Goal: Task Accomplishment & Management: Use online tool/utility

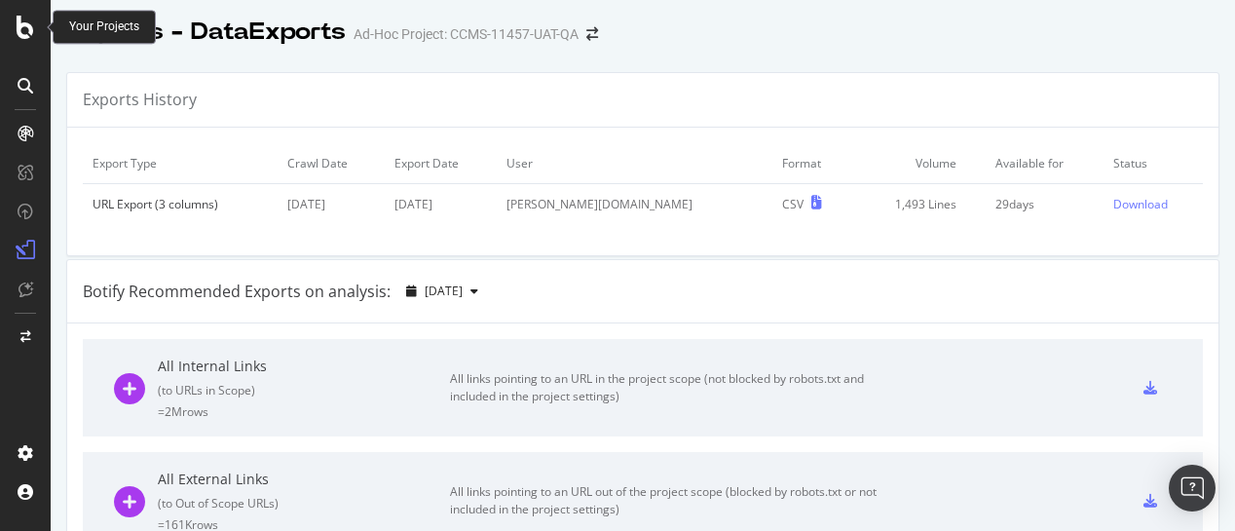
drag, startPoint x: 0, startPoint y: 0, endPoint x: 25, endPoint y: 23, distance: 34.5
click at [25, 23] on icon at bounding box center [26, 27] width 18 height 23
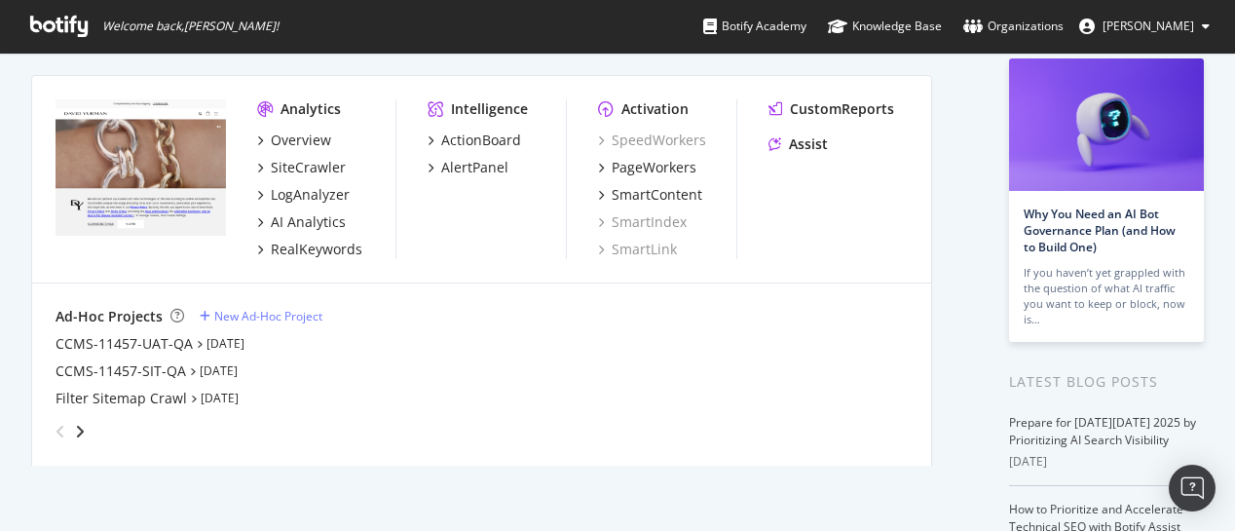
scroll to position [118, 0]
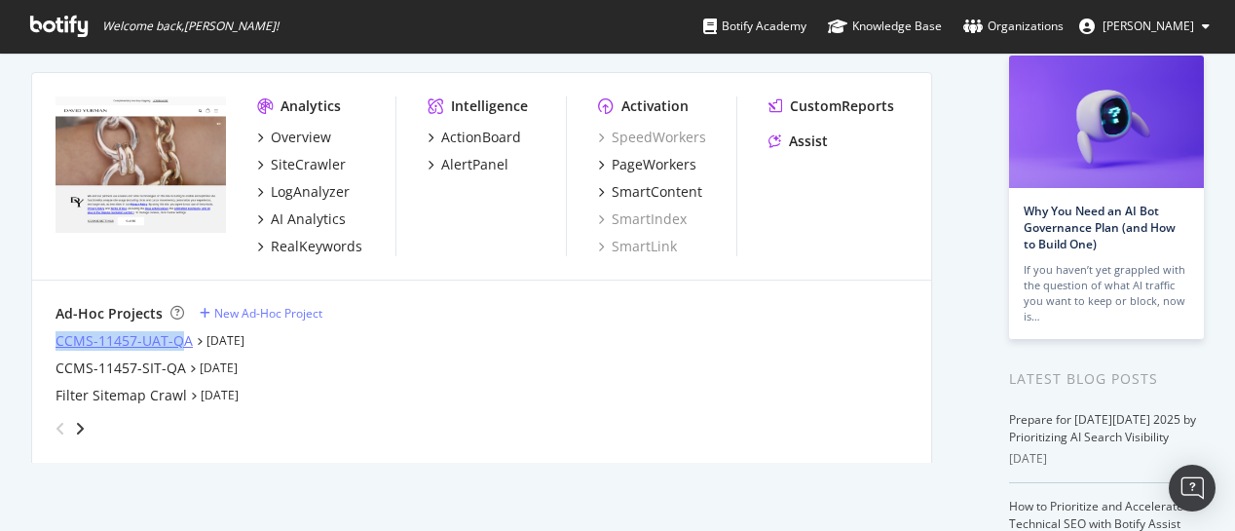
drag, startPoint x: 45, startPoint y: 336, endPoint x: 184, endPoint y: 339, distance: 139.3
click at [184, 339] on div "Ad-Hoc Projects New Ad-Hoc Project CCMS-11457-UAT-QA Oct 7th 25 CCMS-11457-SIT-…" at bounding box center [481, 373] width 899 height 187
copy div "CCMS-11457-UAT-QA"
click at [151, 341] on div "CCMS-11457-UAT-QA" at bounding box center [124, 340] width 137 height 19
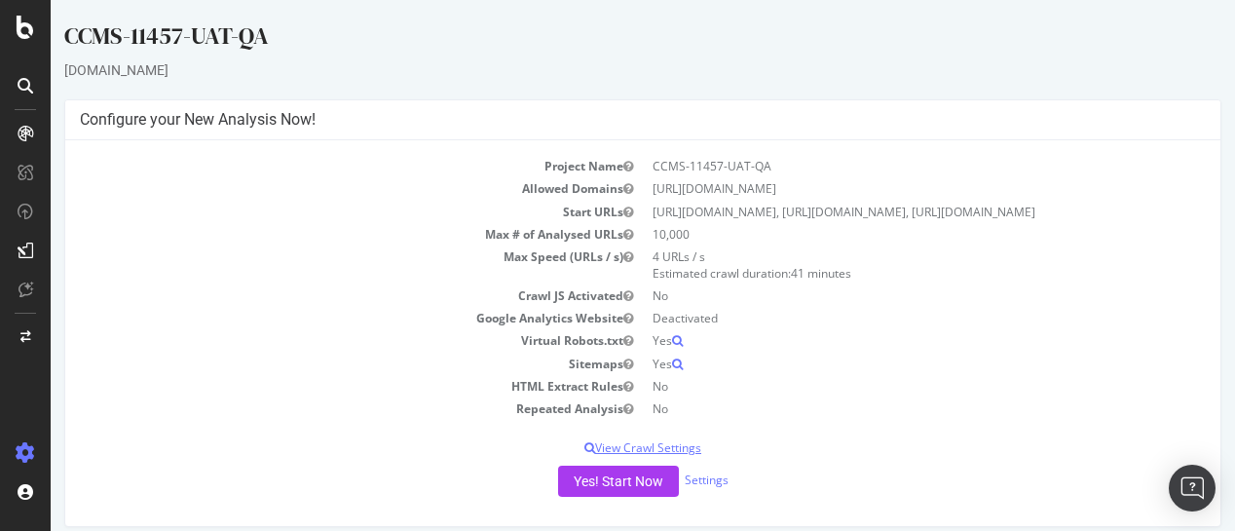
click at [649, 456] on p "View Crawl Settings" at bounding box center [643, 447] width 1126 height 17
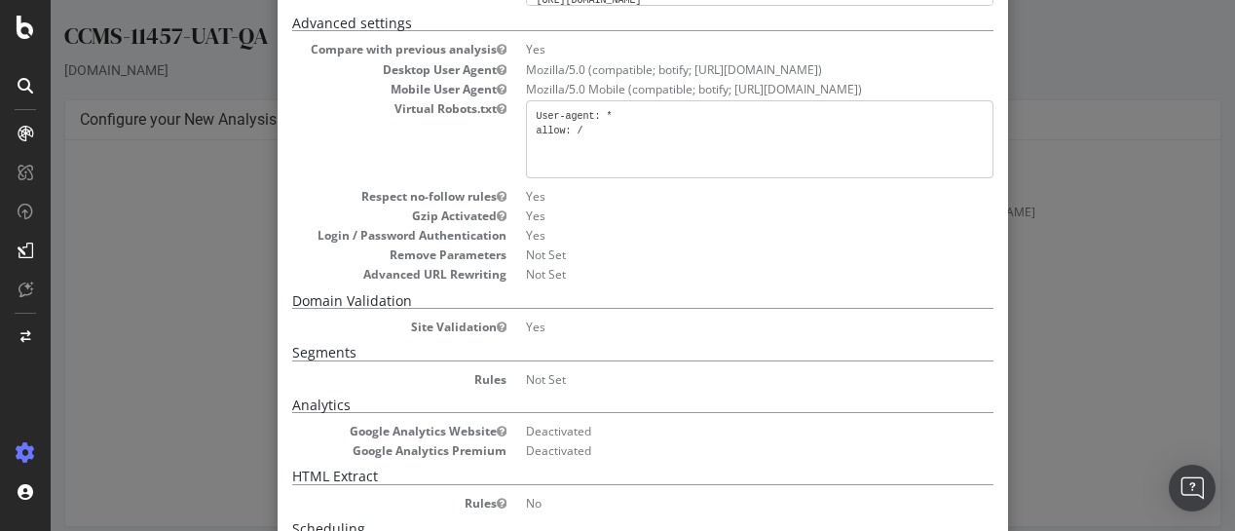
scroll to position [294, 0]
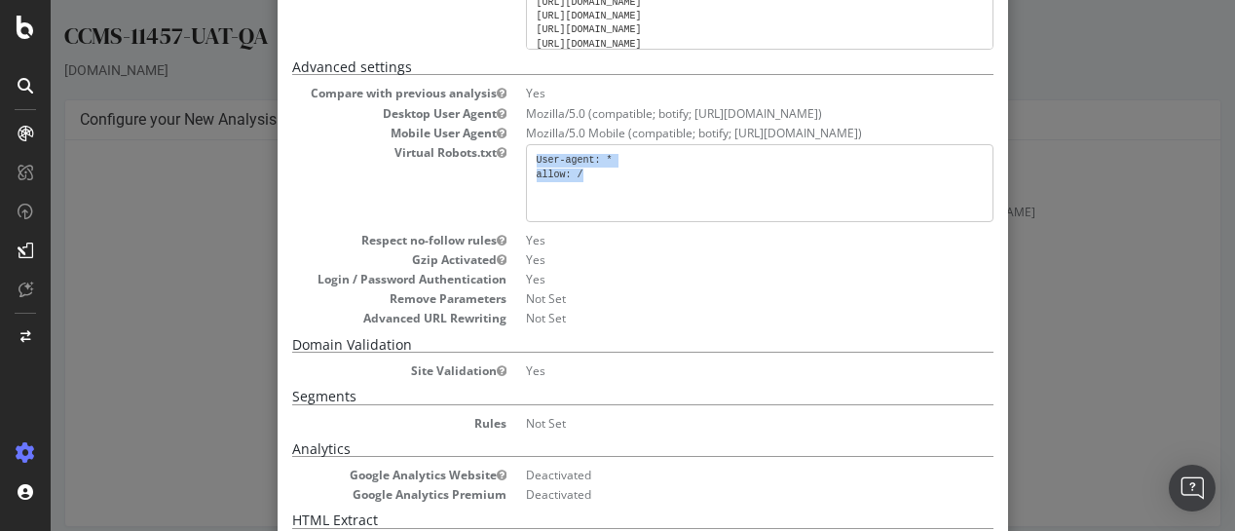
drag, startPoint x: 587, startPoint y: 190, endPoint x: 524, endPoint y: 170, distance: 66.2
click at [526, 170] on pre "User-agent: * allow: /" at bounding box center [759, 183] width 467 height 78
copy pre "User-agent: * allow: /"
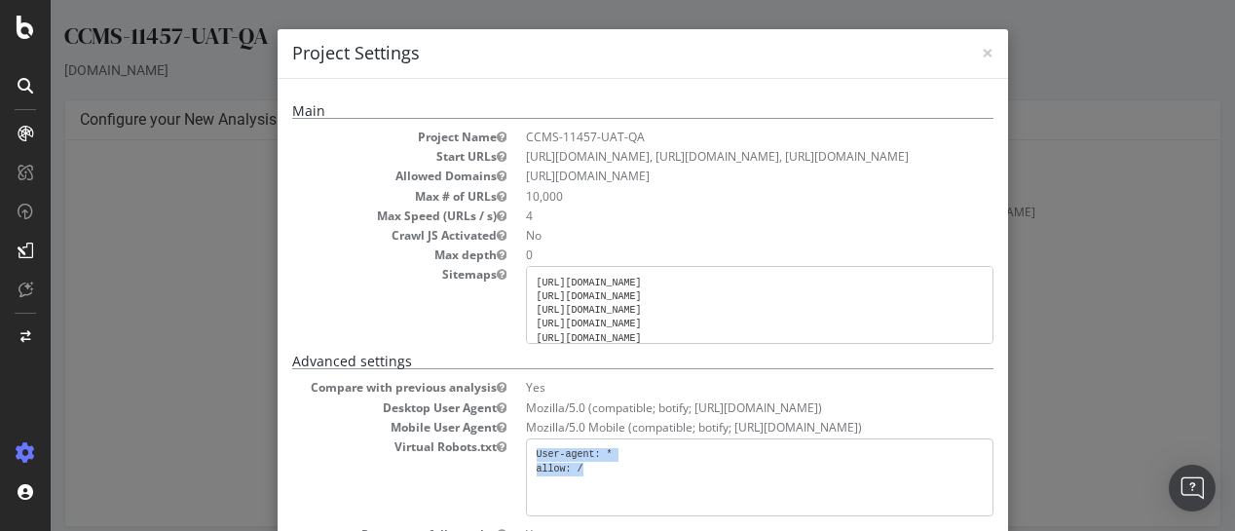
scroll to position [26, 0]
drag, startPoint x: 526, startPoint y: 296, endPoint x: 820, endPoint y: 356, distance: 300.3
click at [820, 344] on pre "https://uat.davidyurman.com/sitemap_index.xml https://uat.davidyurman.com/en-gb…" at bounding box center [759, 305] width 467 height 78
copy pre "https://uat.davidyurman.com/sitemap_index.xml https://uat.davidyurman.com/en-gb…"
click at [984, 53] on span "×" at bounding box center [988, 52] width 12 height 27
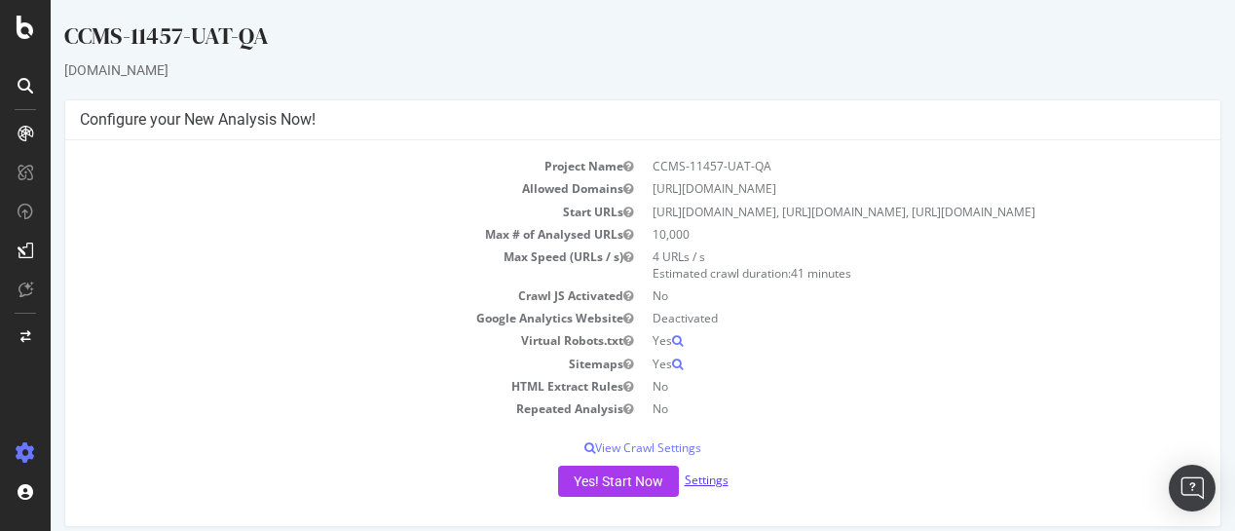
click at [703, 488] on link "Settings" at bounding box center [707, 479] width 44 height 17
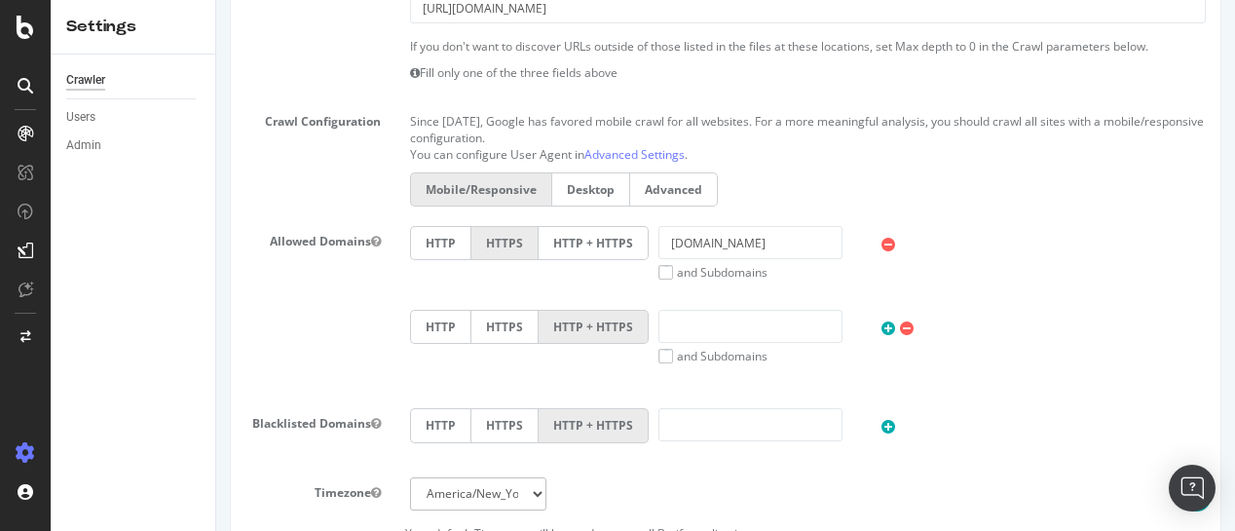
scroll to position [572, 0]
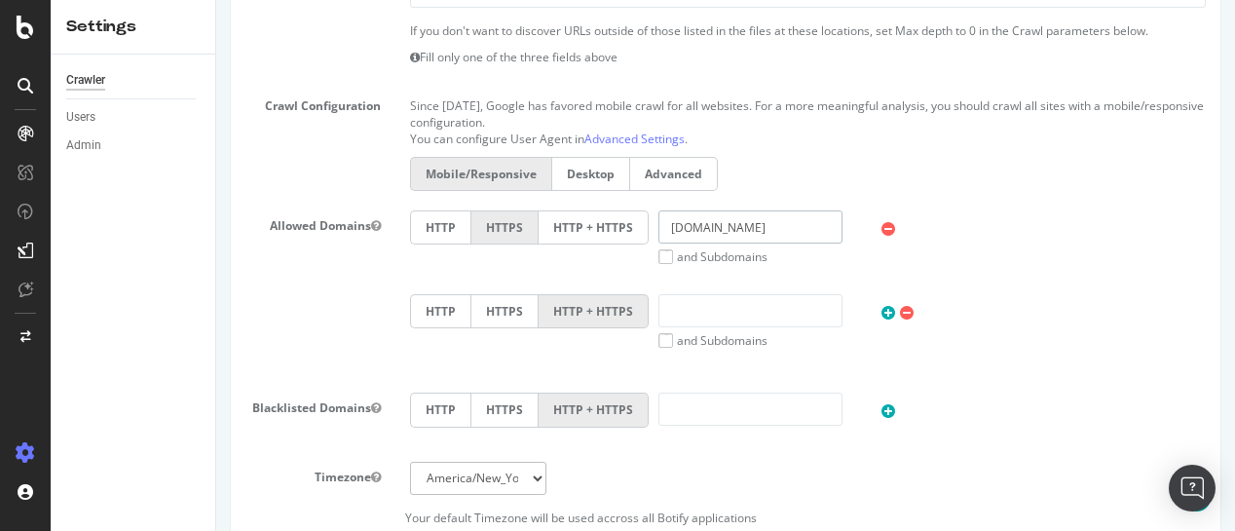
drag, startPoint x: 804, startPoint y: 230, endPoint x: 639, endPoint y: 232, distance: 165.6
click at [639, 232] on div "HTTP HTTPS HTTP + HTTPS uat.davidyurman.com and Subdomains User Agent: Mobile D…" at bounding box center [807, 237] width 815 height 55
click at [1029, 219] on div "HTTP HTTPS HTTP + HTTPS uat.davidyurman.com and Subdomains User Agent: Mobile D…" at bounding box center [807, 237] width 815 height 55
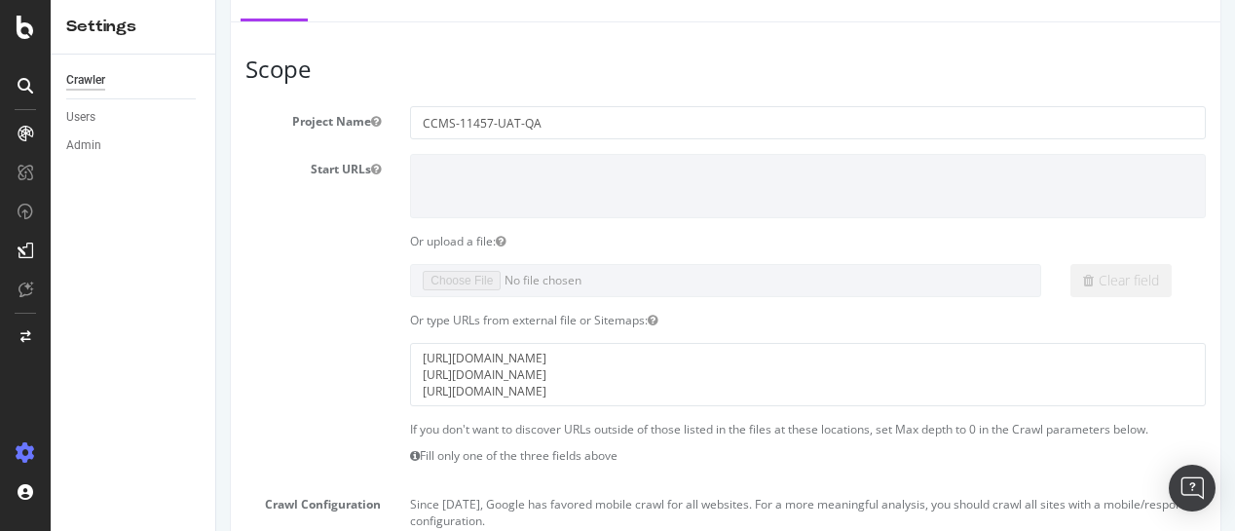
scroll to position [56, 0]
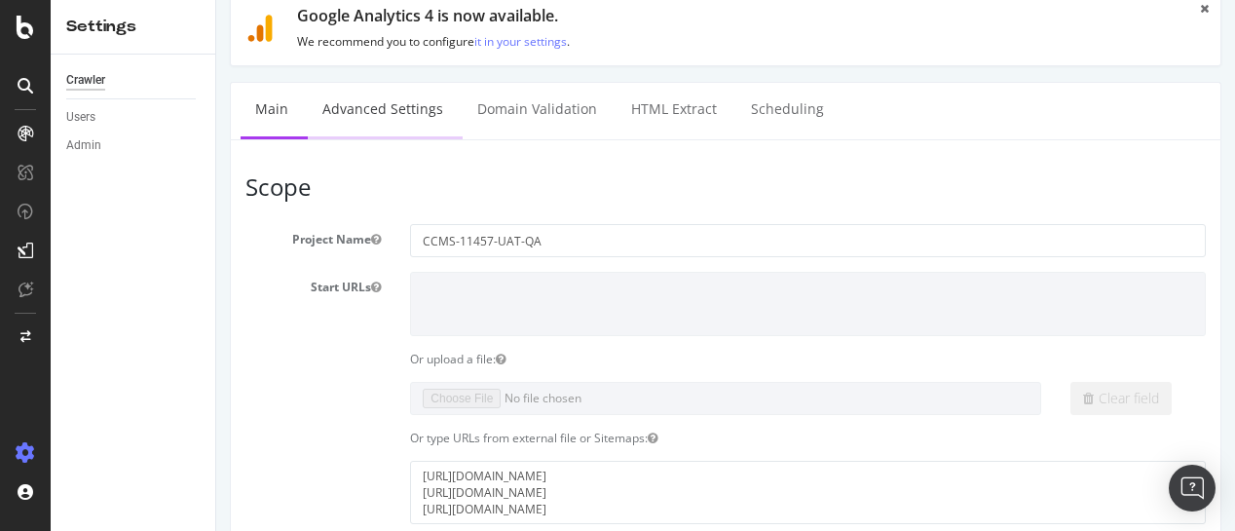
click at [419, 115] on link "Advanced Settings" at bounding box center [383, 110] width 150 height 54
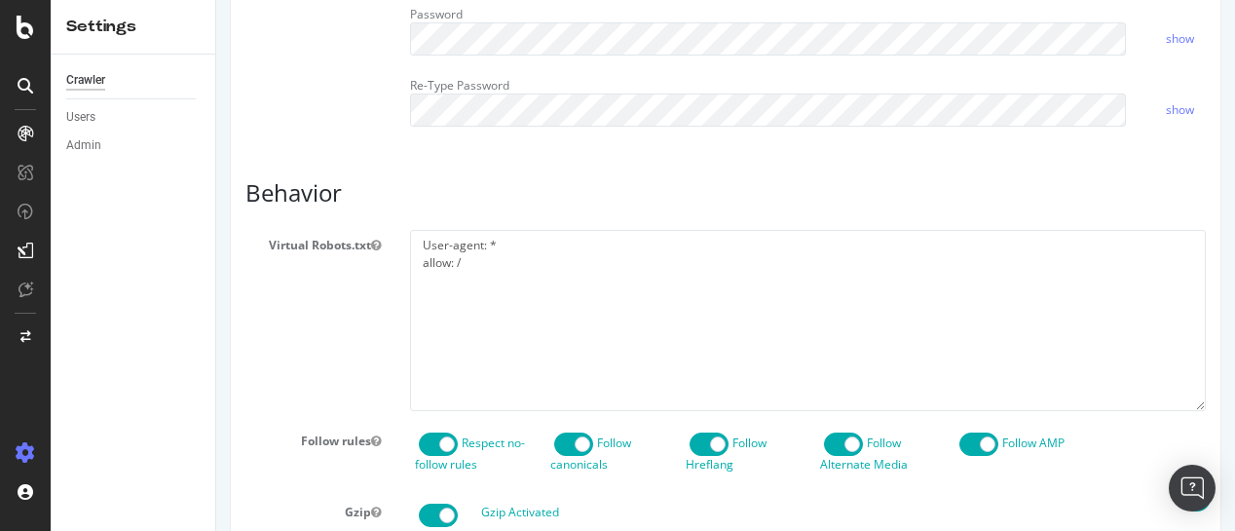
scroll to position [722, 0]
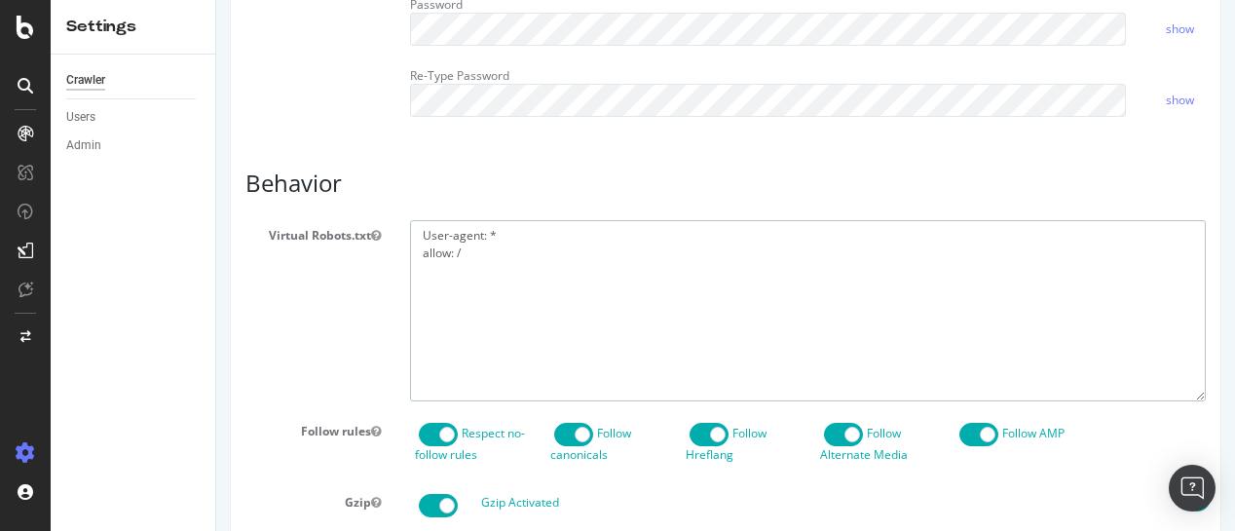
drag, startPoint x: 467, startPoint y: 286, endPoint x: 407, endPoint y: 268, distance: 63.2
click at [410, 268] on textarea "User-agent: * allow: /" at bounding box center [808, 310] width 796 height 180
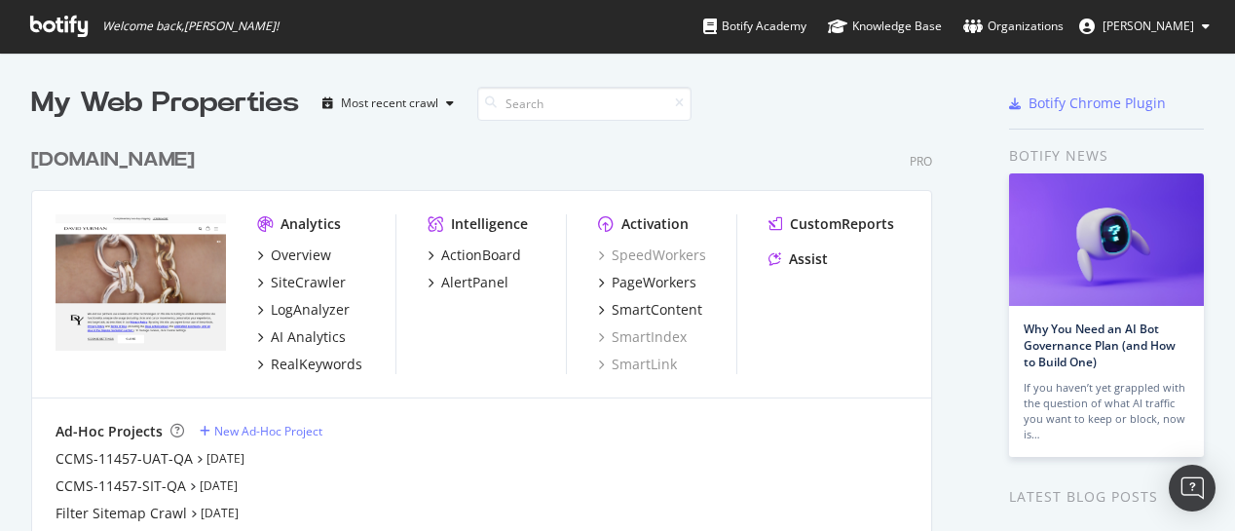
scroll to position [443, 902]
click at [240, 429] on div "New Ad-Hoc Project" at bounding box center [268, 431] width 108 height 17
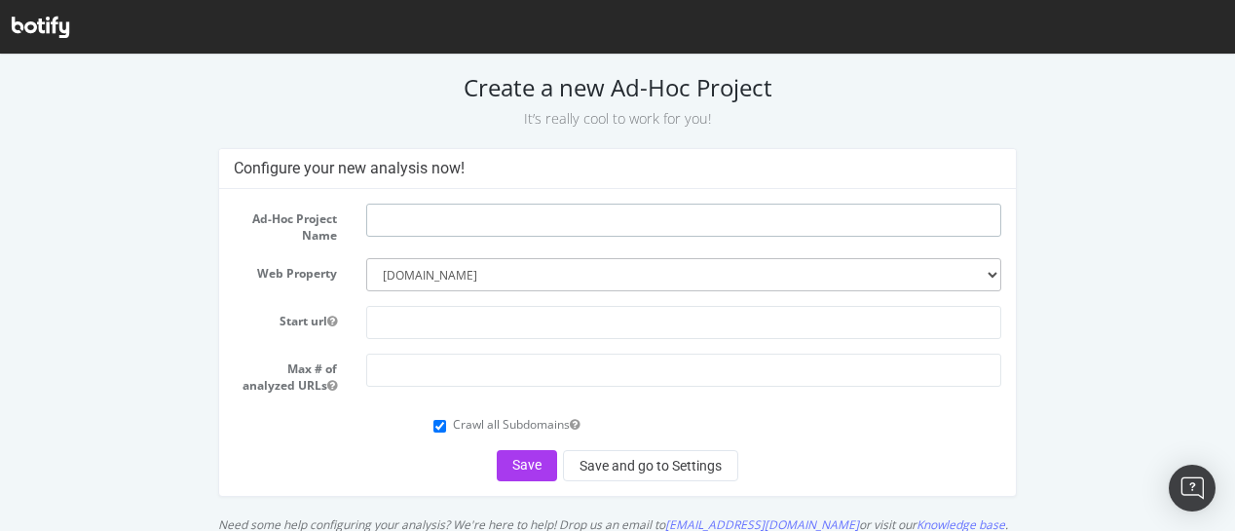
click at [427, 222] on input "text" at bounding box center [683, 220] width 635 height 33
paste input "CCMS-11457-UAT-QA"
type input "CCMS-11457-UAT-QA-2"
click at [397, 323] on input "text" at bounding box center [683, 322] width 635 height 33
type input "davidyrman.com"
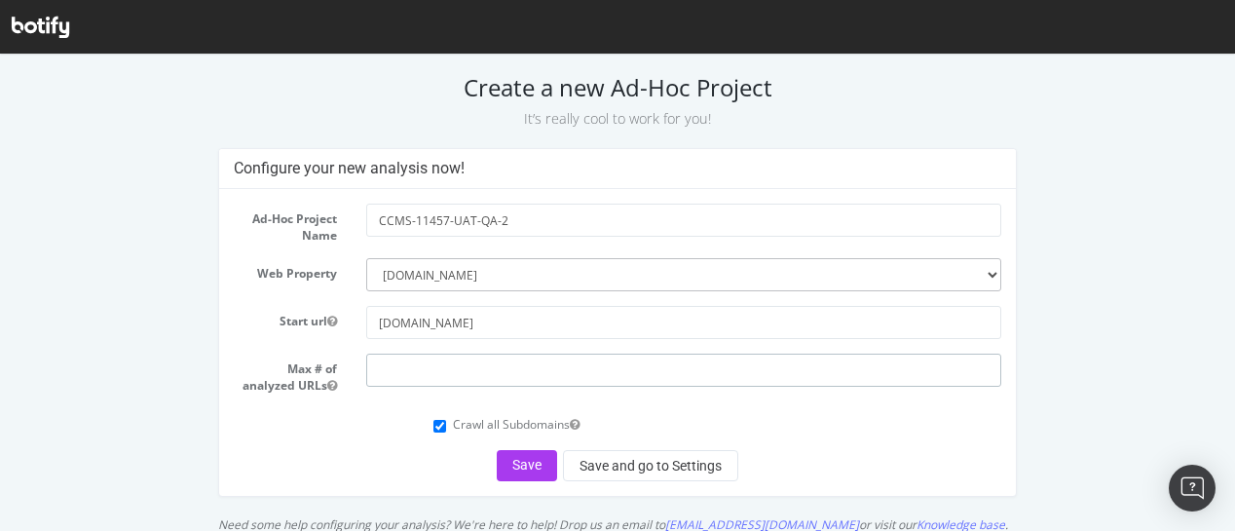
click at [488, 379] on input "number" at bounding box center [683, 370] width 635 height 33
type input "2"
type input "3000"
click at [433, 420] on input "Crawl all Subdomains" at bounding box center [439, 426] width 13 height 13
checkbox input "false"
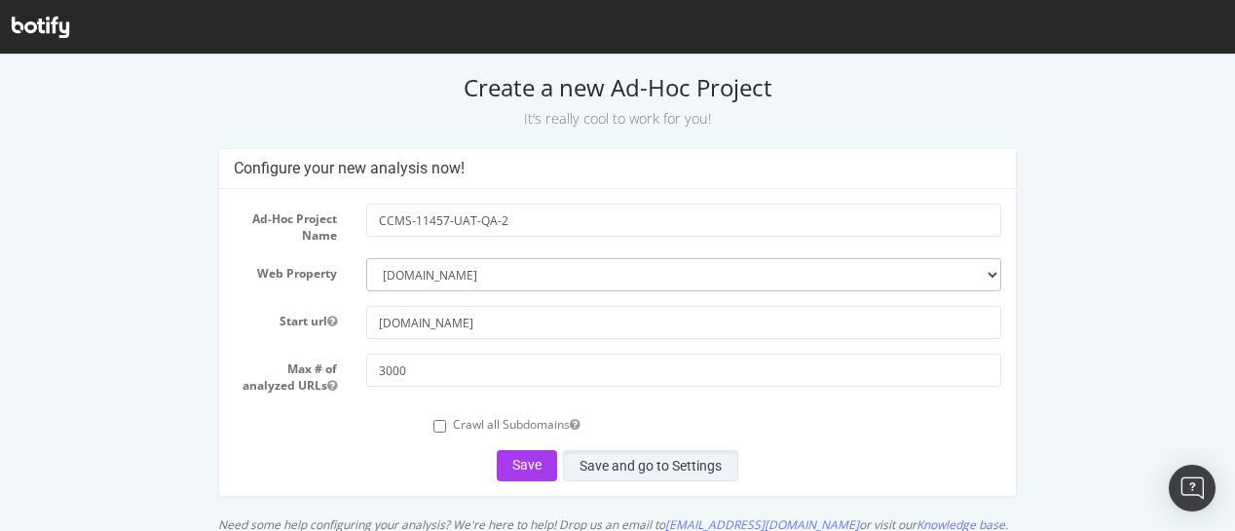
click at [614, 469] on button "Save and go to Settings" at bounding box center [650, 465] width 175 height 31
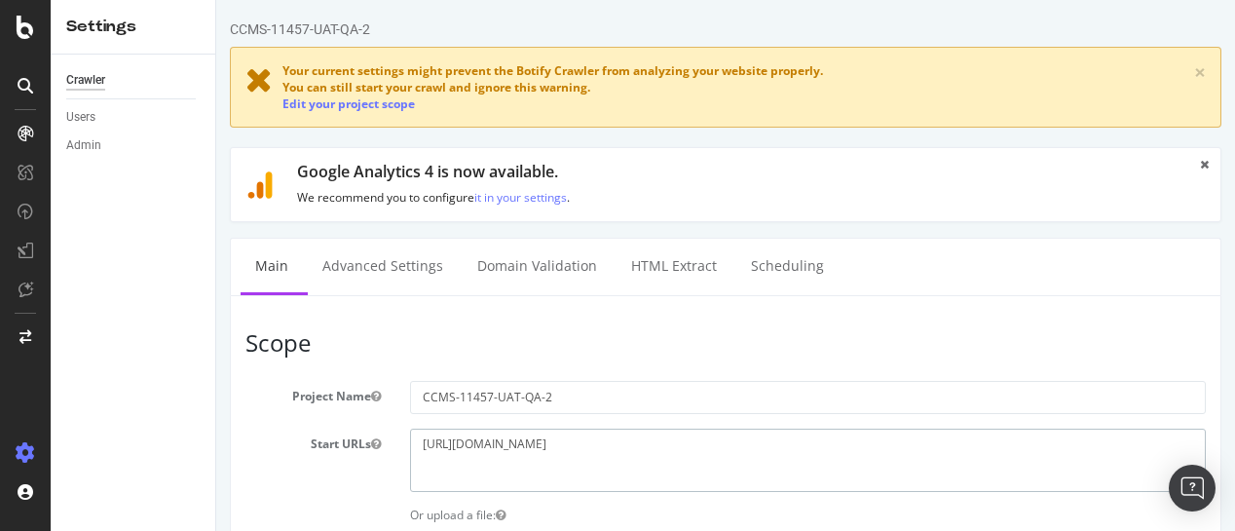
drag, startPoint x: 569, startPoint y: 450, endPoint x: 407, endPoint y: 448, distance: 161.7
click at [407, 448] on div "https://davidyrman.com" at bounding box center [807, 460] width 825 height 63
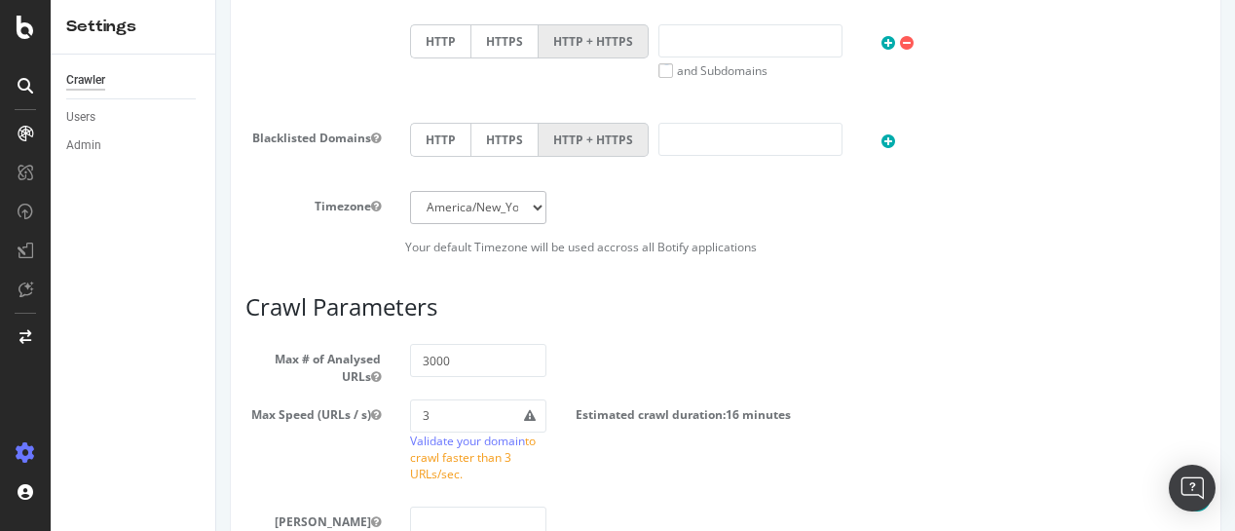
scroll to position [984, 0]
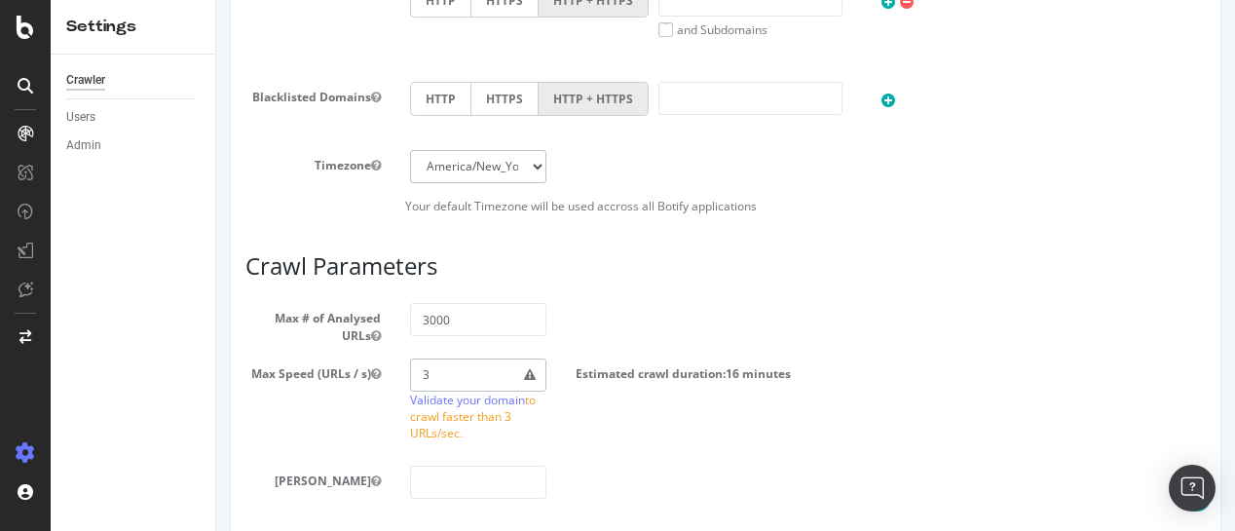
click at [457, 380] on input "3" at bounding box center [477, 374] width 135 height 33
type input "4"
click at [889, 259] on h3 "Crawl Parameters" at bounding box center [725, 265] width 960 height 25
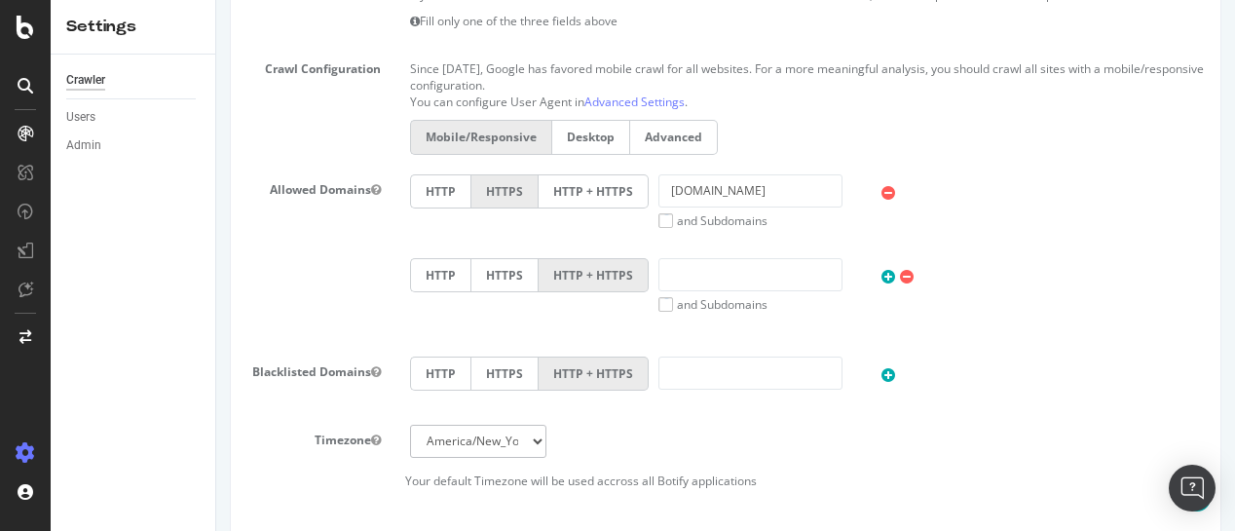
scroll to position [701, 0]
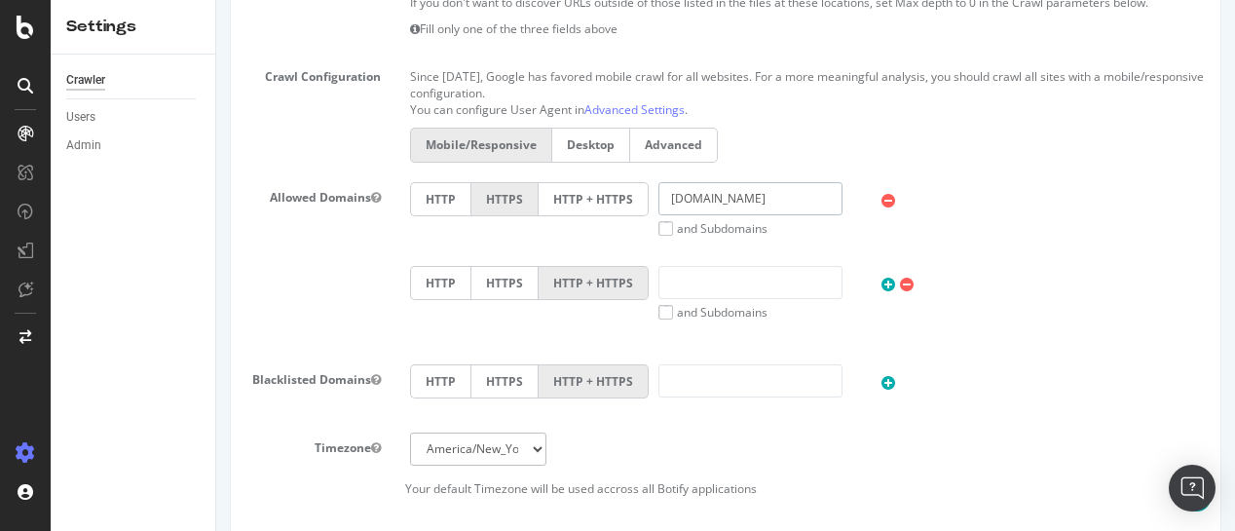
click at [666, 194] on input "davidyrman.com" at bounding box center [750, 198] width 184 height 33
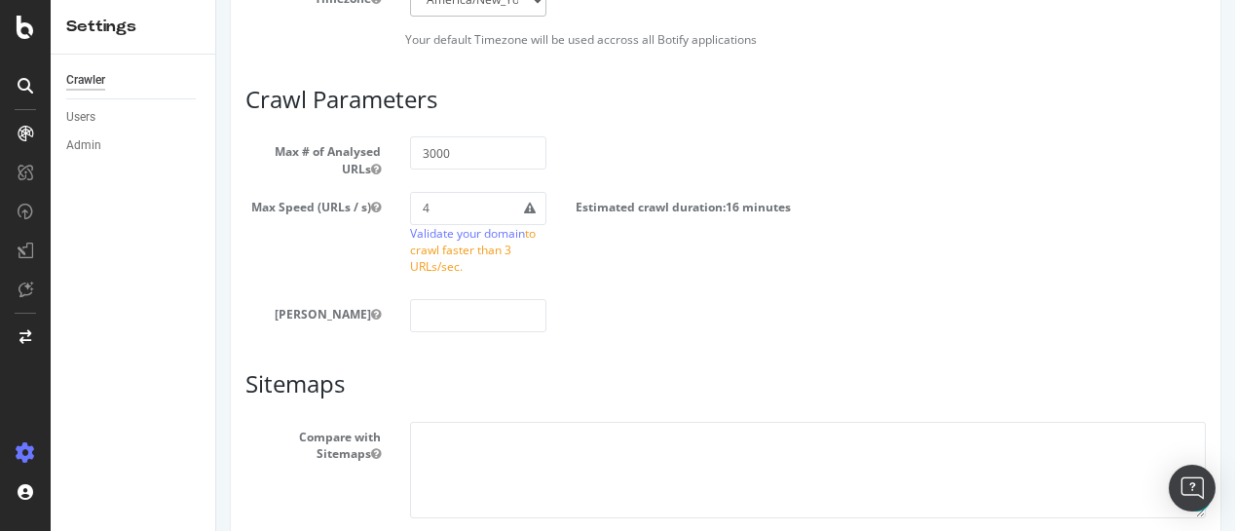
scroll to position [1155, 0]
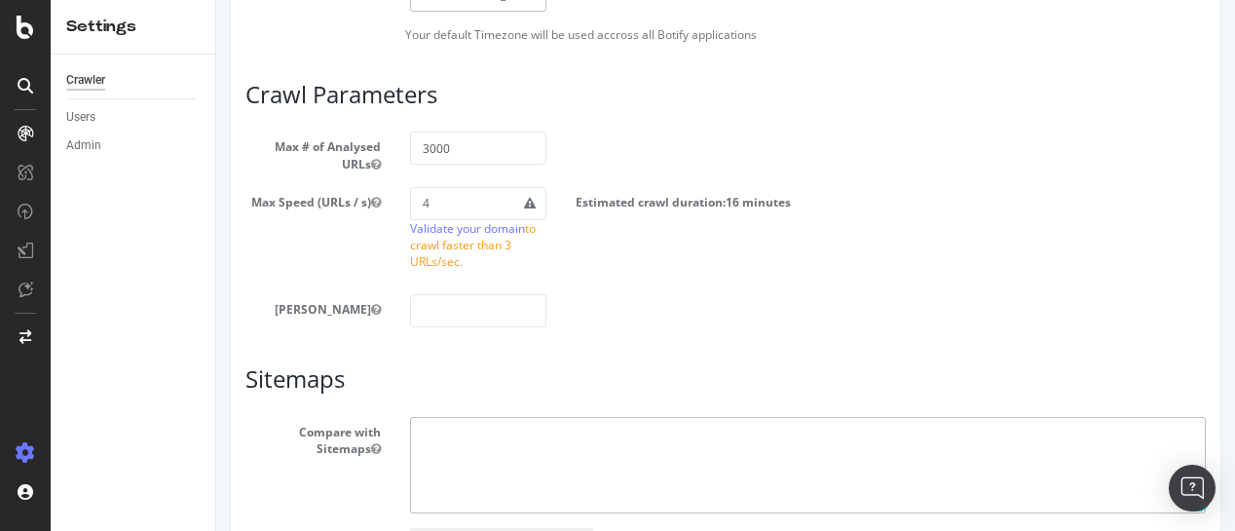
click at [460, 431] on textarea at bounding box center [808, 465] width 796 height 97
paste textarea "https://uat.davidyurman.com/sitemap_index.xml https://uat.davidyurman.com/en-gb…"
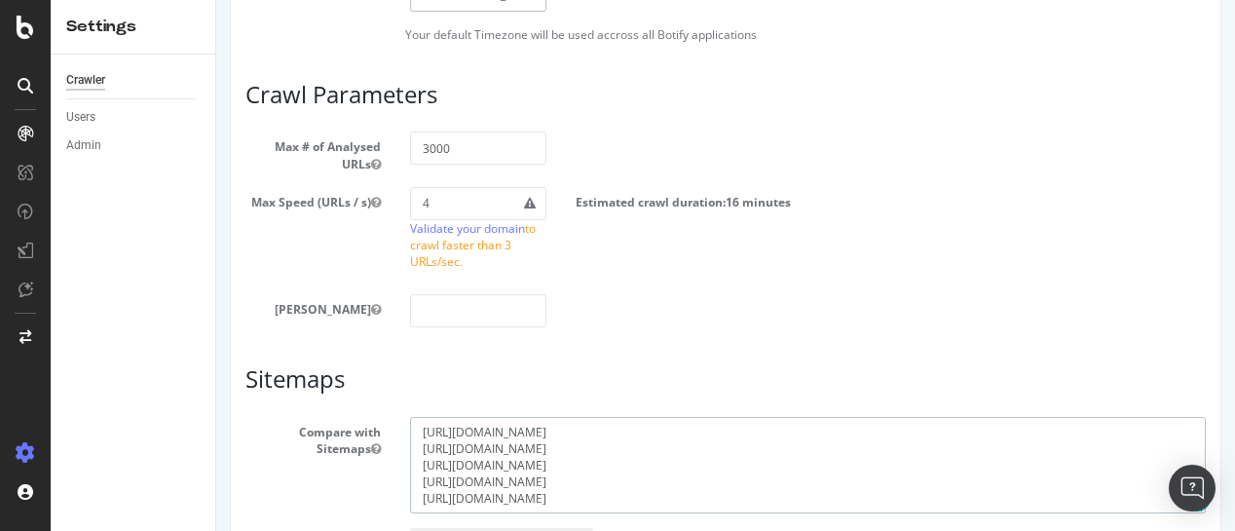
type textarea "https://uat.davidyurman.com/sitemap_index.xml https://uat.davidyurman.com/en-gb…"
click at [457, 317] on input "number" at bounding box center [477, 310] width 135 height 33
type input "0"
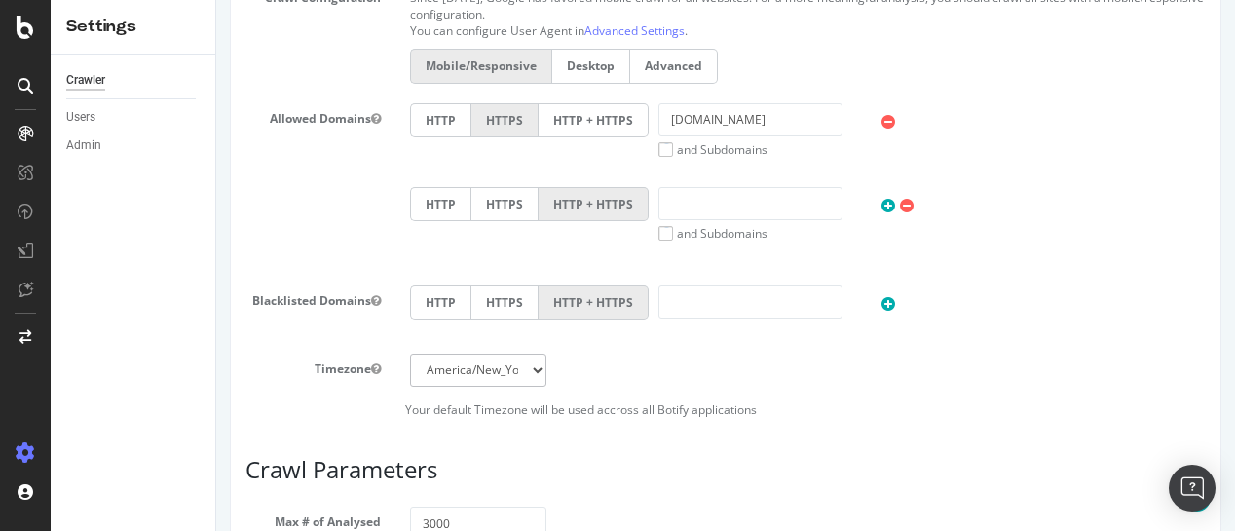
scroll to position [768, 0]
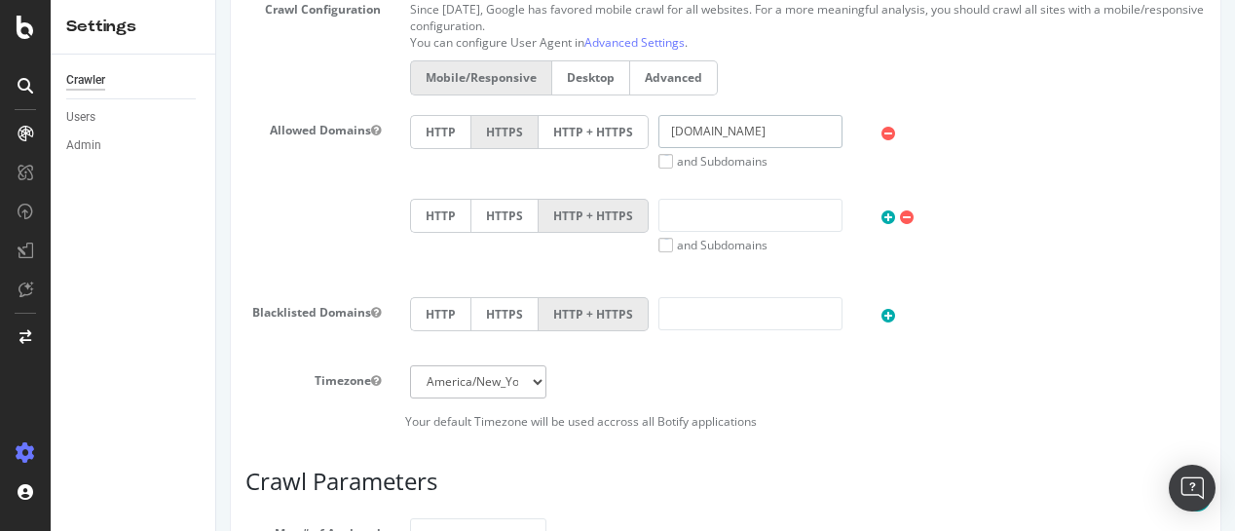
drag, startPoint x: 793, startPoint y: 127, endPoint x: 618, endPoint y: 138, distance: 174.7
click at [618, 138] on div "HTTP HTTPS HTTP + HTTPS davidyrman.com and Subdomains User Agent: Mobile Deskto…" at bounding box center [807, 142] width 815 height 55
paste input "uat.davidyu"
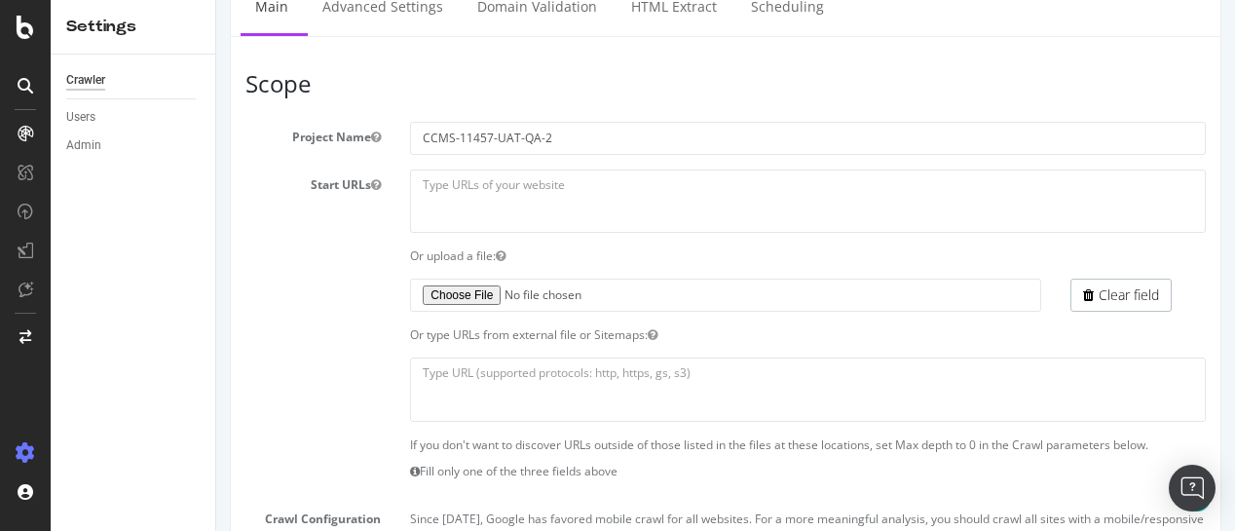
scroll to position [287, 0]
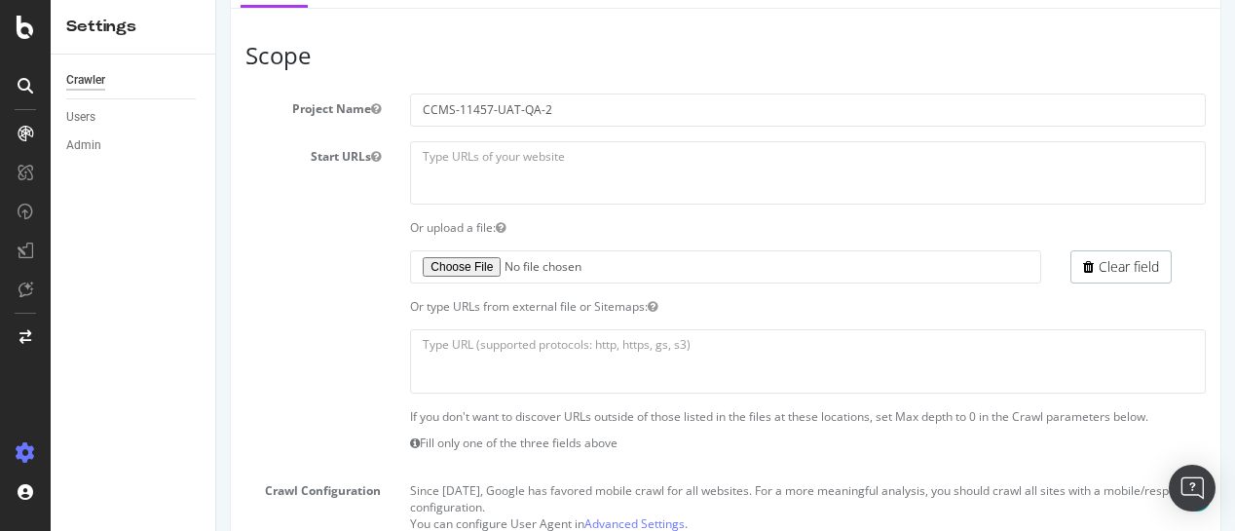
type input "[DOMAIN_NAME]"
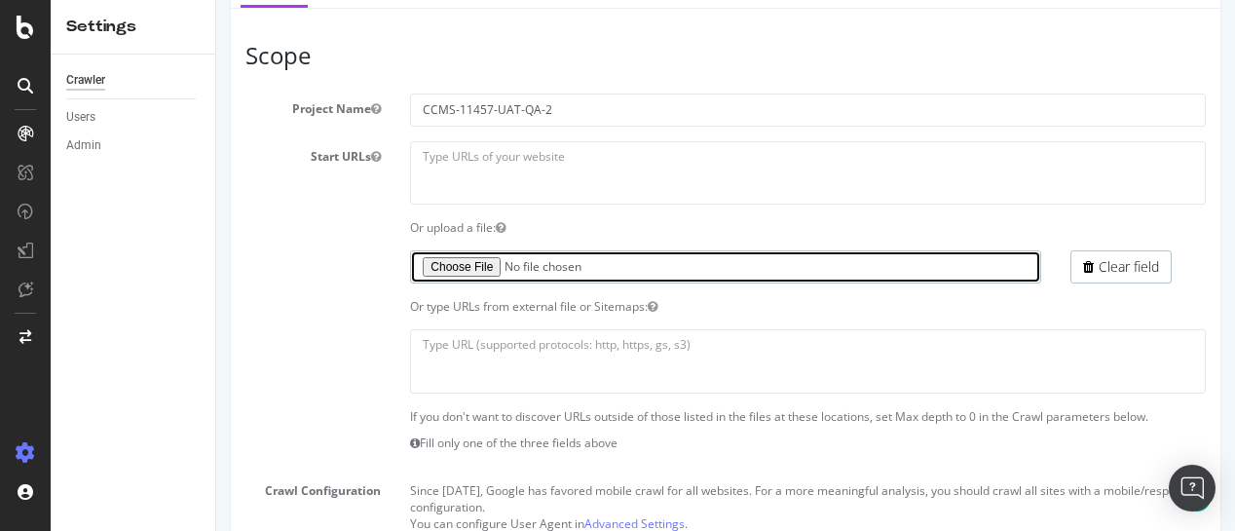
click at [461, 269] on input "file" at bounding box center [725, 266] width 630 height 33
type input "C:\fakepath\CCMS-11457-UAT-QA-2.txt"
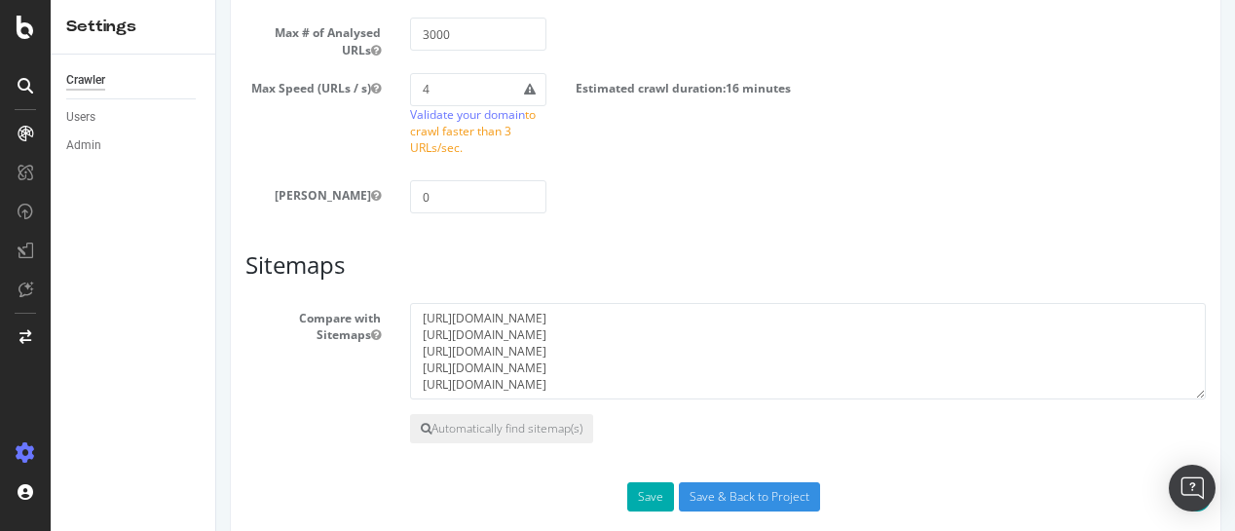
scroll to position [1299, 0]
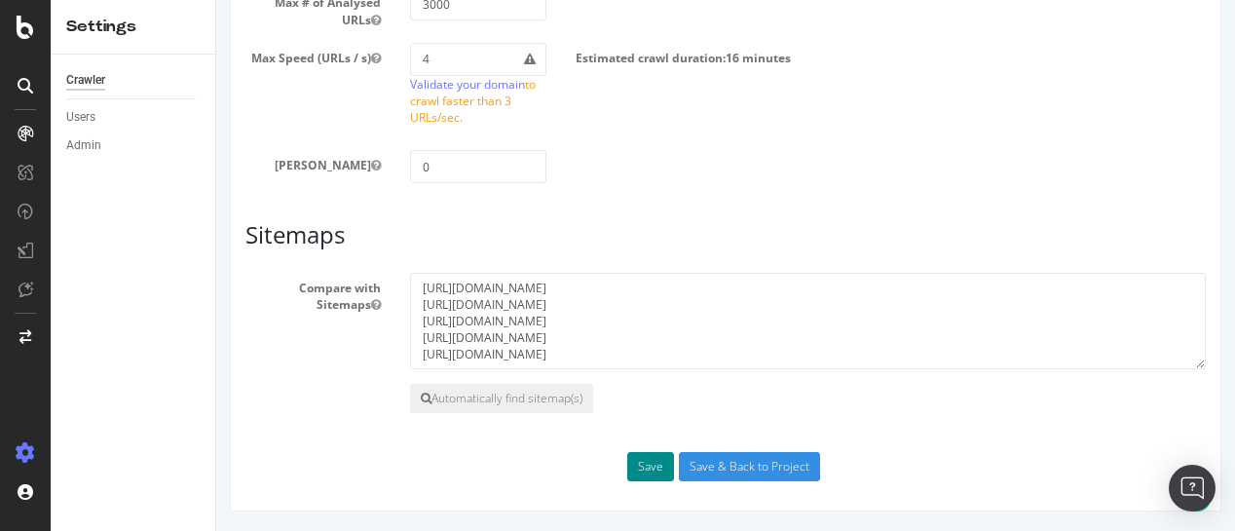
click at [632, 467] on button "Save" at bounding box center [650, 466] width 47 height 29
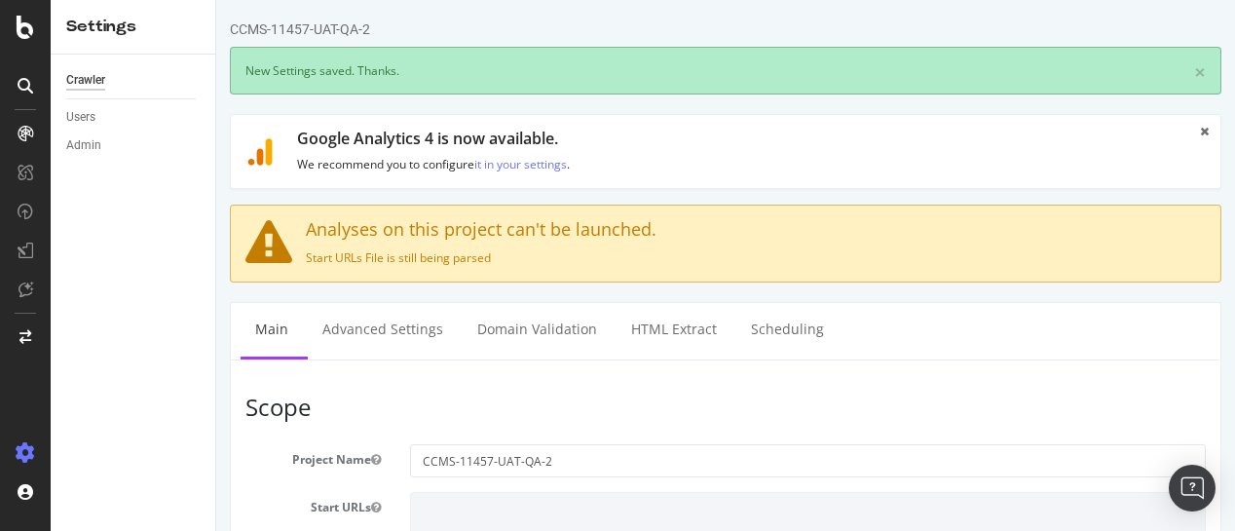
scroll to position [0, 0]
click at [374, 335] on link "Advanced Settings" at bounding box center [383, 330] width 150 height 54
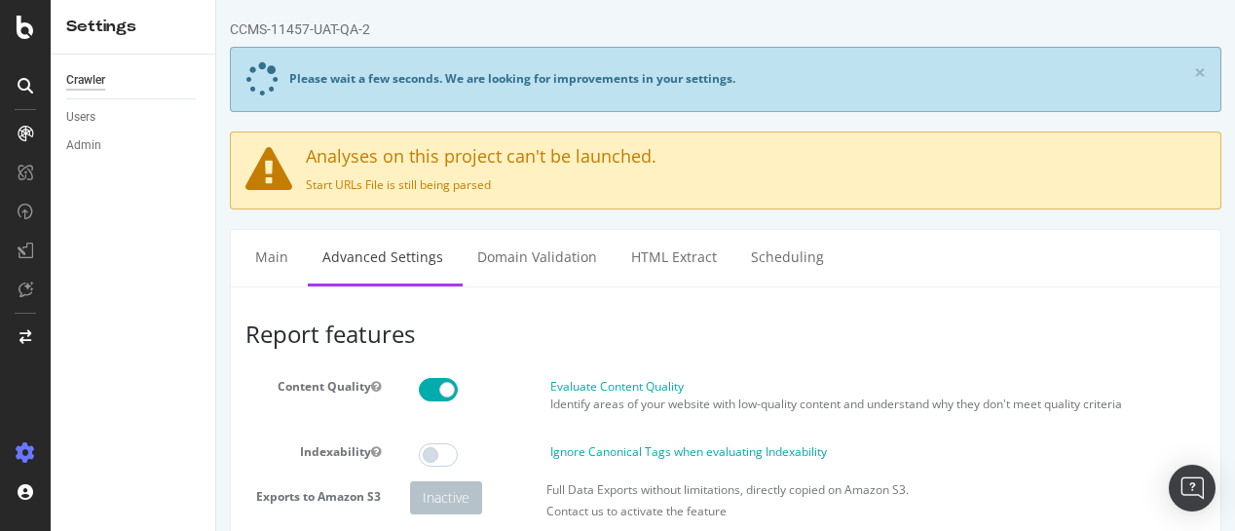
click at [432, 393] on span at bounding box center [438, 389] width 39 height 23
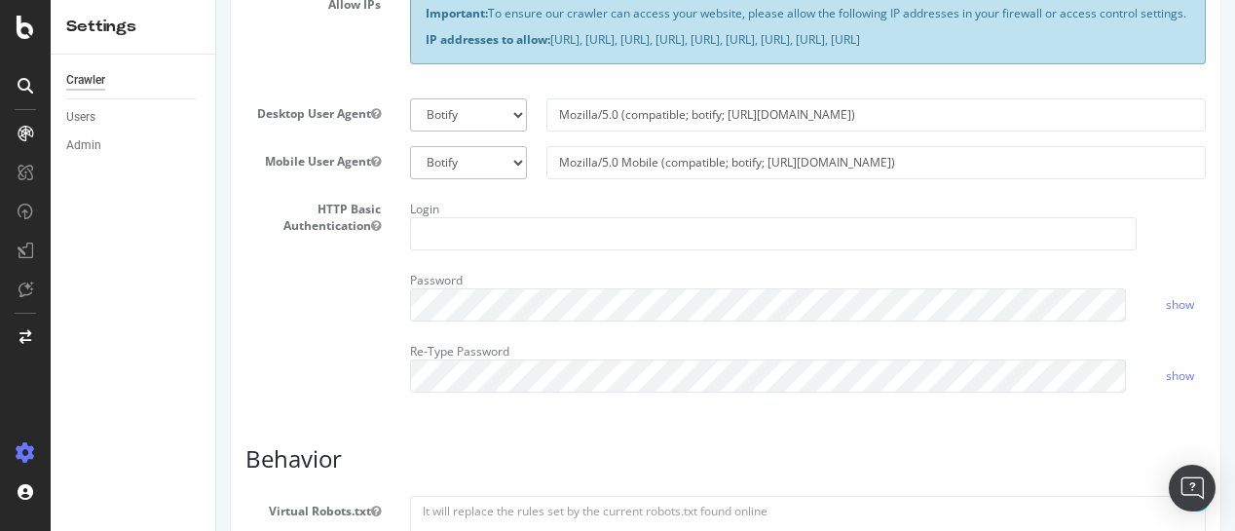
scroll to position [632, 0]
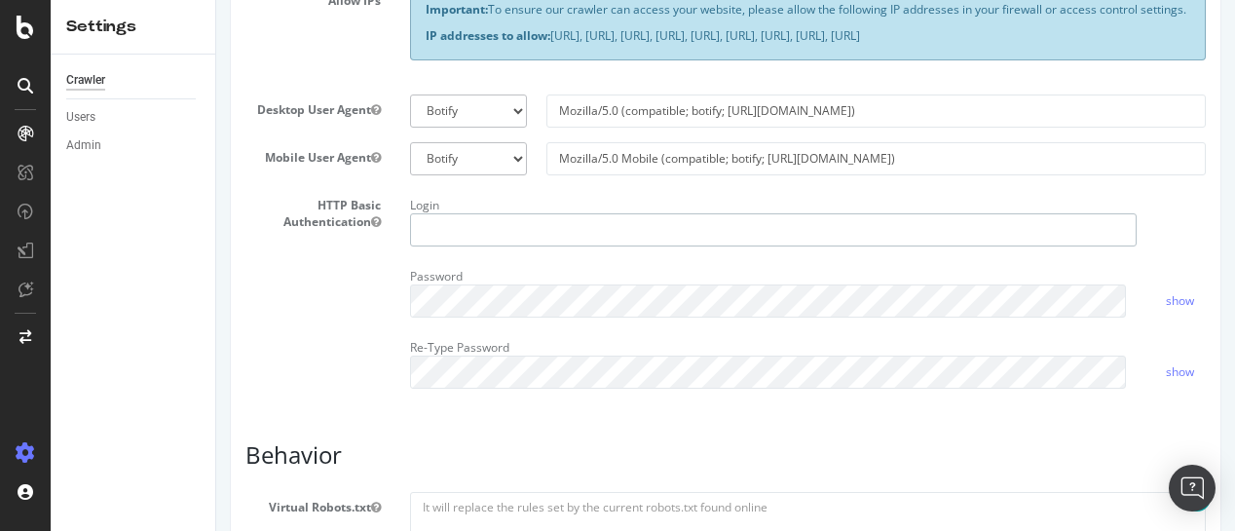
click at [685, 246] on input "text" at bounding box center [773, 229] width 727 height 33
type input "dytest"
click at [342, 79] on div "Allow IPs Important: To ensure our crawler can access your website, please allo…" at bounding box center [726, 31] width 990 height 93
click at [863, 468] on div "Report features Content Quality Evaluate Content Quality Identify areas of your…" at bounding box center [725, 454] width 960 height 1531
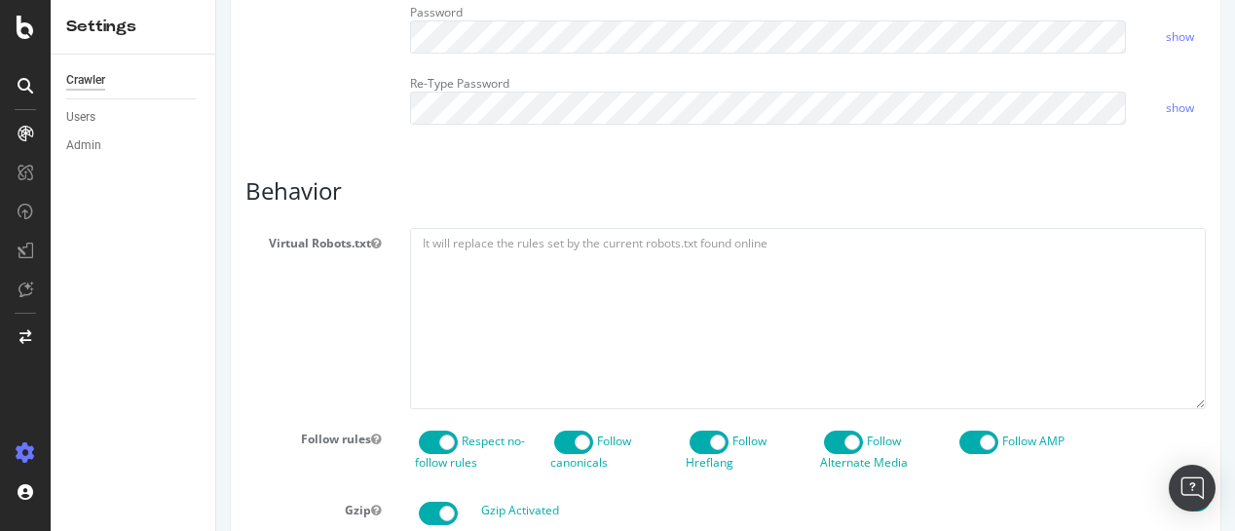
scroll to position [898, 0]
click at [445, 278] on textarea at bounding box center [808, 316] width 796 height 180
paste textarea "User-agent: * allow: /"
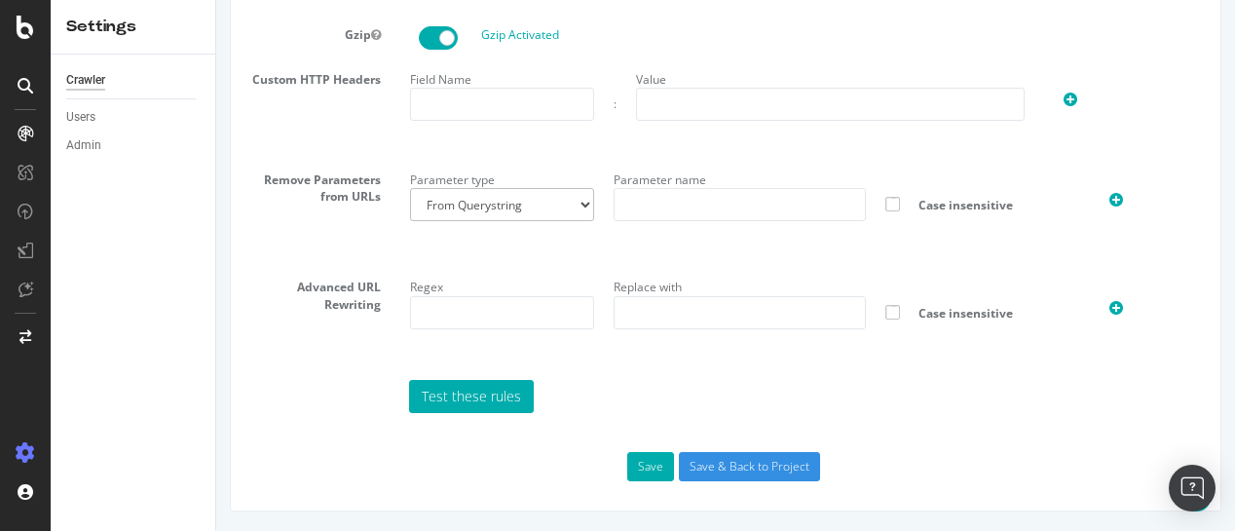
scroll to position [1404, 0]
type textarea "User-agent: * allow: /"
click at [636, 468] on button "Save" at bounding box center [650, 466] width 47 height 29
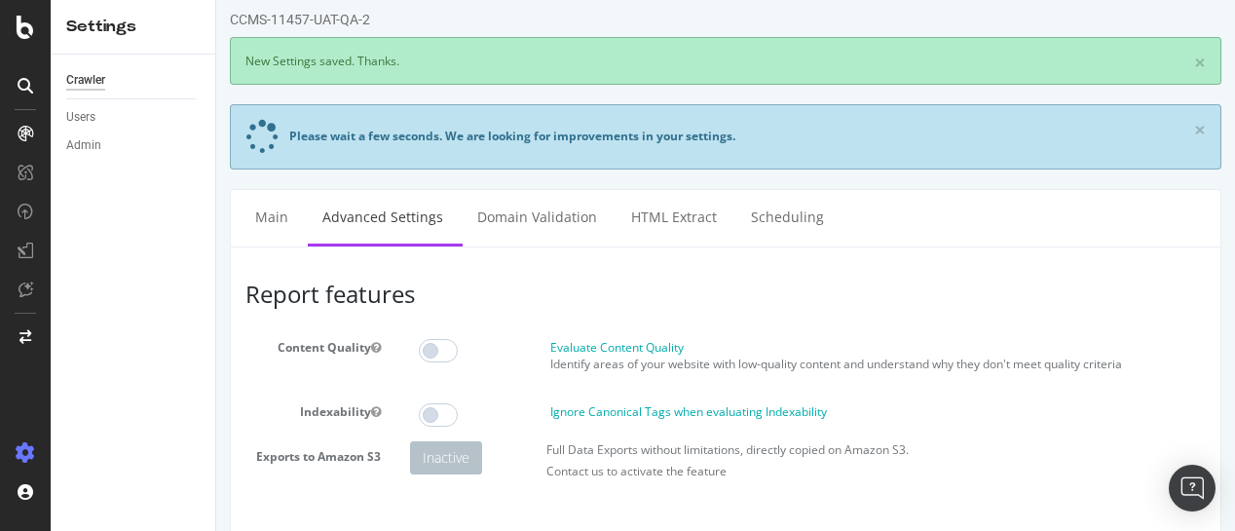
scroll to position [0, 0]
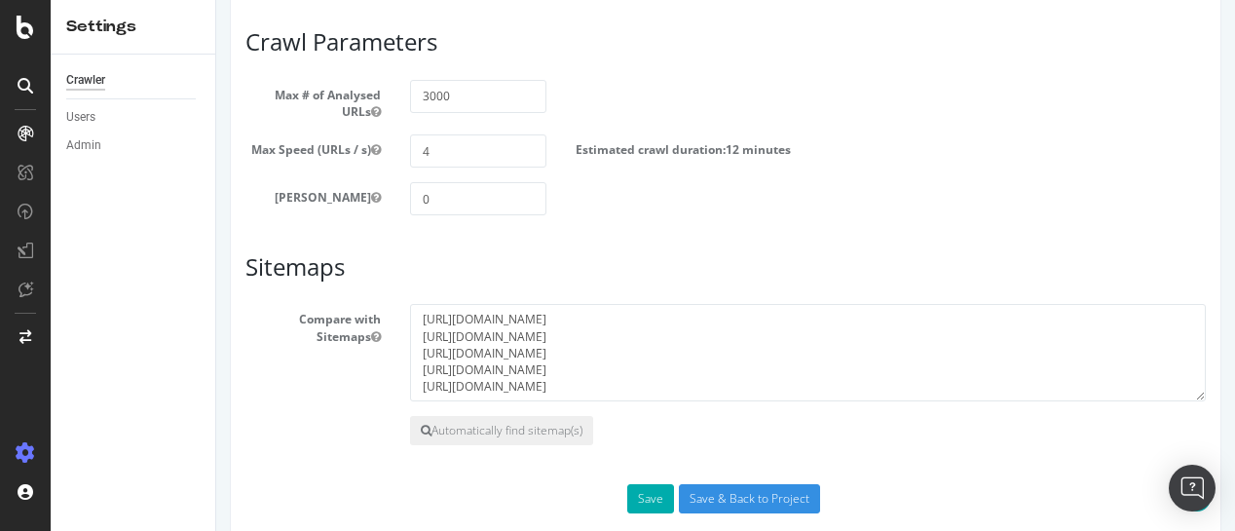
scroll to position [1256, 0]
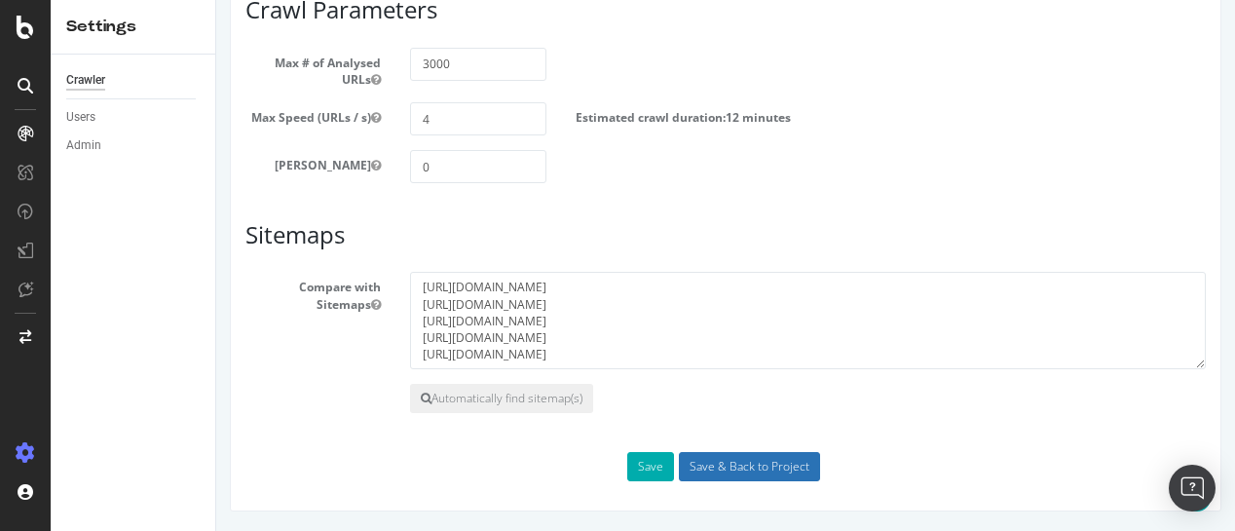
click at [774, 460] on input "Save & Back to Project" at bounding box center [749, 466] width 141 height 29
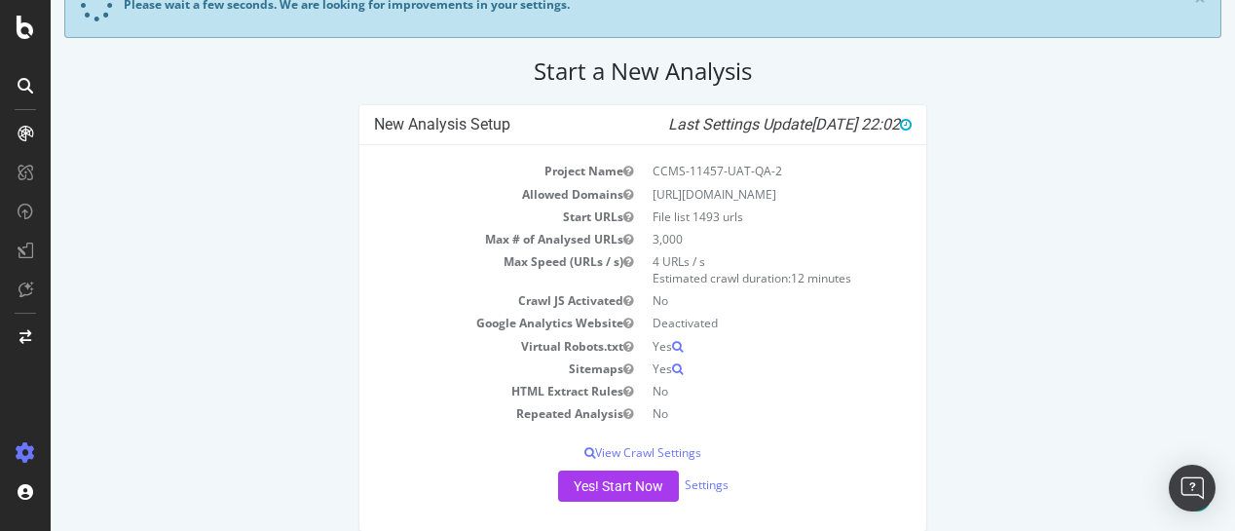
scroll to position [214, 0]
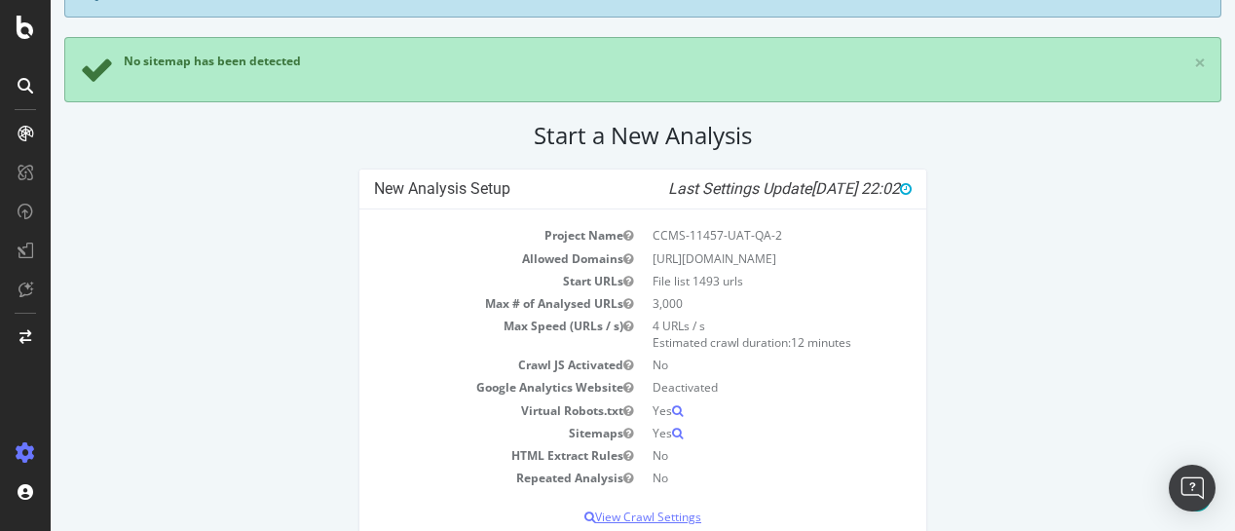
click at [613, 512] on p "View Crawl Settings" at bounding box center [643, 516] width 538 height 17
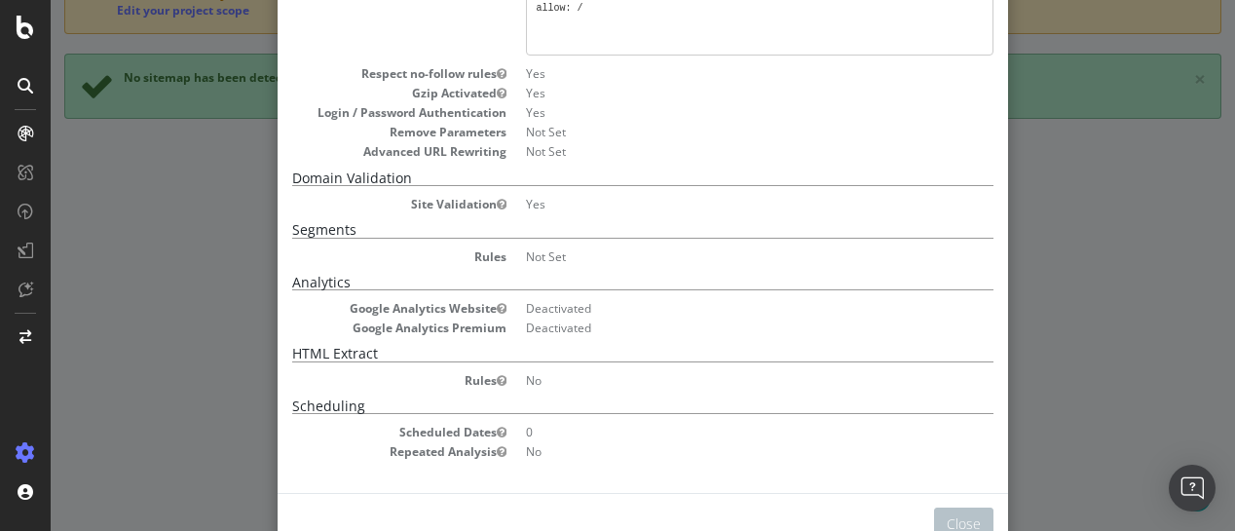
scroll to position [467, 0]
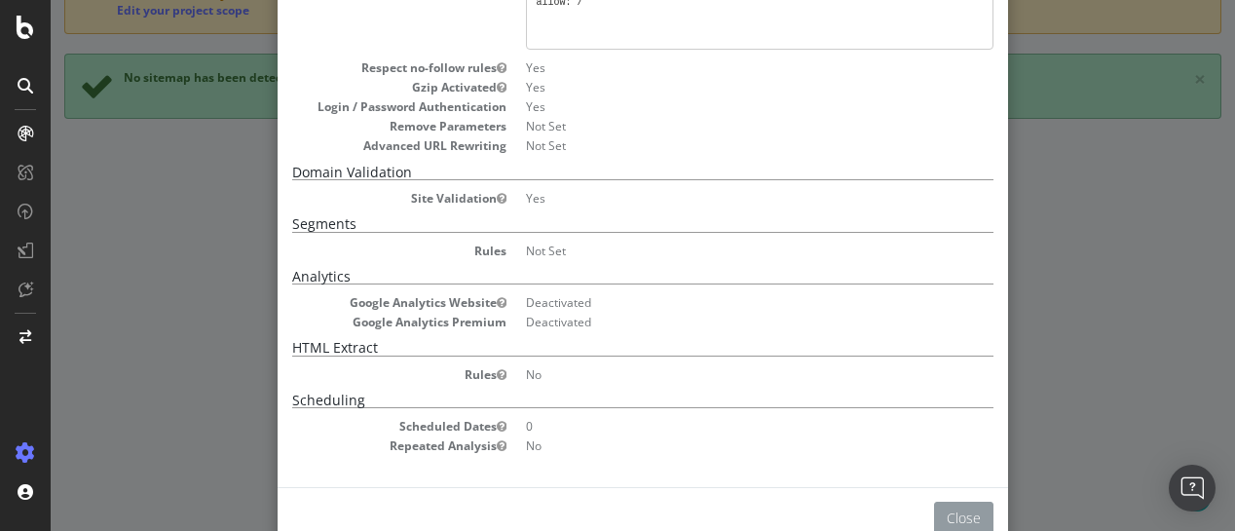
click at [957, 508] on button "Close" at bounding box center [963, 518] width 59 height 33
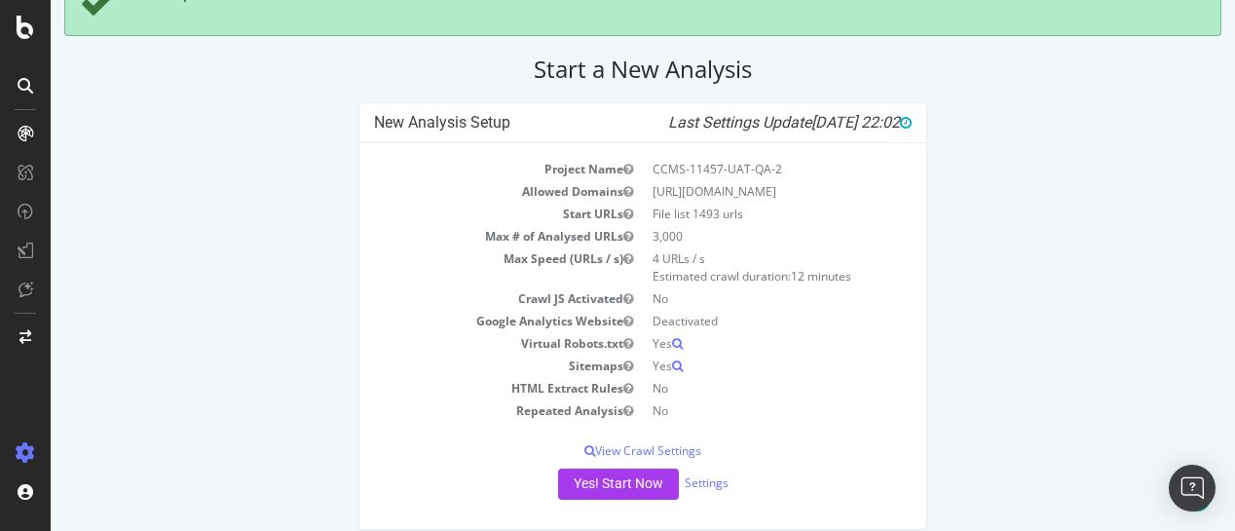
scroll to position [315, 0]
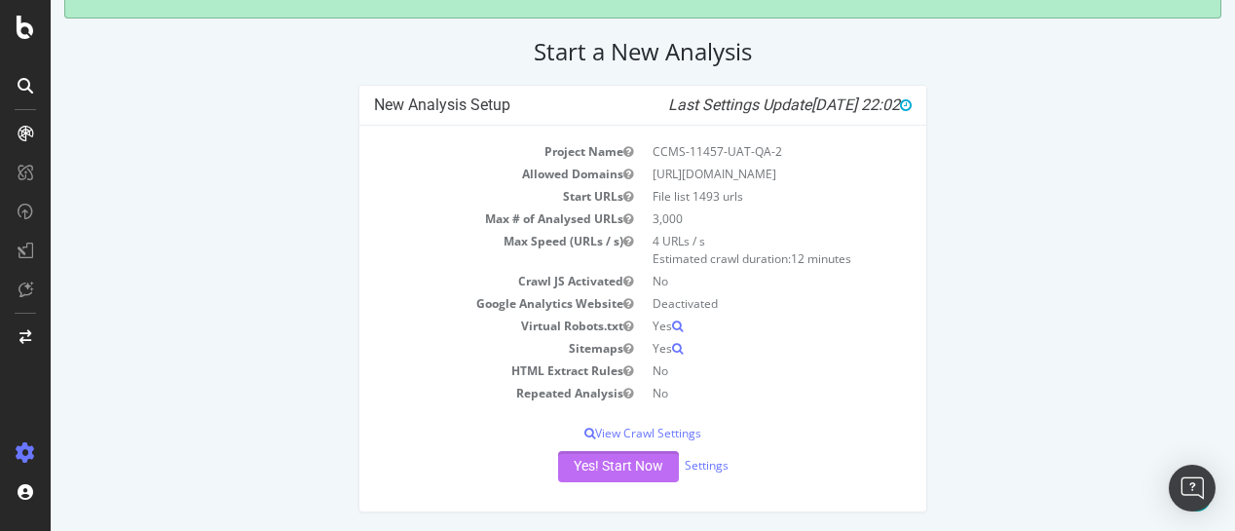
click at [595, 452] on button "Yes! Start Now" at bounding box center [618, 466] width 121 height 31
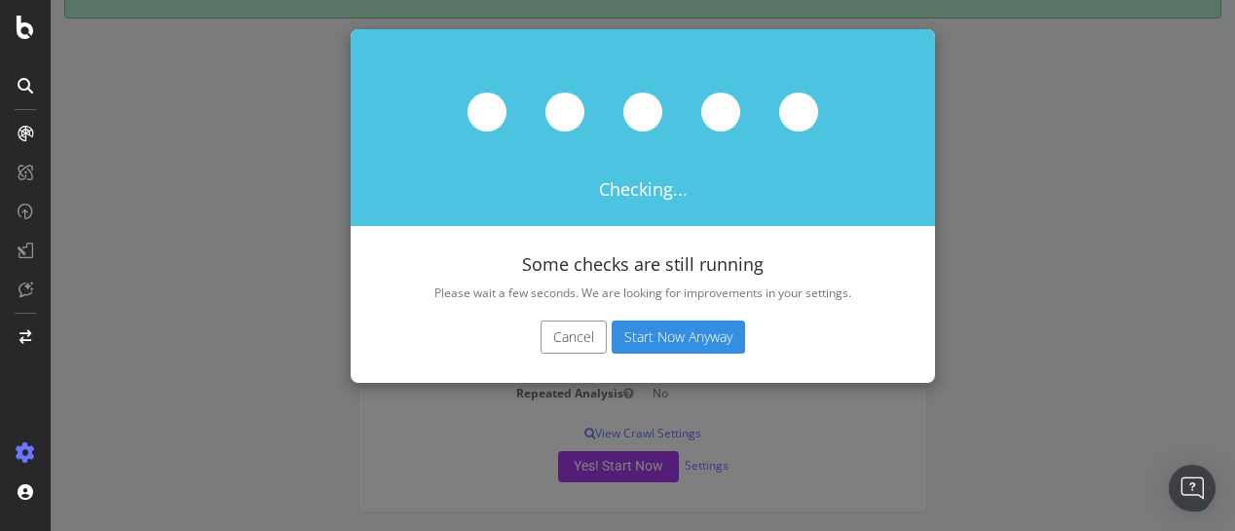
click at [671, 332] on button "Start Now Anyway" at bounding box center [678, 336] width 133 height 33
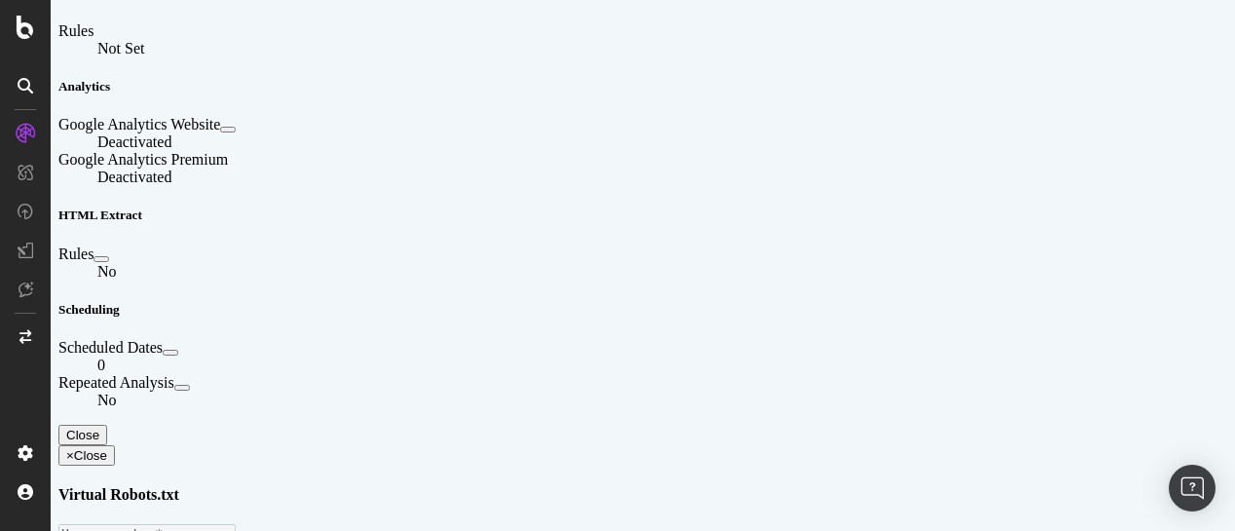
scroll to position [1486, 0]
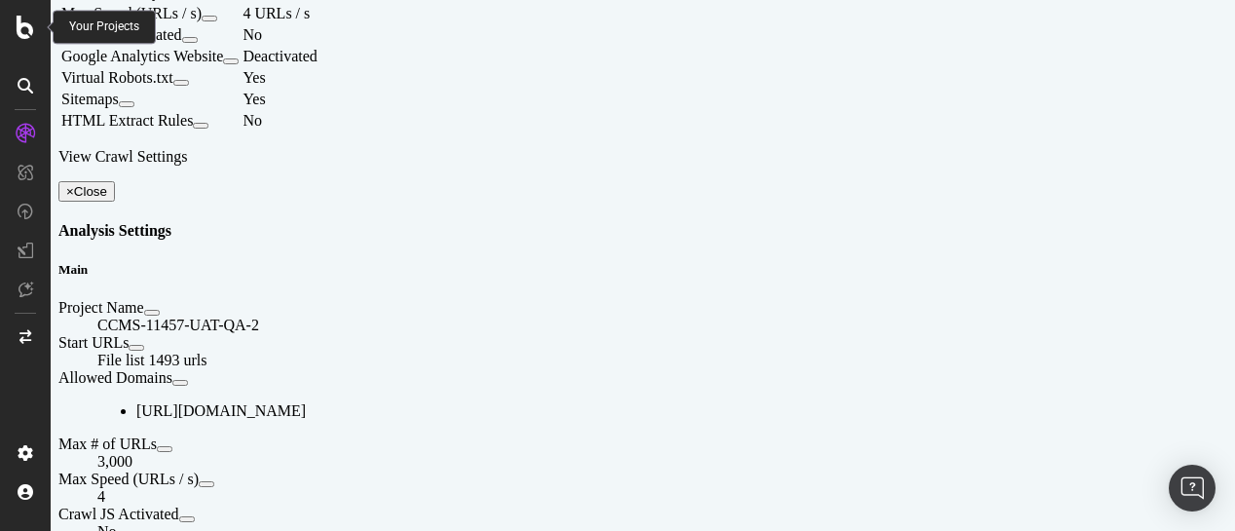
scroll to position [256, 0]
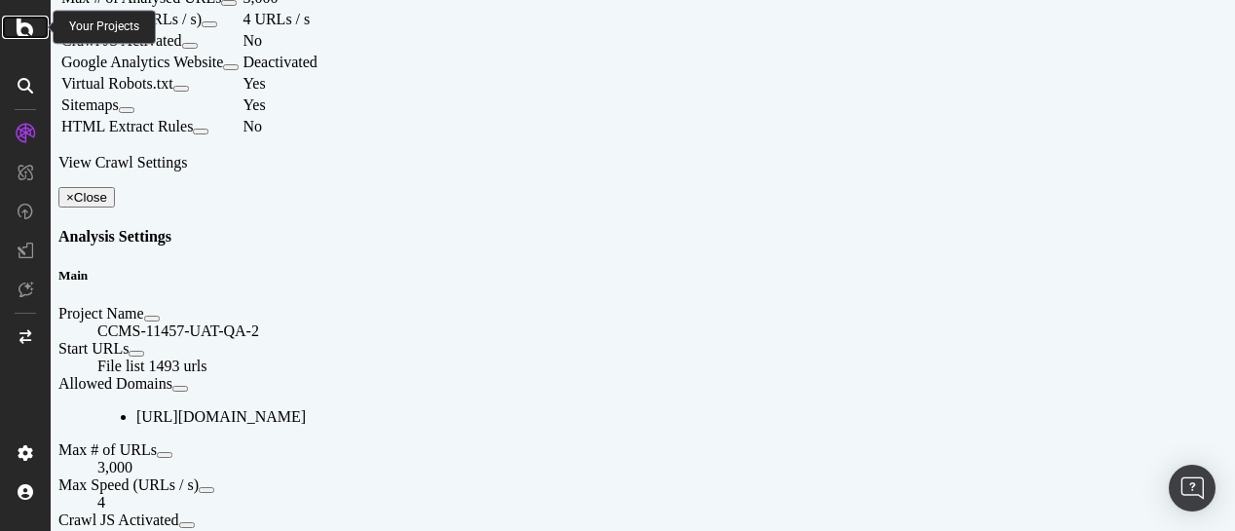
click at [19, 27] on icon at bounding box center [26, 27] width 18 height 23
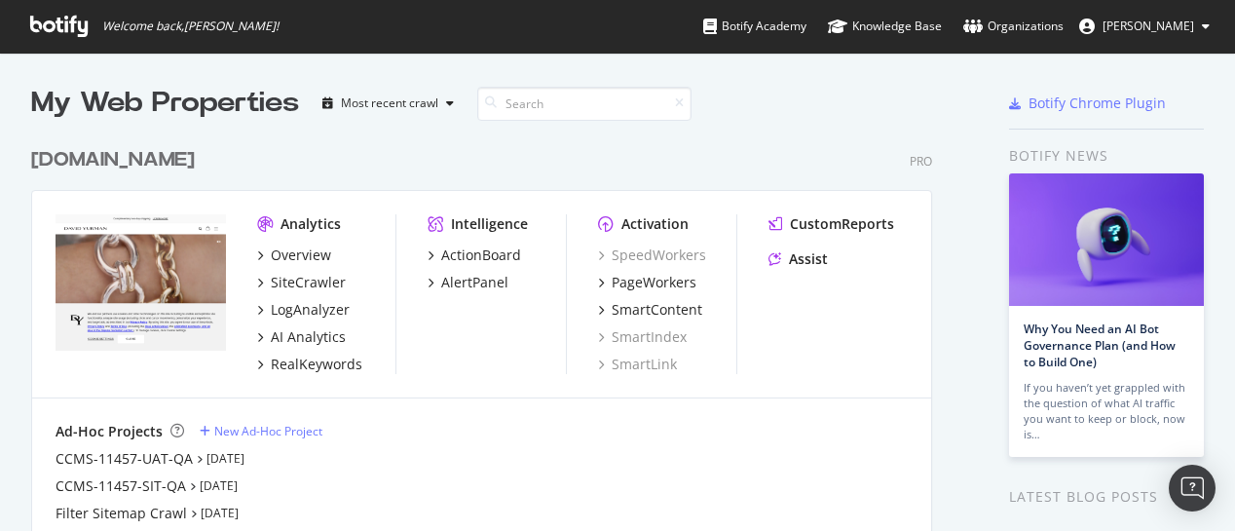
scroll to position [516, 1206]
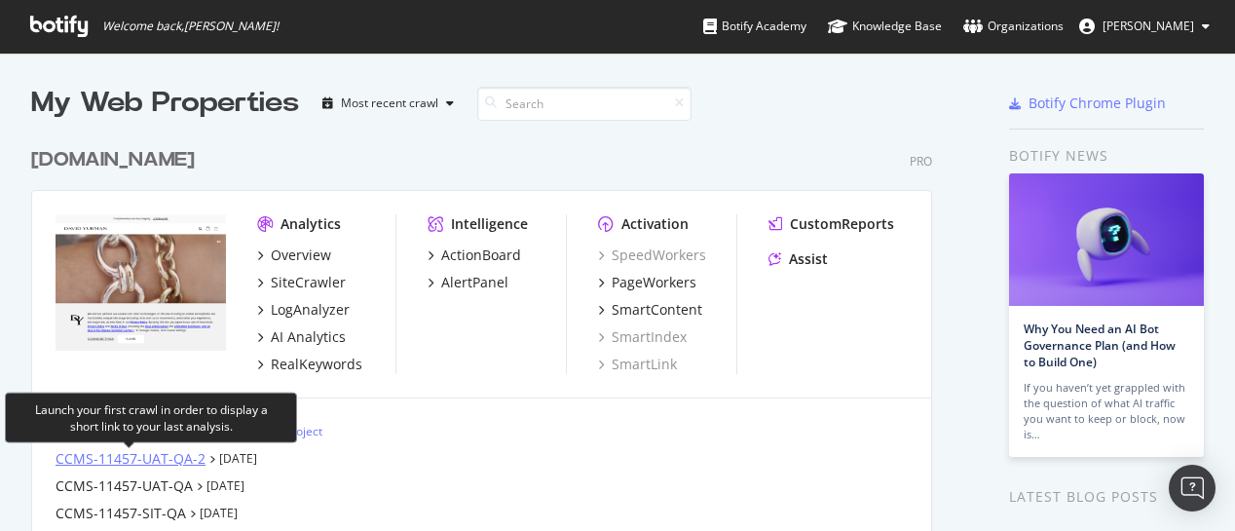
click at [180, 455] on div "CCMS-11457-UAT-QA-2" at bounding box center [131, 458] width 150 height 19
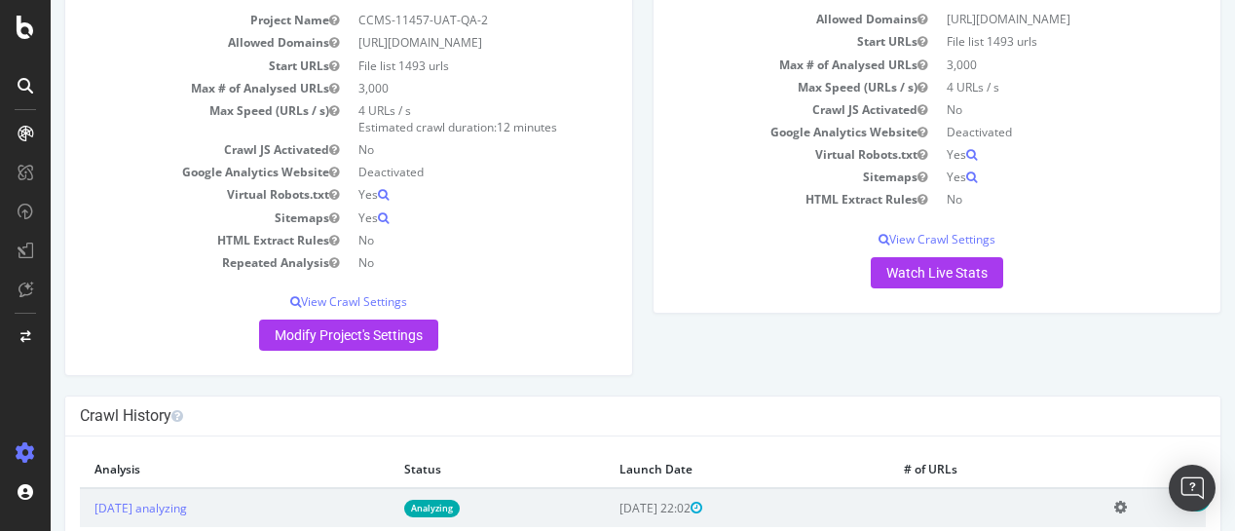
scroll to position [197, 0]
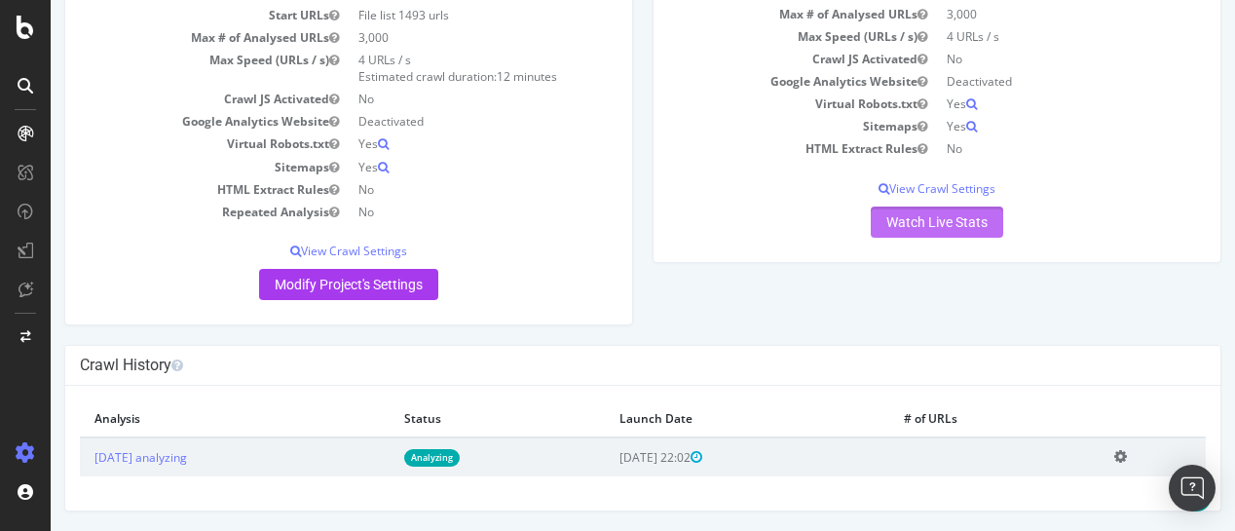
click at [923, 215] on link "Watch Live Stats" at bounding box center [937, 221] width 132 height 31
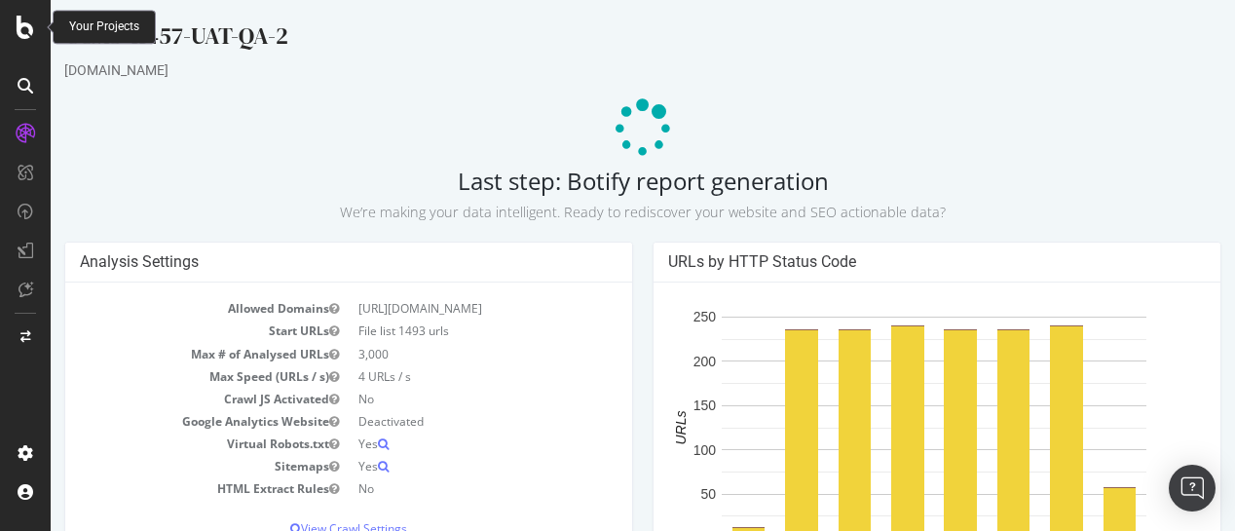
click at [27, 17] on icon at bounding box center [26, 27] width 18 height 23
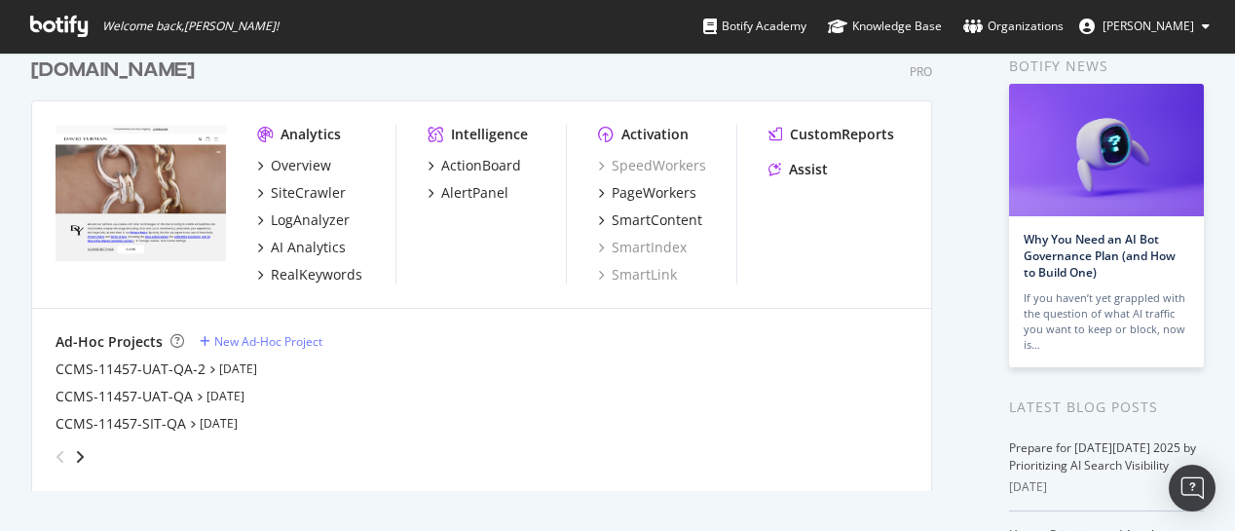
scroll to position [38, 0]
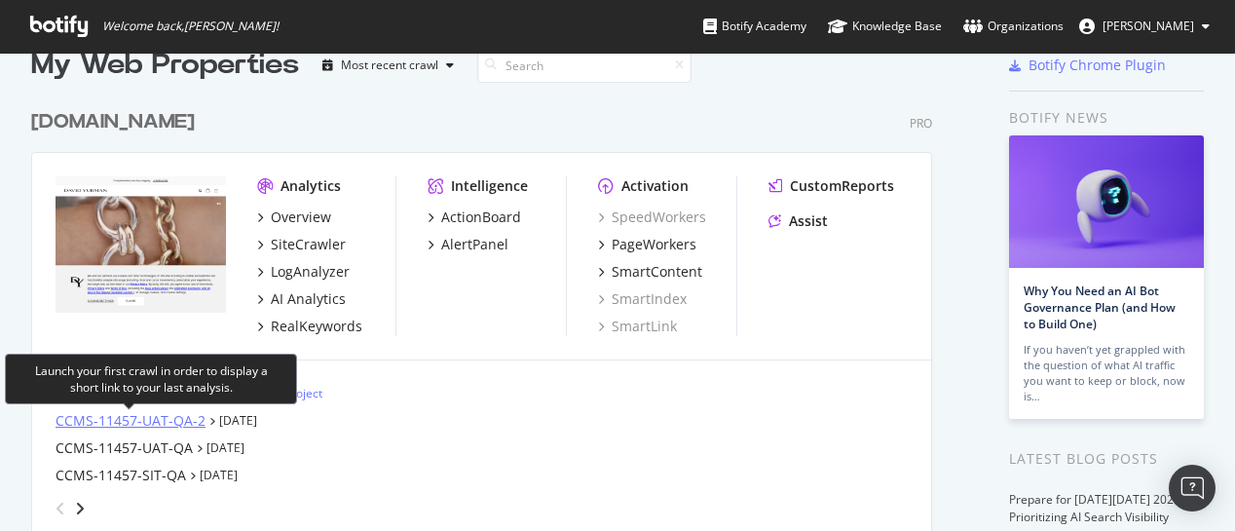
click at [155, 422] on div "CCMS-11457-UAT-QA-2" at bounding box center [131, 420] width 150 height 19
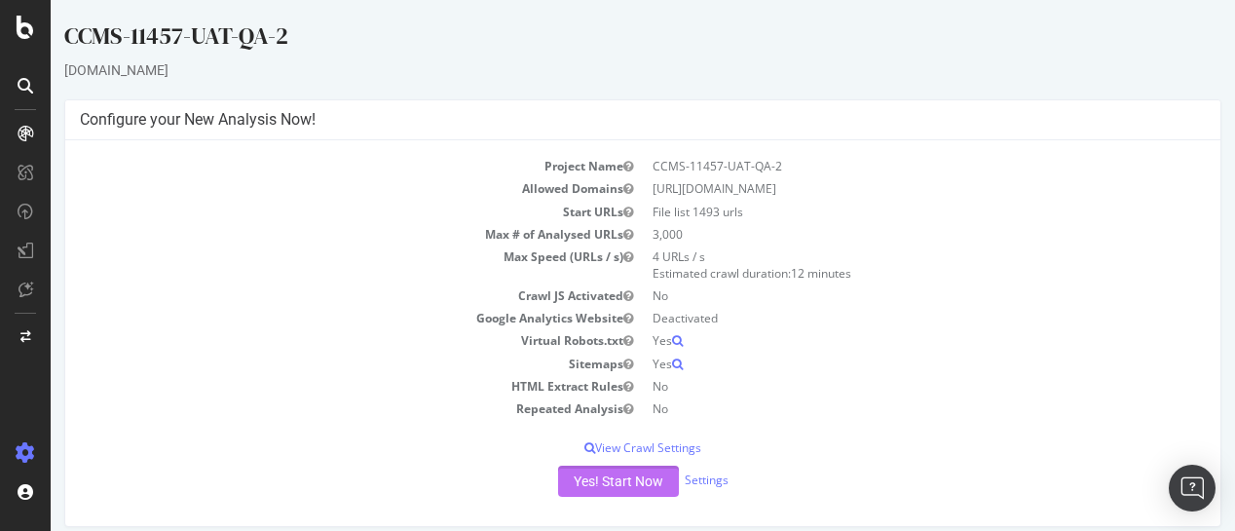
click at [646, 483] on button "Yes! Start Now" at bounding box center [618, 481] width 121 height 31
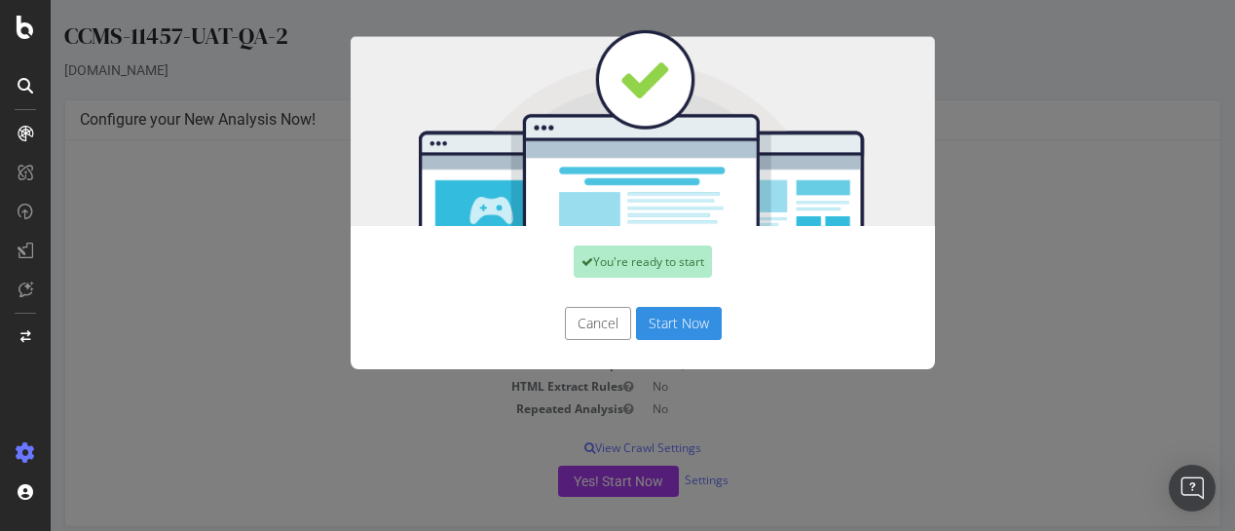
click at [697, 318] on button "Start Now" at bounding box center [679, 323] width 86 height 33
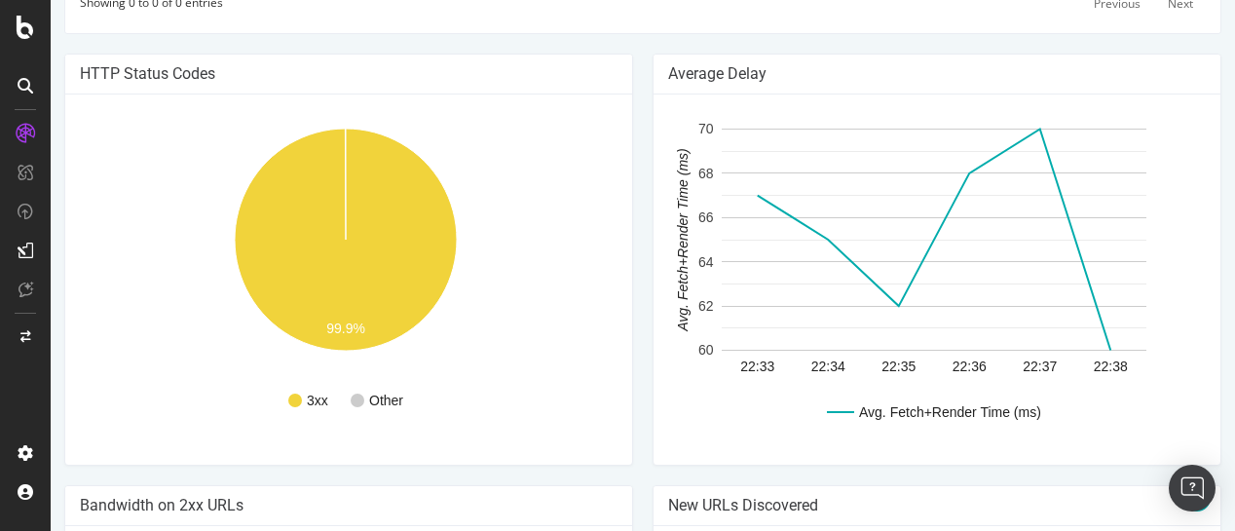
scroll to position [965, 0]
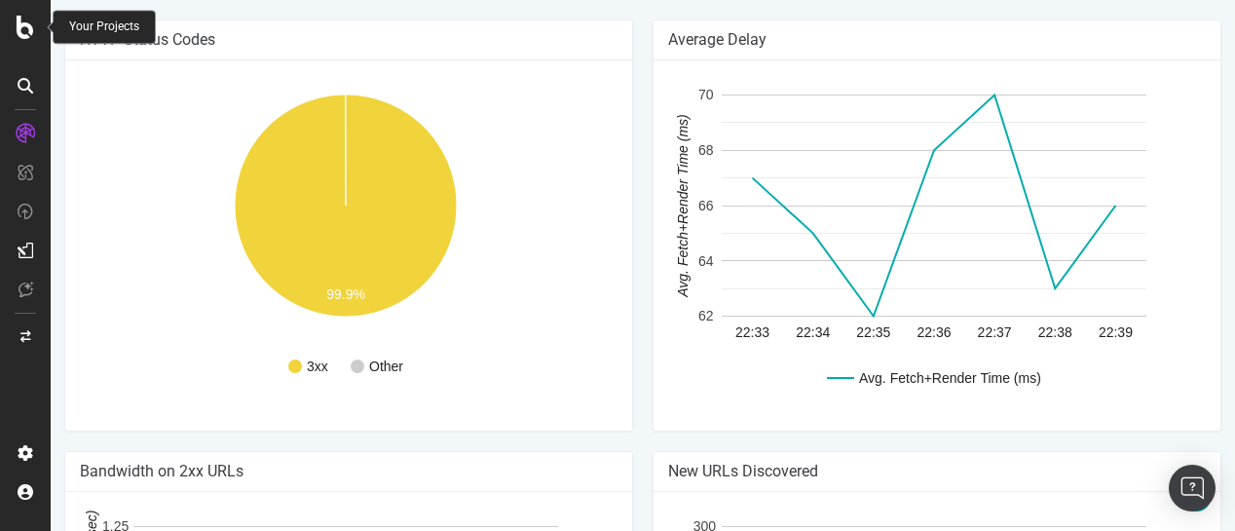
click at [29, 22] on icon at bounding box center [26, 27] width 18 height 23
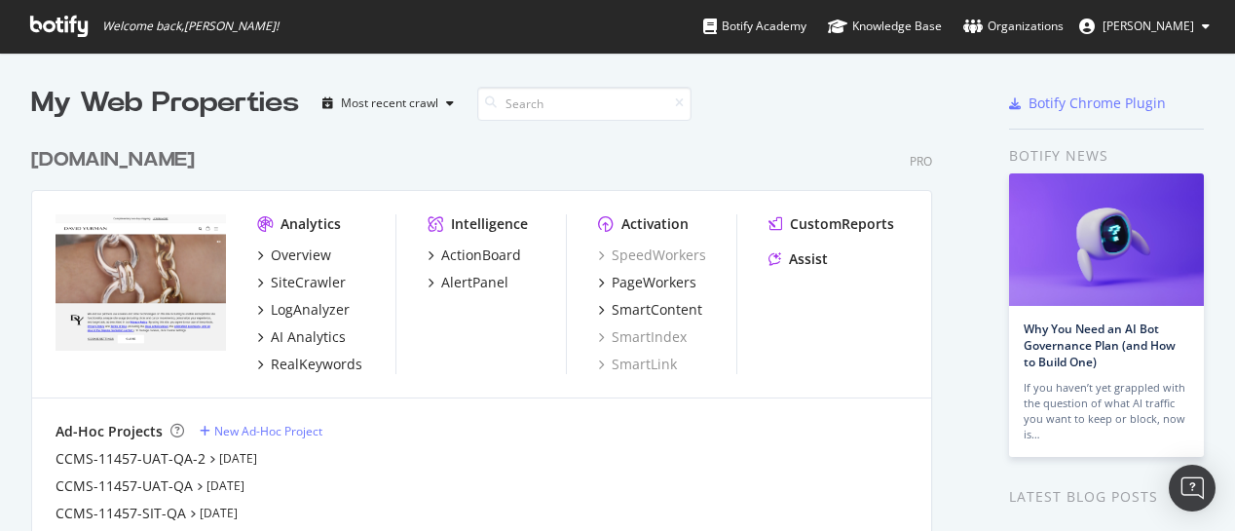
scroll to position [516, 1206]
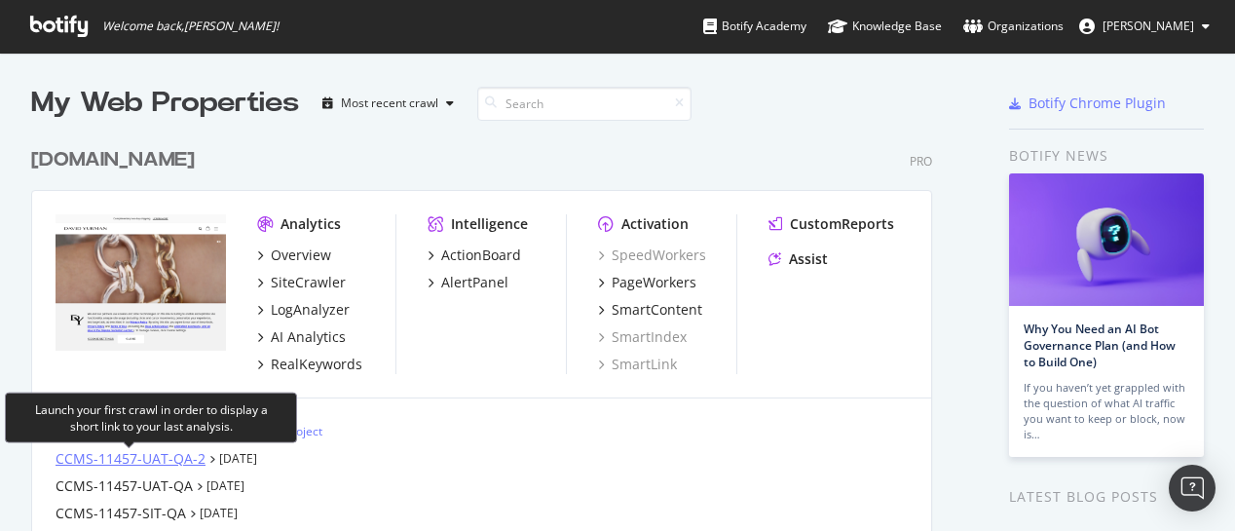
click at [176, 454] on div "CCMS-11457-UAT-QA-2" at bounding box center [131, 458] width 150 height 19
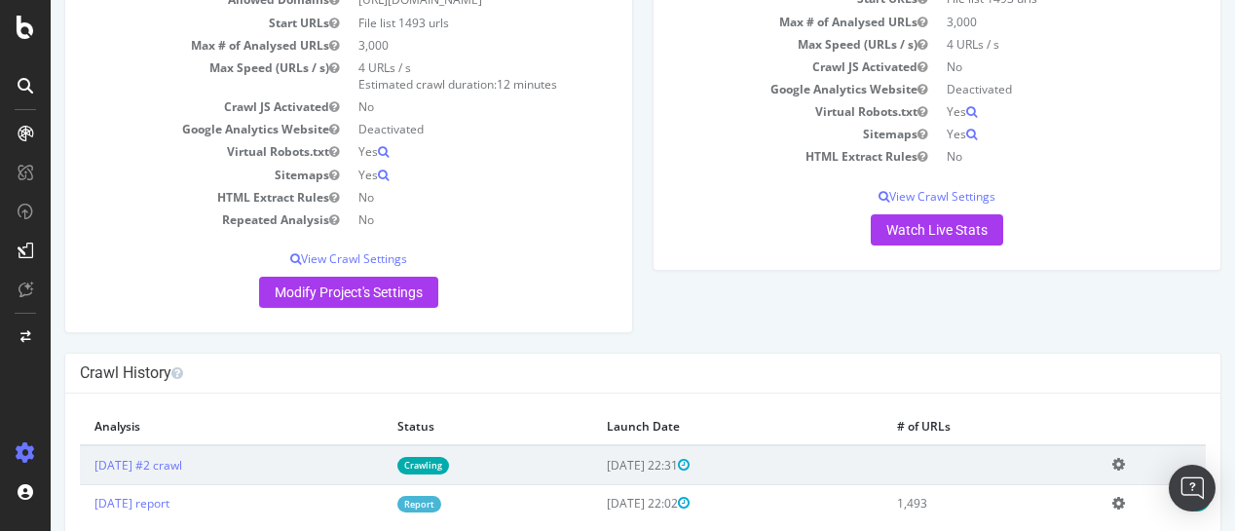
scroll to position [236, 0]
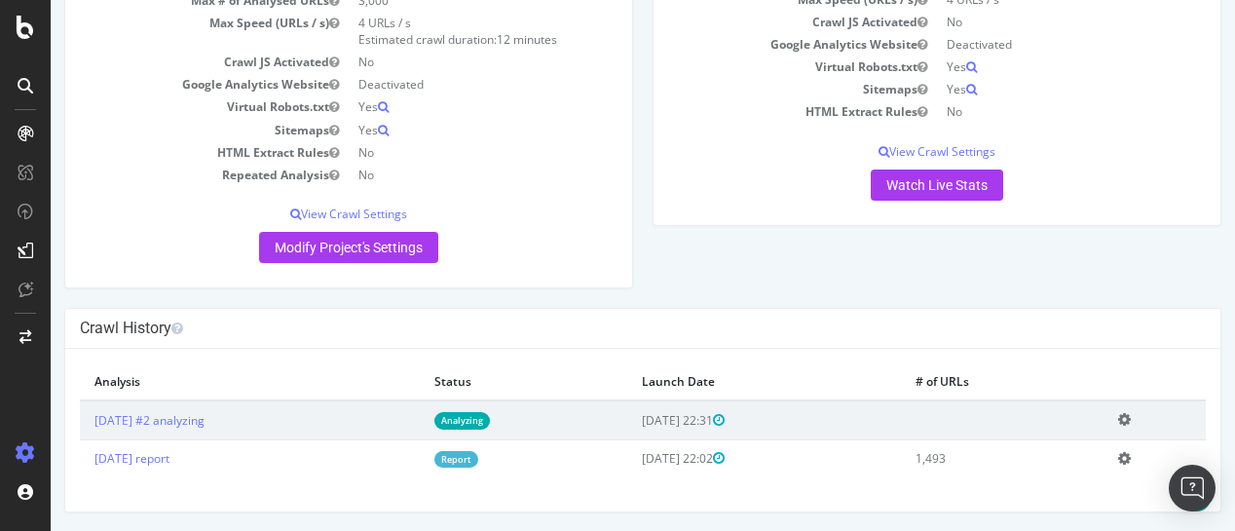
scroll to position [236, 0]
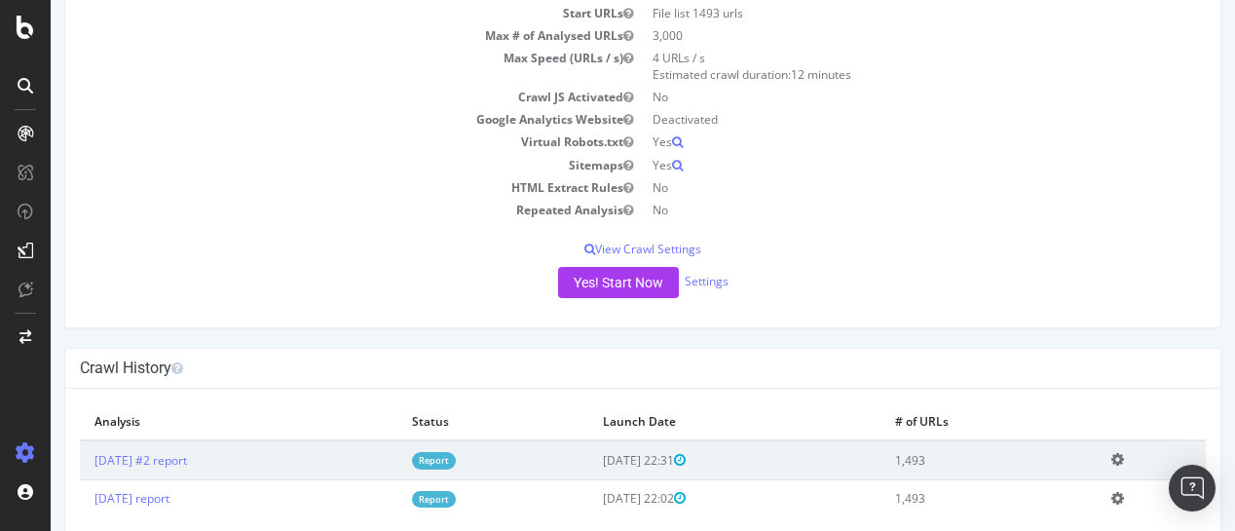
scroll to position [202, 0]
click at [187, 456] on link "[DATE] #2 report" at bounding box center [140, 457] width 93 height 17
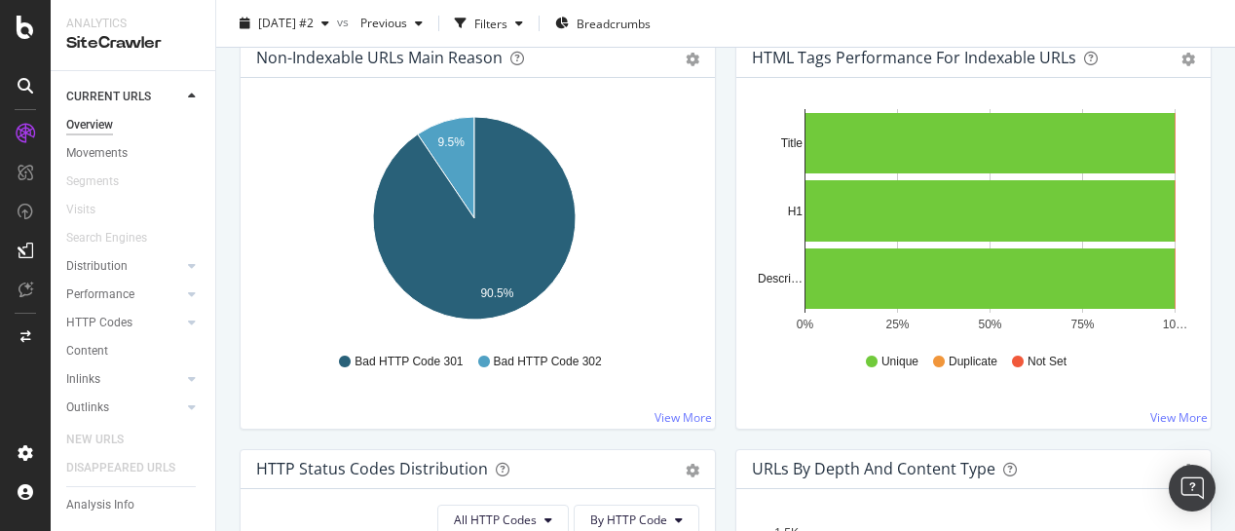
scroll to position [1099, 0]
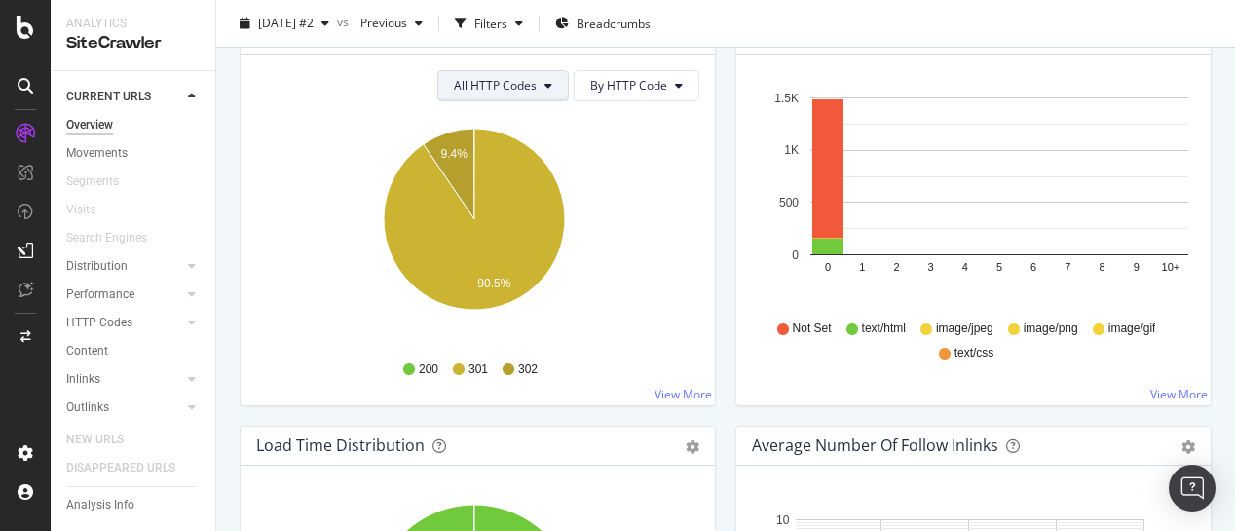
click at [542, 91] on button "All HTTP Codes" at bounding box center [502, 85] width 131 height 31
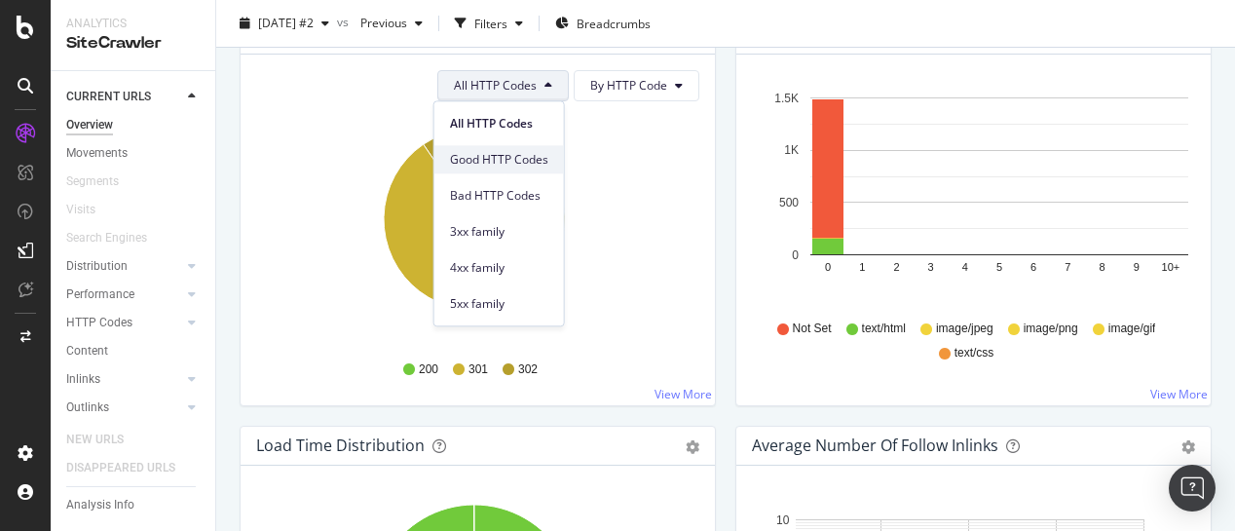
click at [525, 160] on span "Good HTTP Codes" at bounding box center [499, 160] width 98 height 18
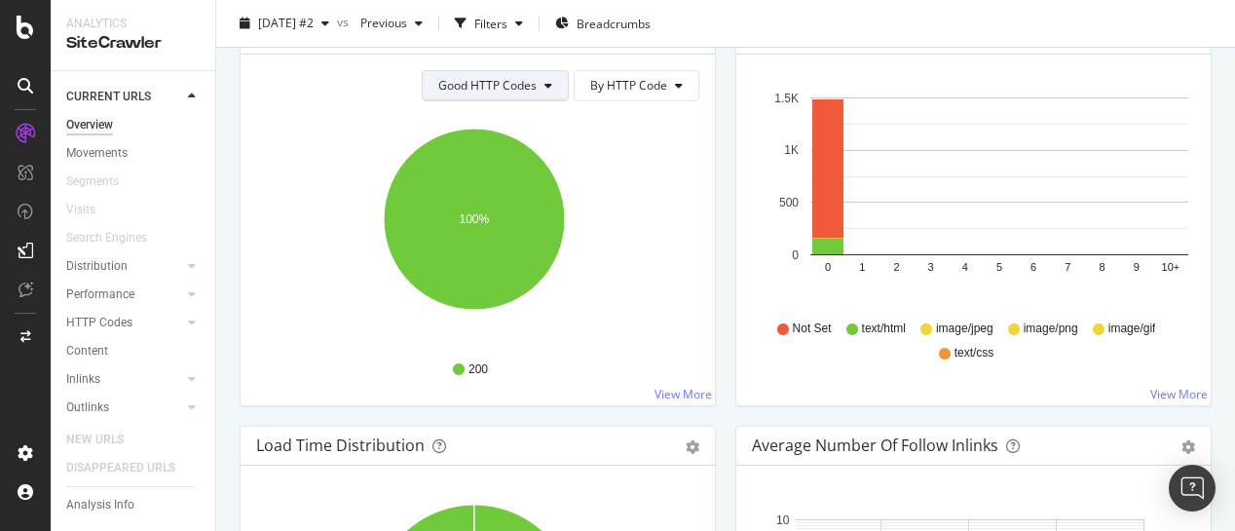
click at [538, 77] on button "Good HTTP Codes" at bounding box center [495, 85] width 147 height 31
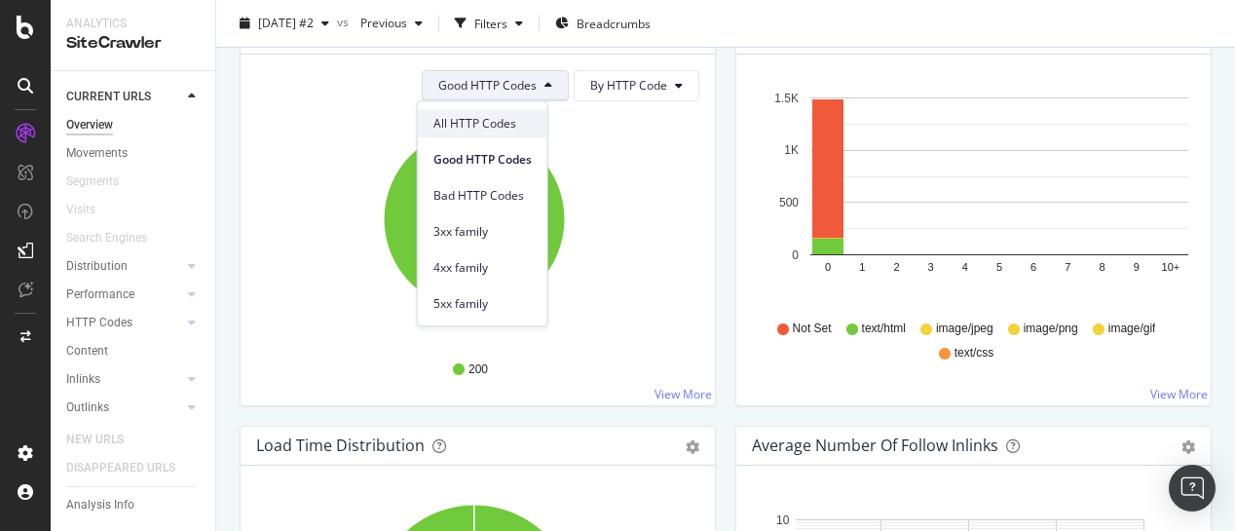
click at [464, 117] on span "All HTTP Codes" at bounding box center [482, 124] width 98 height 18
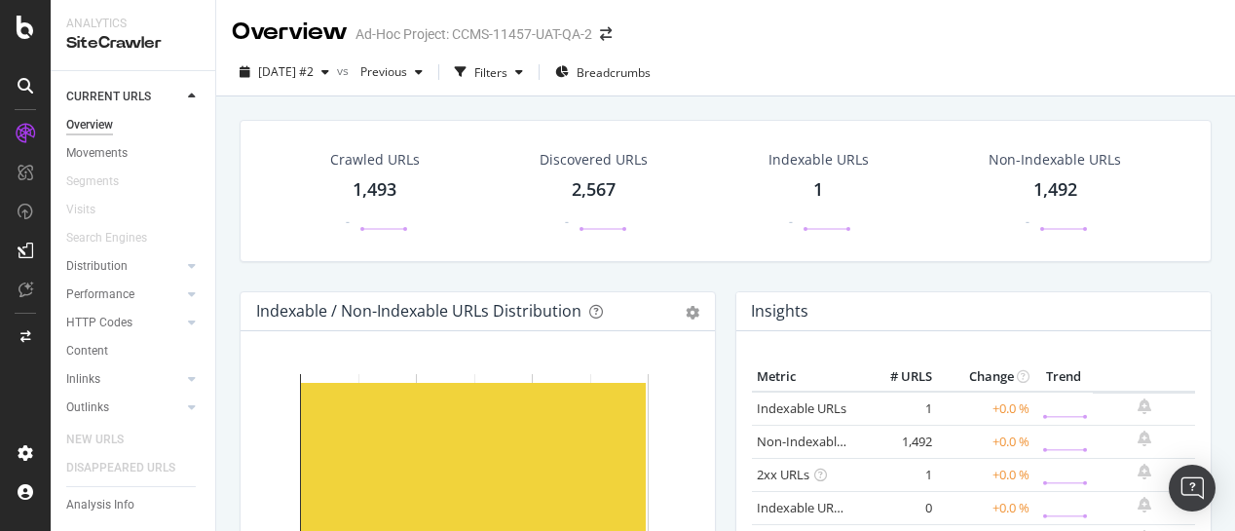
scroll to position [122, 0]
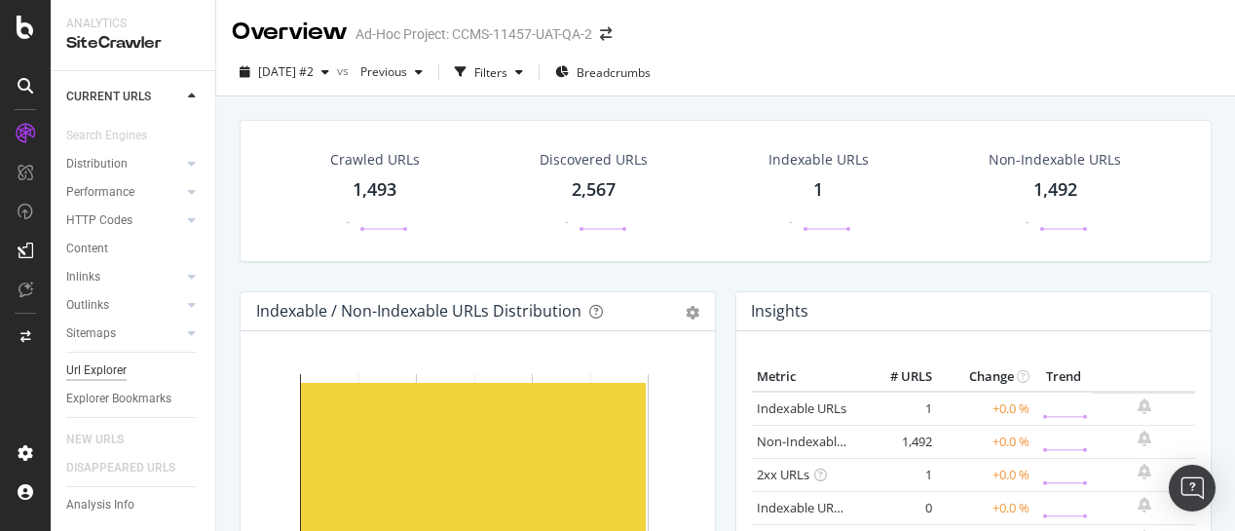
click at [97, 360] on div "Url Explorer" at bounding box center [96, 370] width 60 height 20
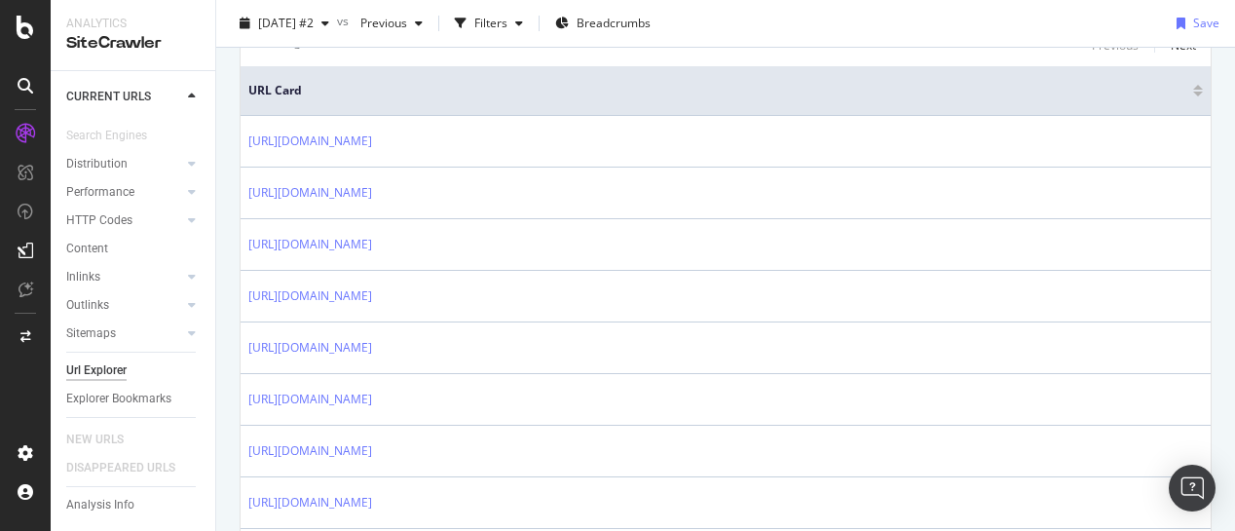
scroll to position [278, 0]
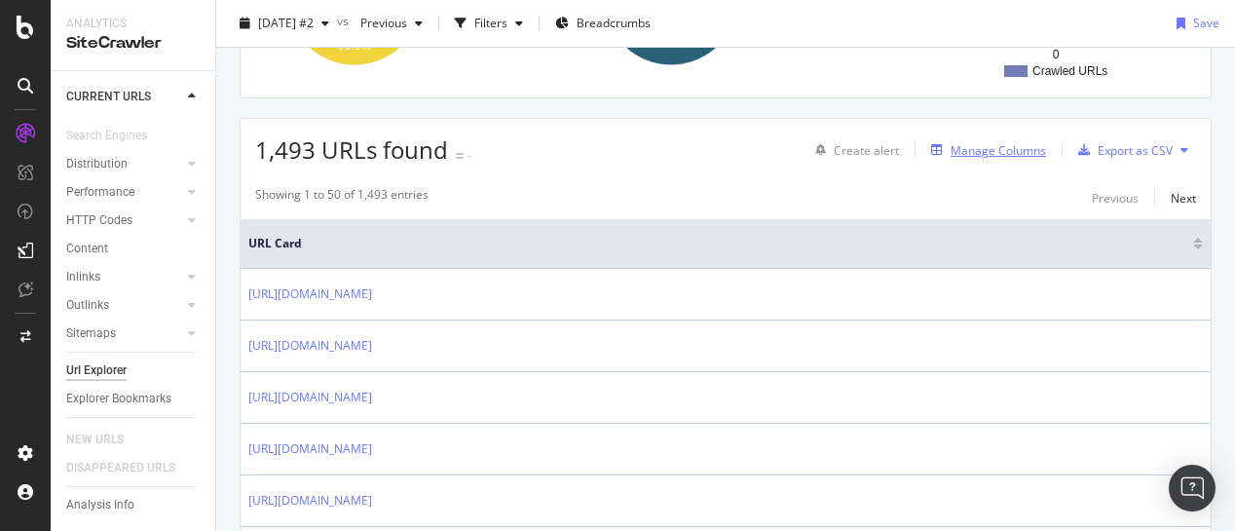
click at [990, 155] on div "Manage Columns" at bounding box center [998, 150] width 95 height 17
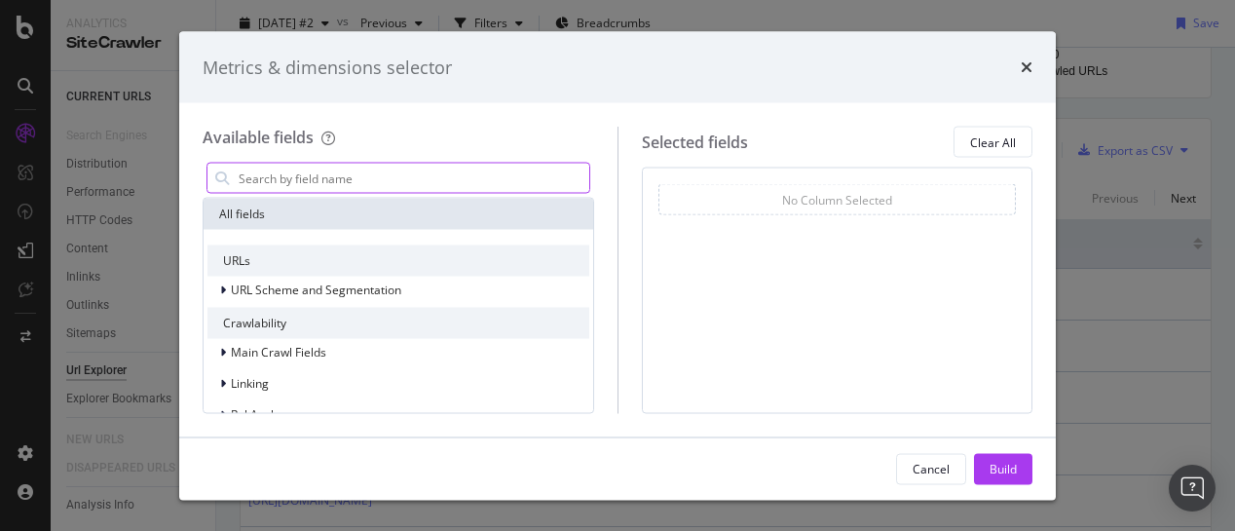
click at [461, 171] on input "modal" at bounding box center [413, 178] width 353 height 29
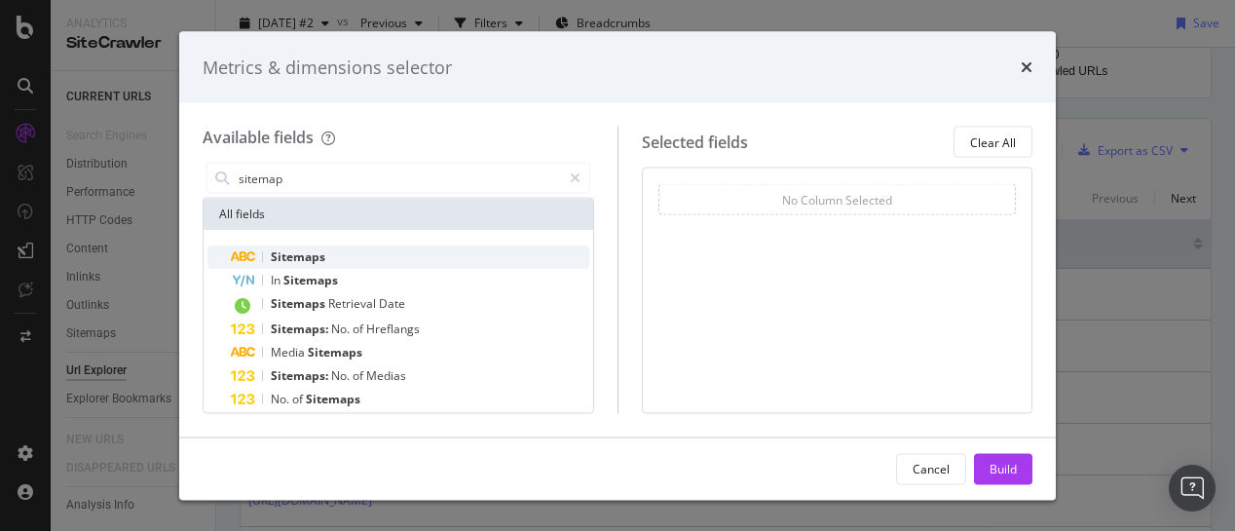
click at [326, 252] on div "Sitemaps" at bounding box center [410, 256] width 358 height 23
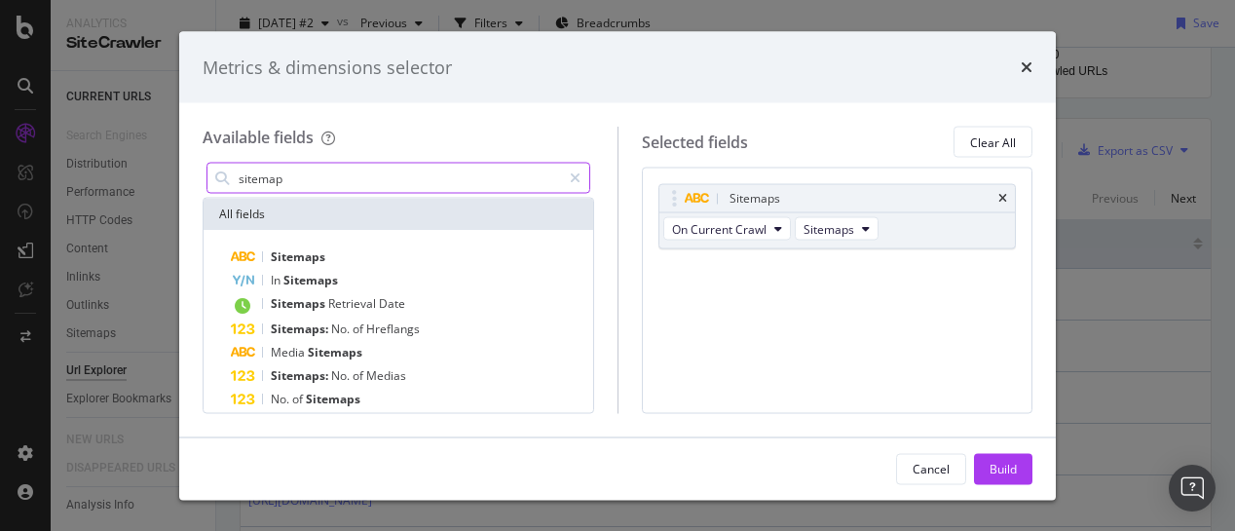
click at [454, 174] on input "sitemap" at bounding box center [399, 178] width 324 height 29
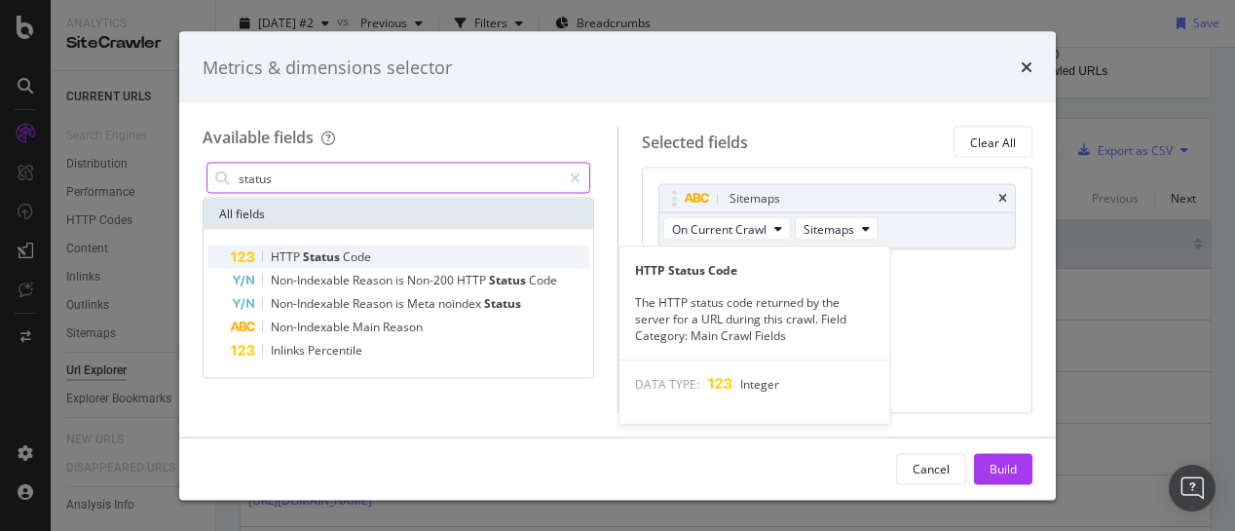
type input "status"
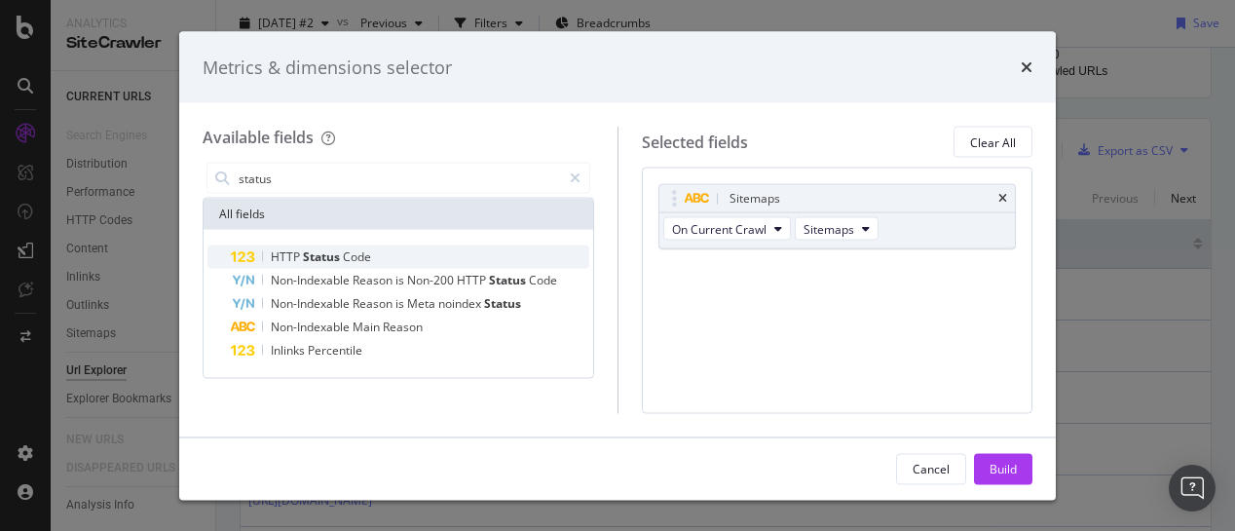
click at [359, 247] on div "HTTP Status Code" at bounding box center [410, 256] width 358 height 23
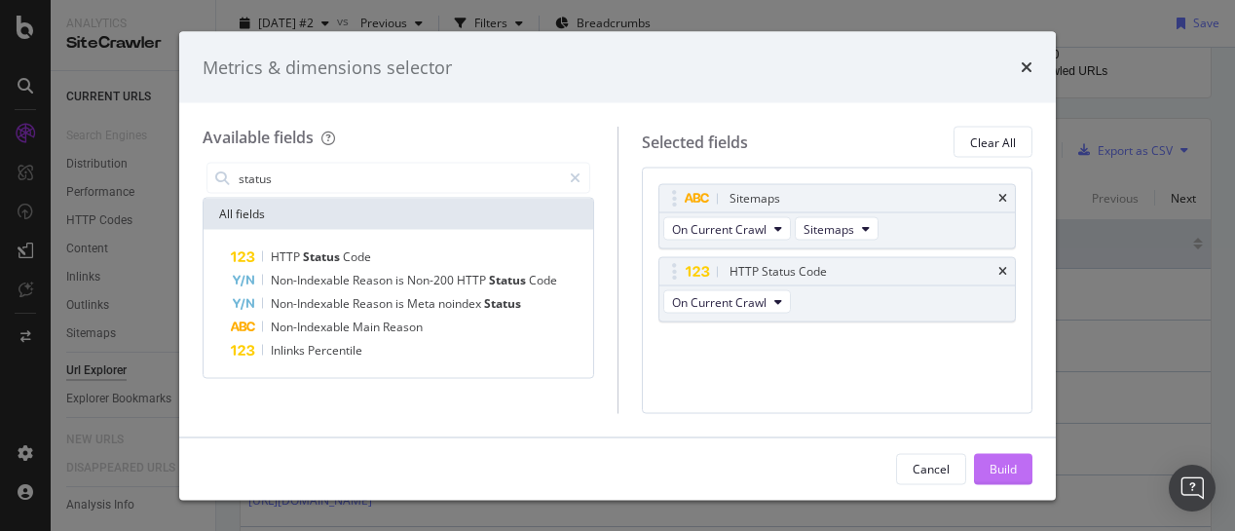
click at [1016, 466] on div "Build" at bounding box center [1003, 468] width 27 height 17
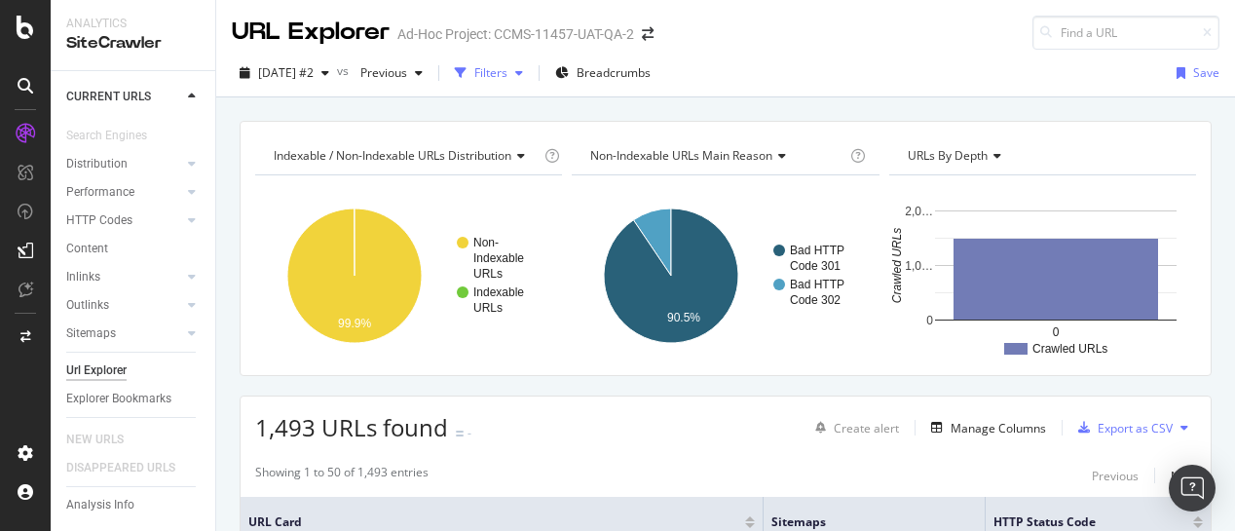
click at [507, 66] on div "Filters" at bounding box center [490, 72] width 33 height 17
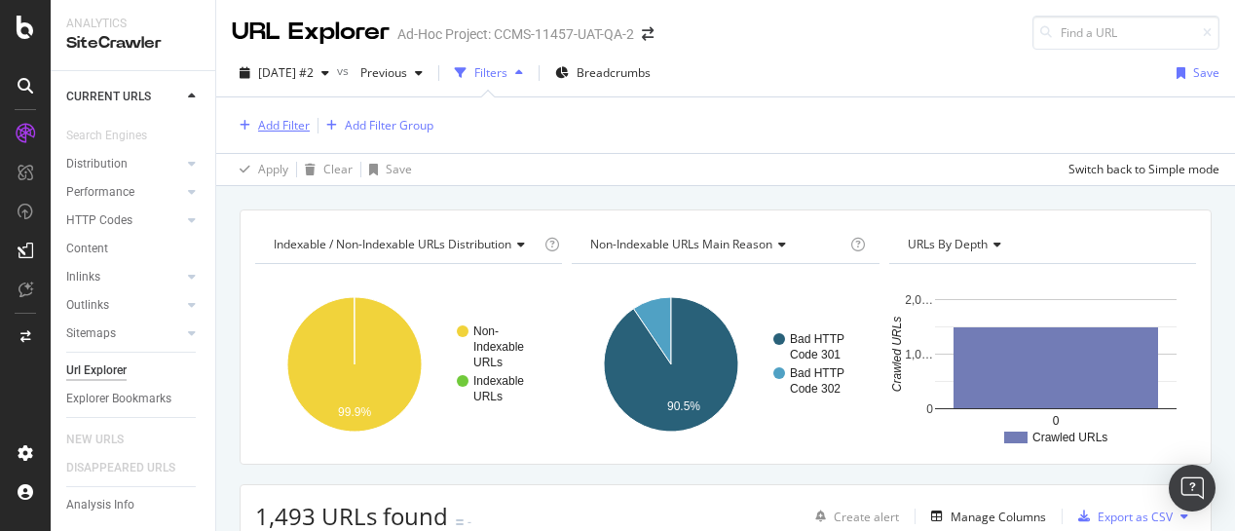
click at [266, 130] on div "Add Filter" at bounding box center [284, 125] width 52 height 17
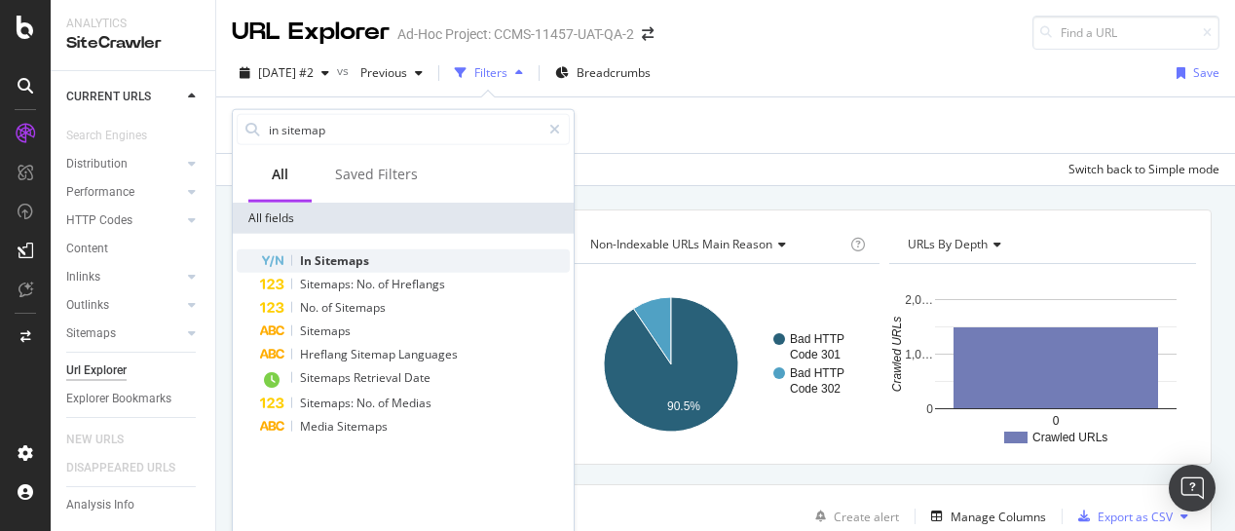
type input "in sitemap"
click at [339, 258] on span "Sitemaps" at bounding box center [342, 260] width 55 height 17
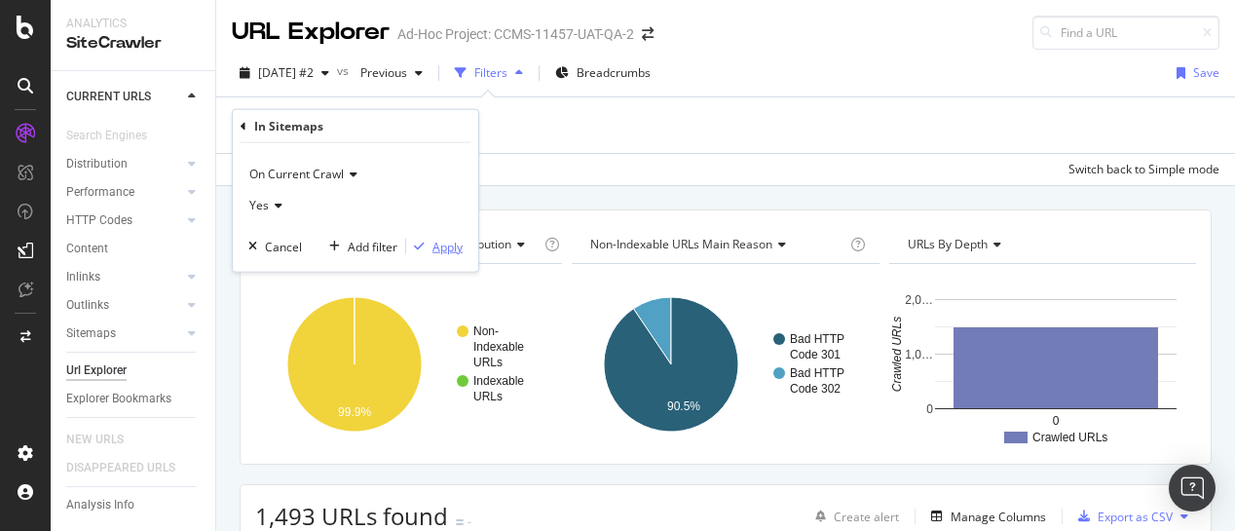
click at [433, 246] on div "Apply" at bounding box center [447, 246] width 30 height 17
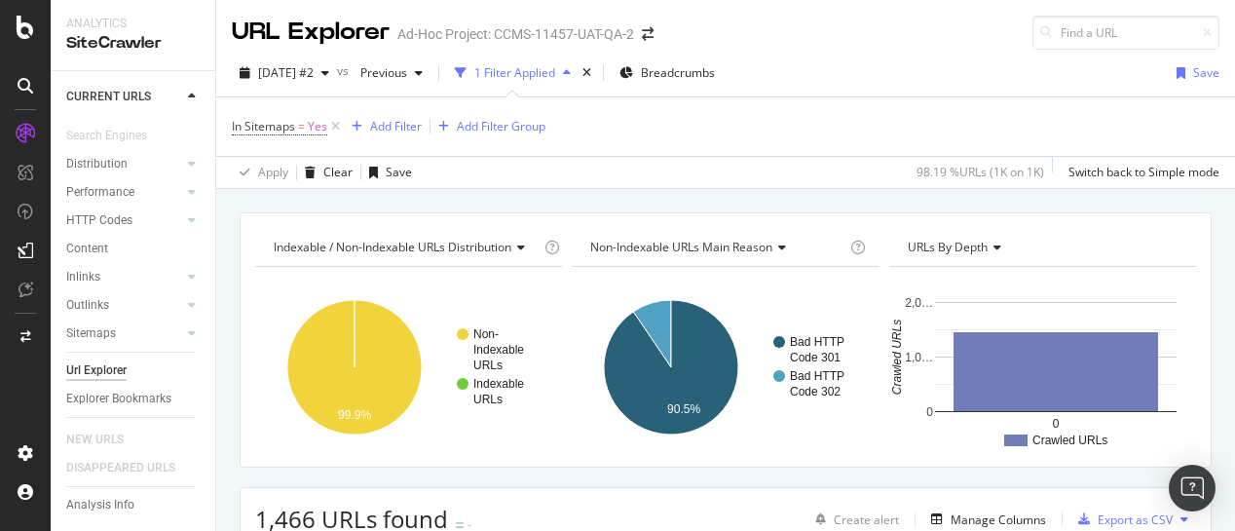
scroll to position [503, 0]
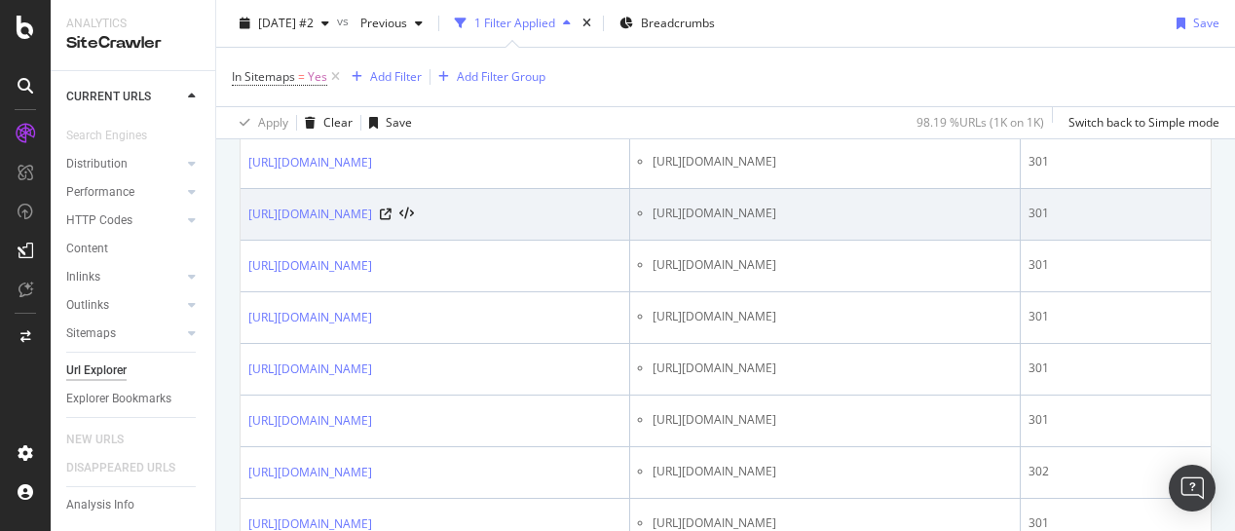
drag, startPoint x: 957, startPoint y: 229, endPoint x: 654, endPoint y: 236, distance: 303.0
click at [654, 222] on li "[URL][DOMAIN_NAME]" at bounding box center [832, 214] width 359 height 18
drag, startPoint x: 243, startPoint y: 220, endPoint x: 288, endPoint y: 247, distance: 52.4
click at [288, 241] on td "[URL][DOMAIN_NAME]" at bounding box center [436, 215] width 390 height 52
copy link "[URL][DOMAIN_NAME]"
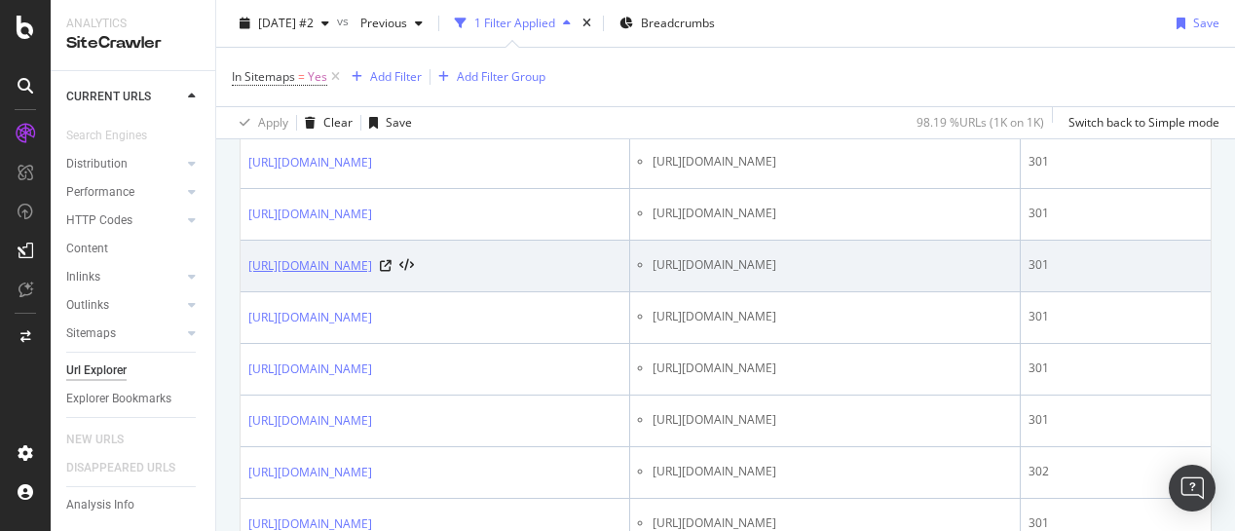
drag, startPoint x: 245, startPoint y: 293, endPoint x: 280, endPoint y: 329, distance: 50.3
click at [280, 292] on td "[URL][DOMAIN_NAME]" at bounding box center [436, 267] width 390 height 52
copy link "[URL][DOMAIN_NAME]"
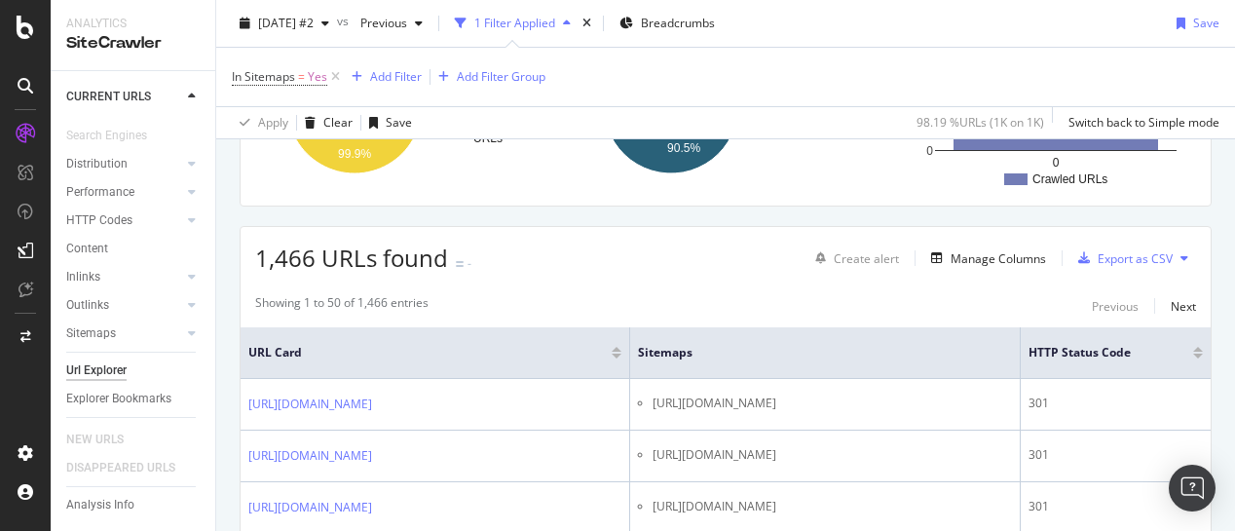
scroll to position [275, 0]
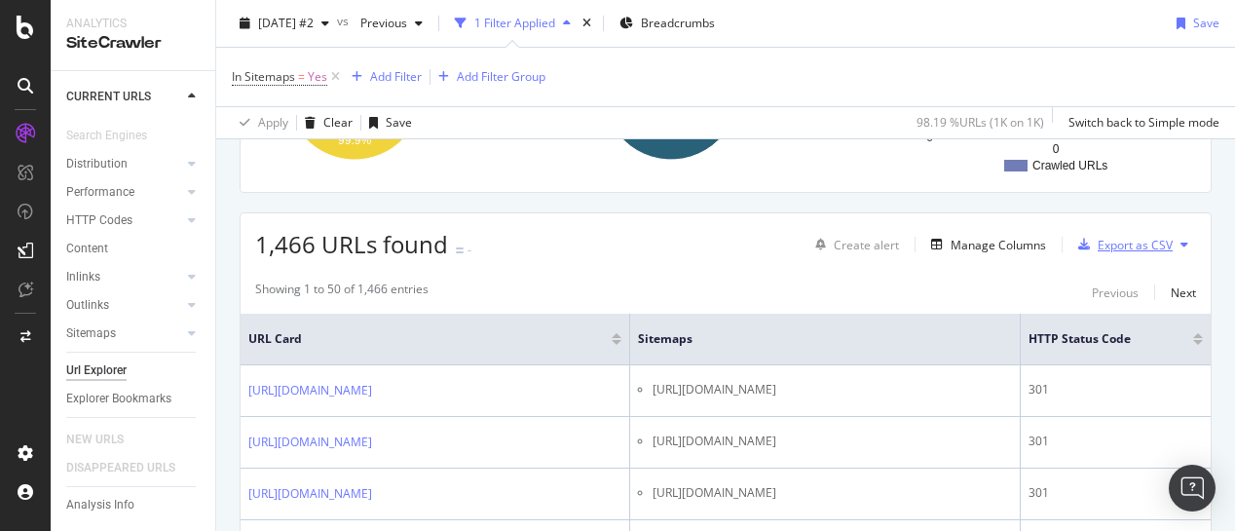
click at [1113, 238] on div "Export as CSV" at bounding box center [1135, 245] width 75 height 17
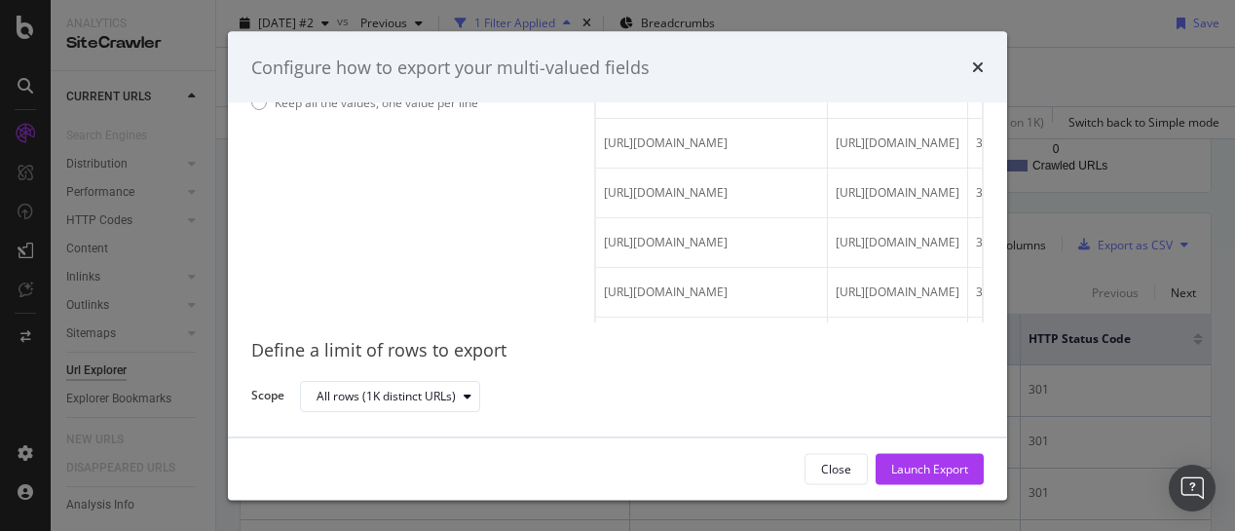
scroll to position [0, 0]
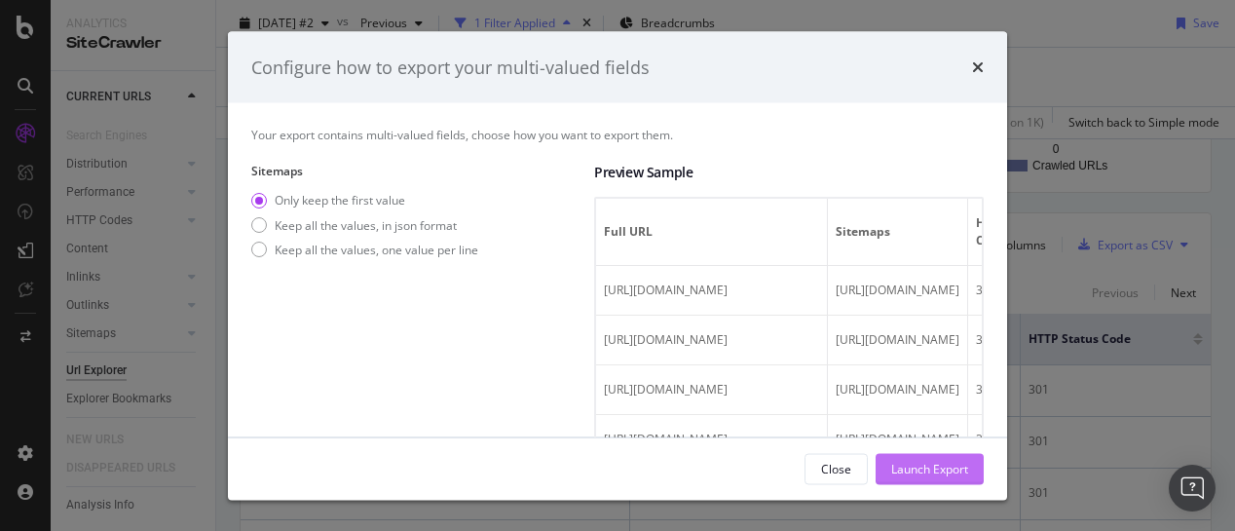
click at [912, 467] on div "Launch Export" at bounding box center [929, 468] width 77 height 17
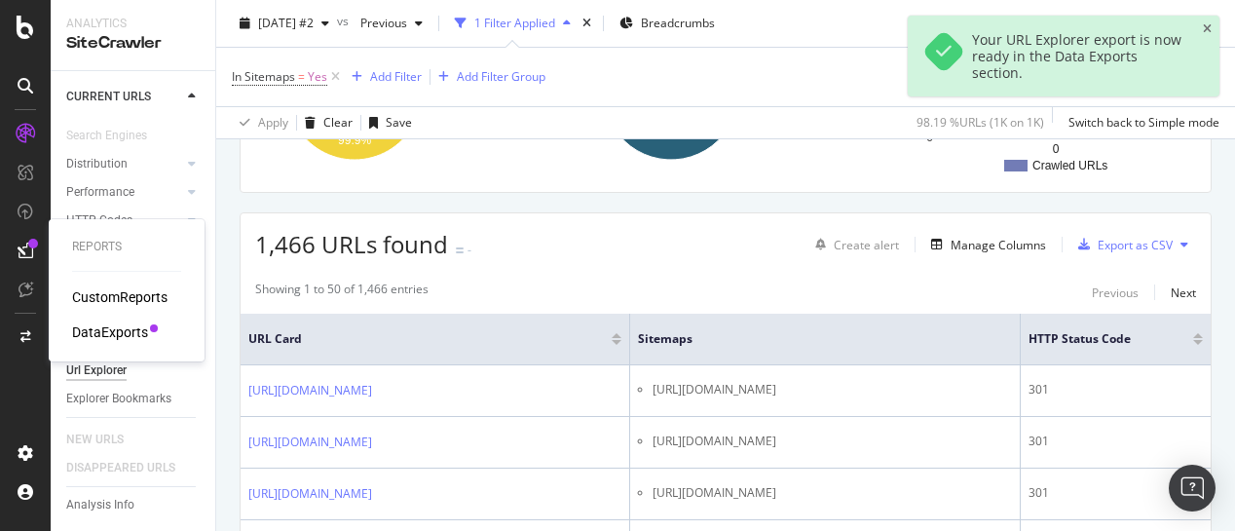
click at [125, 333] on div "DataExports" at bounding box center [110, 331] width 76 height 19
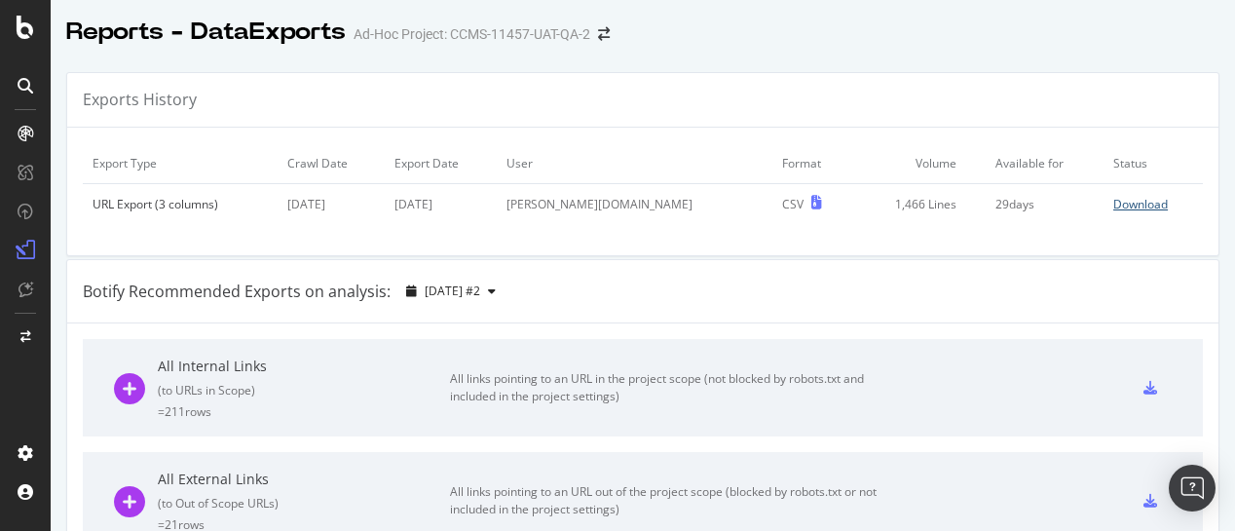
click at [1113, 199] on div "Download" at bounding box center [1140, 204] width 55 height 17
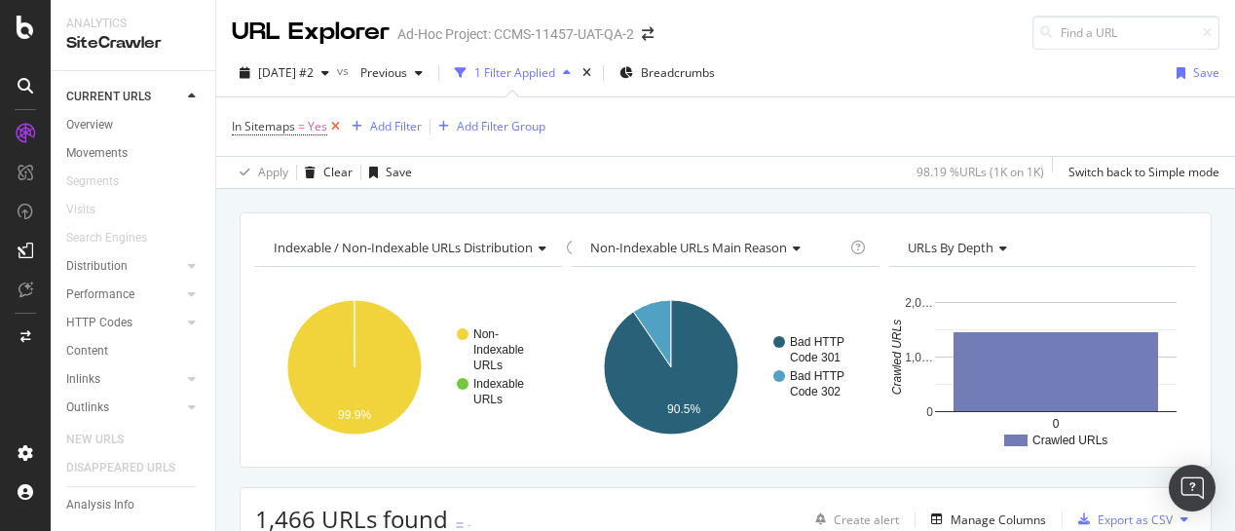
click at [335, 125] on icon at bounding box center [335, 126] width 17 height 19
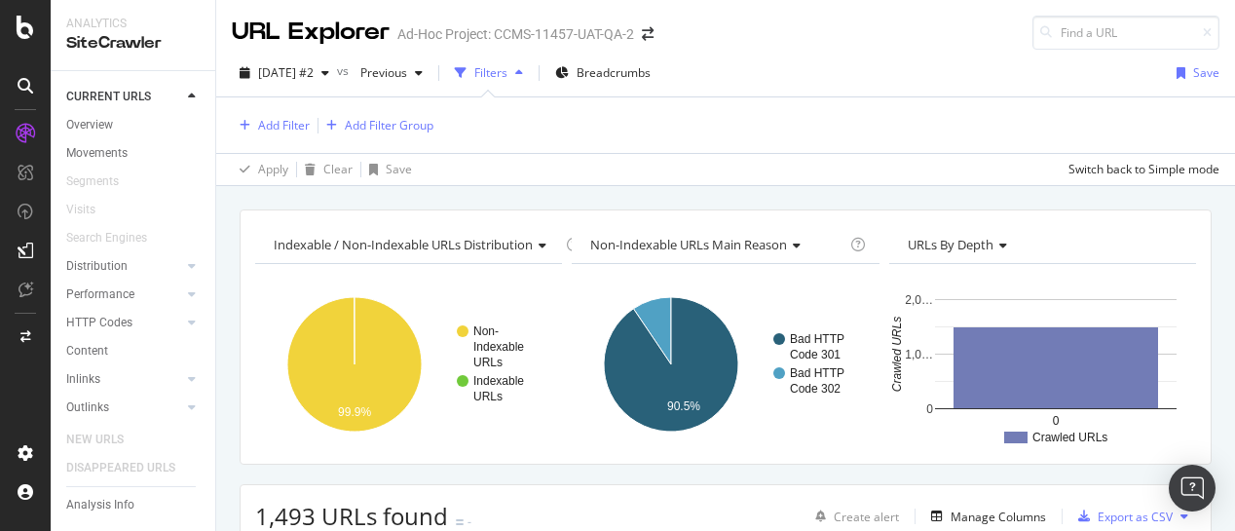
click at [504, 196] on div "Indexable / Non-Indexable URLs distribution Chart (by Value) Table Expand Expor…" at bounding box center [725, 209] width 1019 height 47
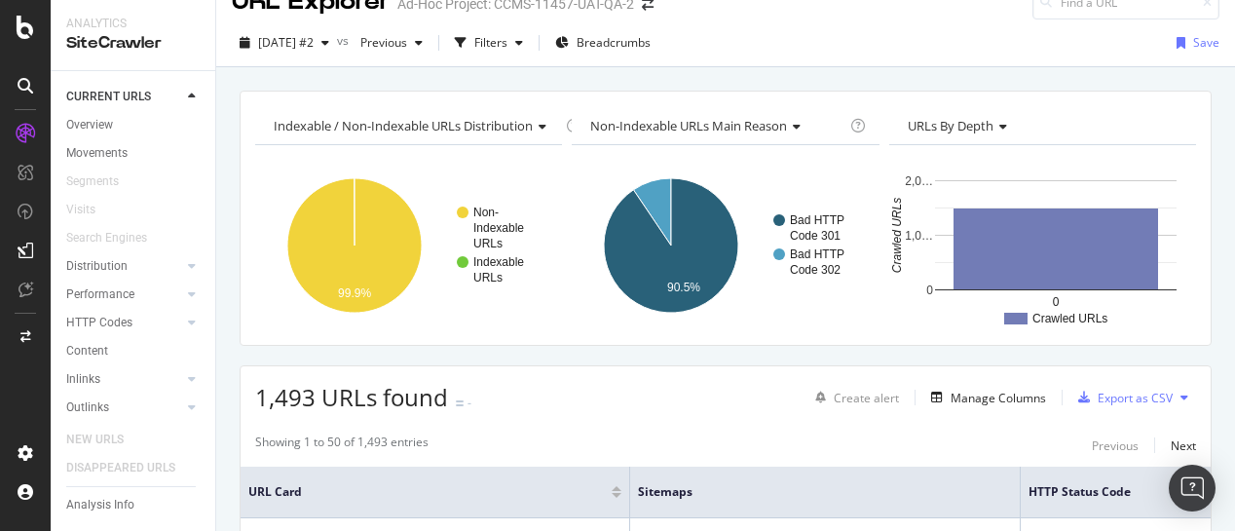
scroll to position [66, 0]
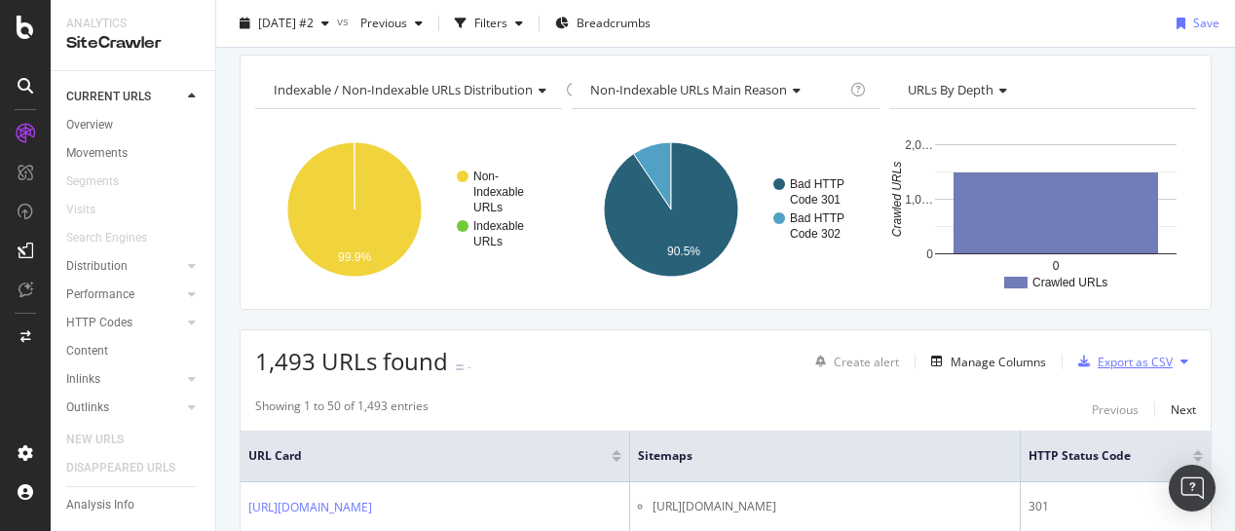
click at [1116, 359] on div "Export as CSV" at bounding box center [1135, 362] width 75 height 17
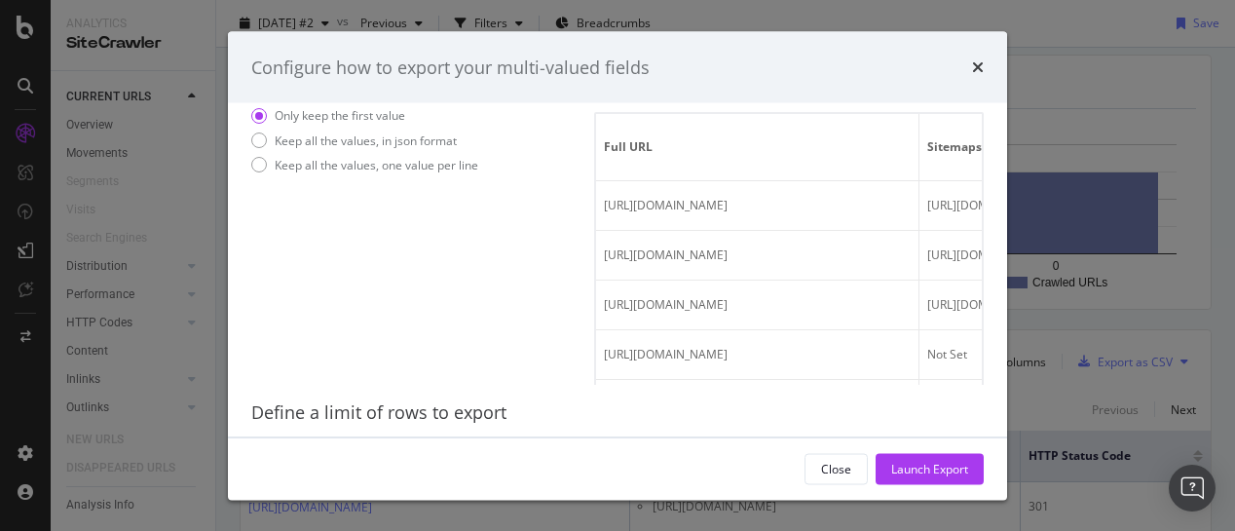
scroll to position [55, 0]
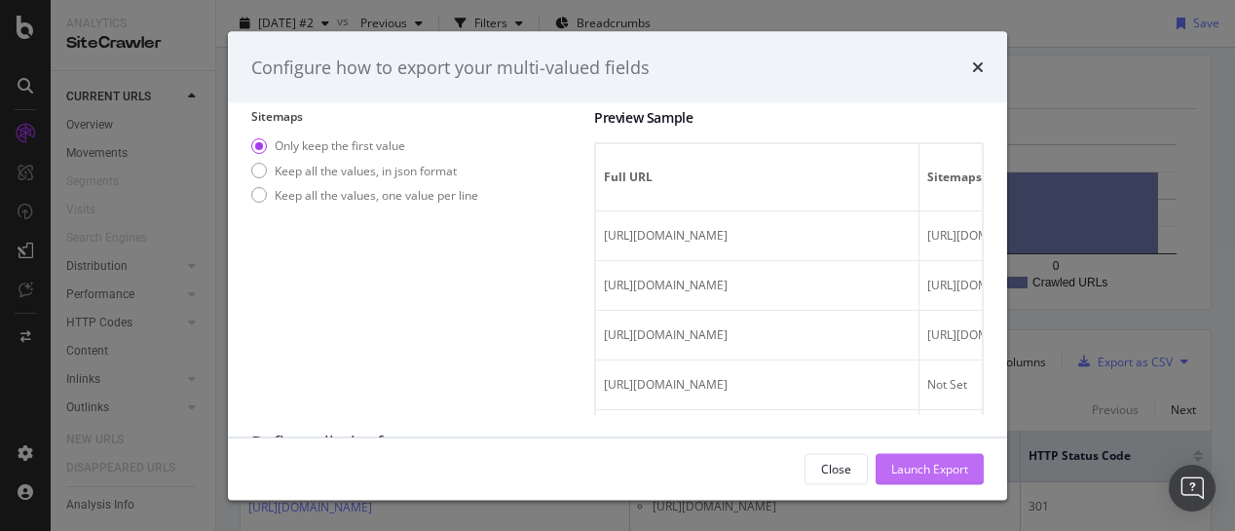
click at [914, 477] on div "Launch Export" at bounding box center [929, 468] width 77 height 29
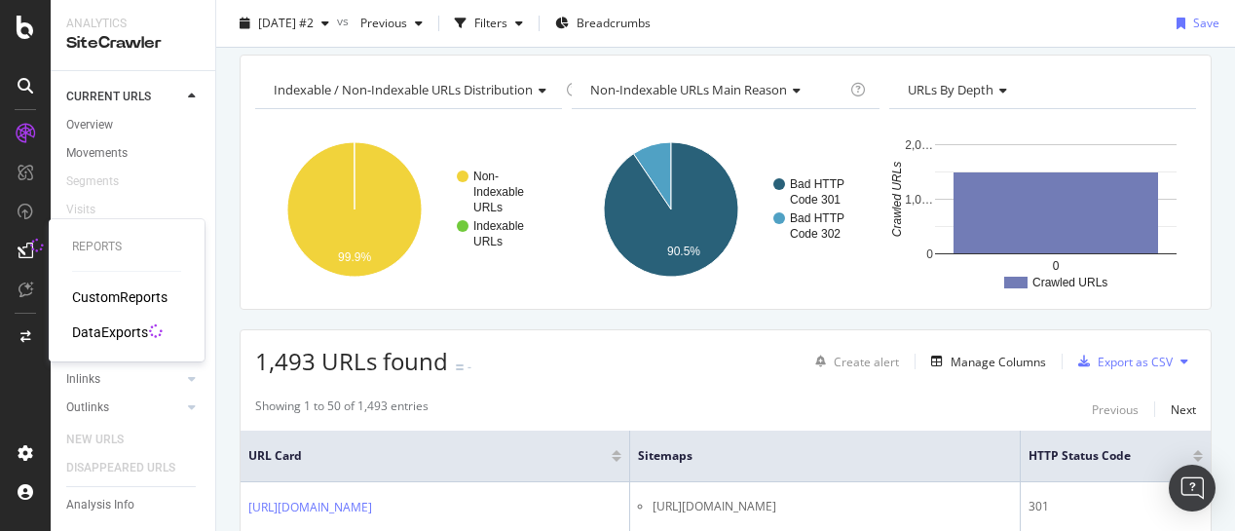
click at [85, 331] on div "DataExports" at bounding box center [110, 331] width 76 height 19
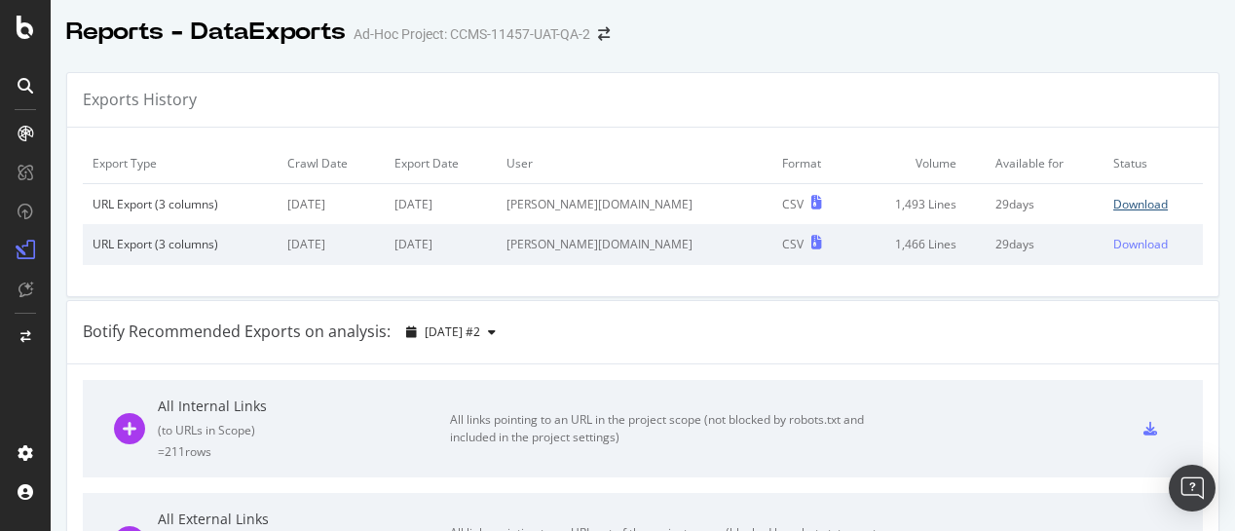
click at [1113, 205] on div "Download" at bounding box center [1140, 204] width 55 height 17
click at [20, 20] on icon at bounding box center [26, 27] width 18 height 23
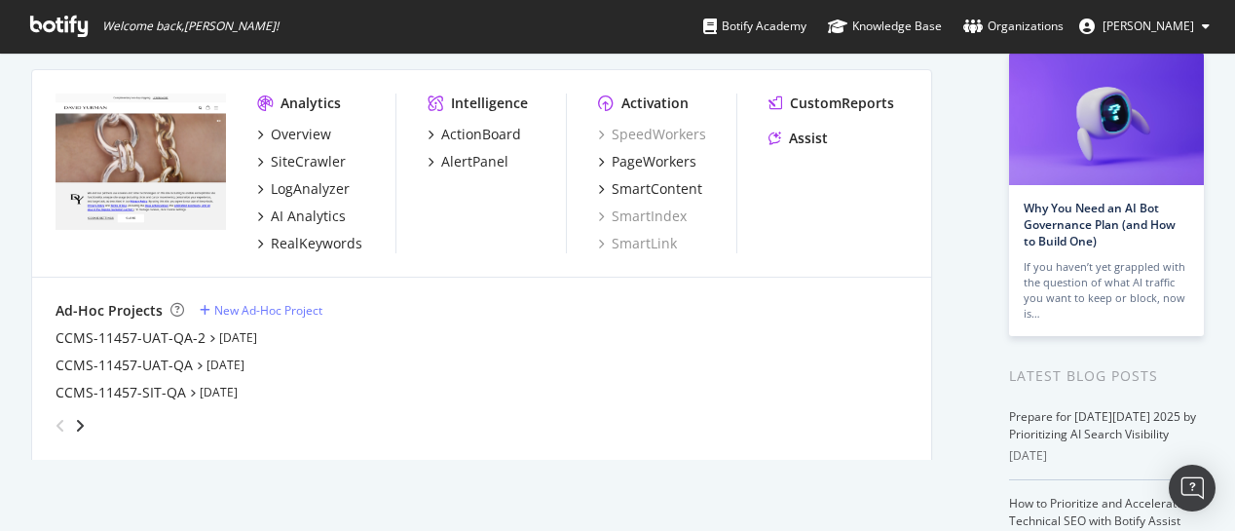
scroll to position [124, 0]
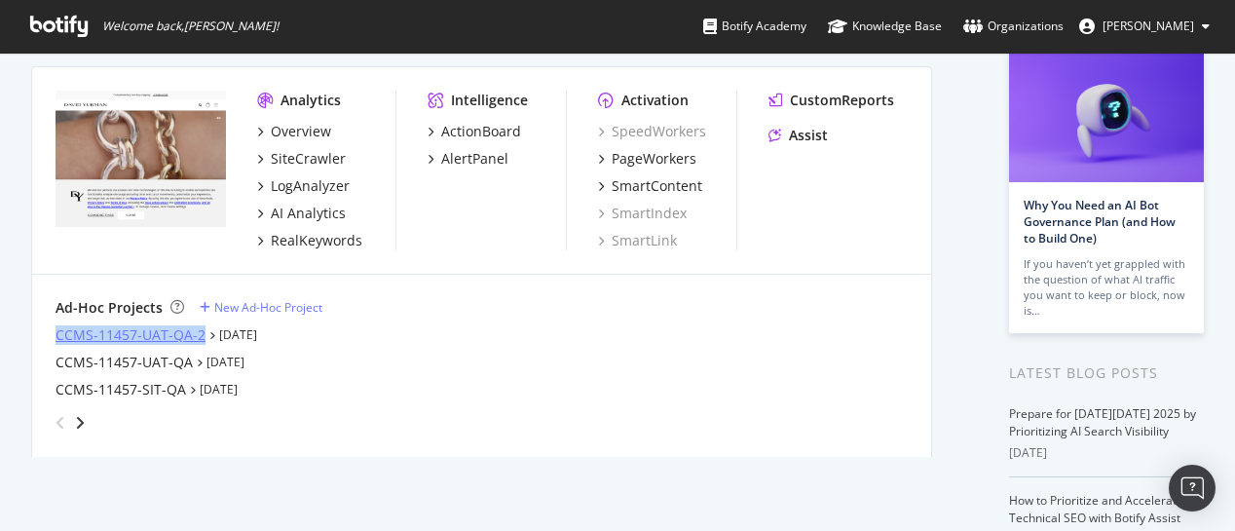
drag, startPoint x: 47, startPoint y: 329, endPoint x: 201, endPoint y: 335, distance: 154.0
click at [201, 335] on div "Ad-Hoc Projects New Ad-Hoc Project CCMS-11457-UAT-QA-2 [DATE] CCMS-11457-UAT-QA…" at bounding box center [481, 368] width 899 height 187
